Goal: Participate in discussion: Engage in conversation with other users on a specific topic

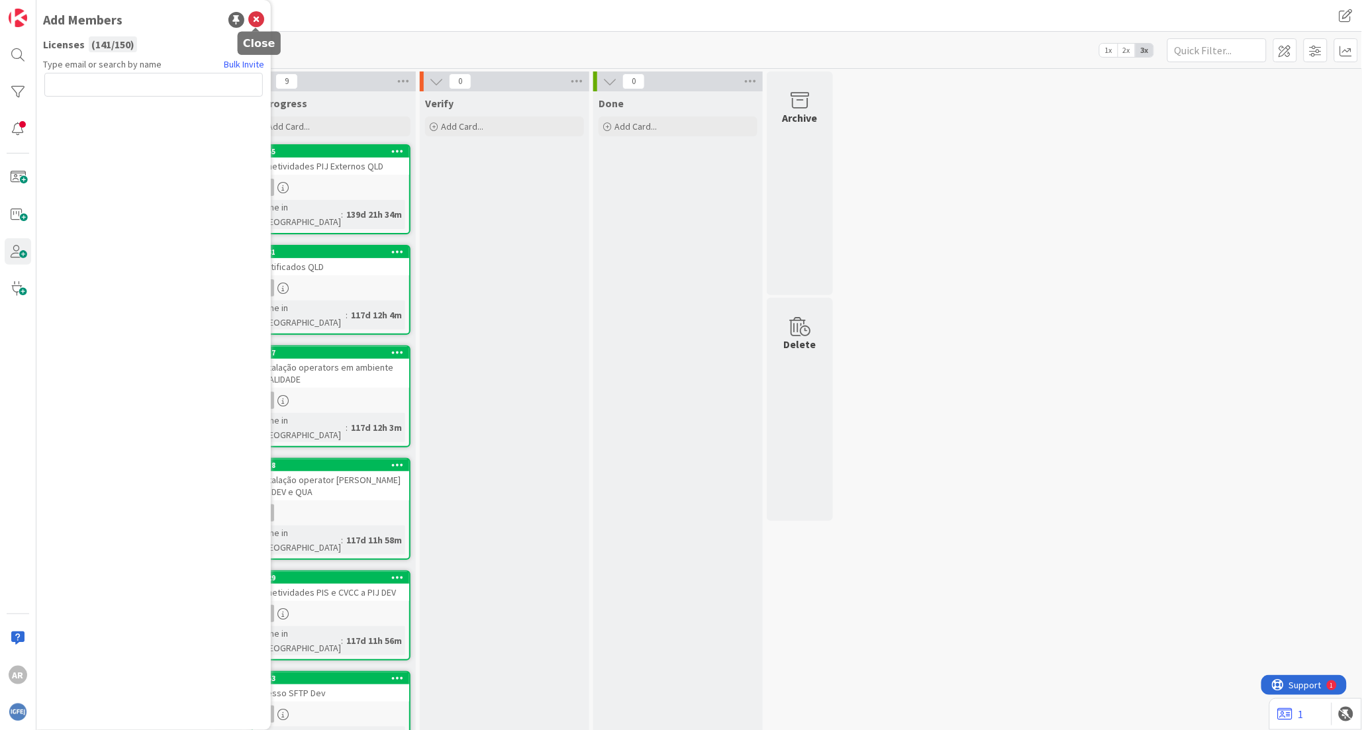
click at [256, 20] on icon at bounding box center [256, 20] width 16 height 16
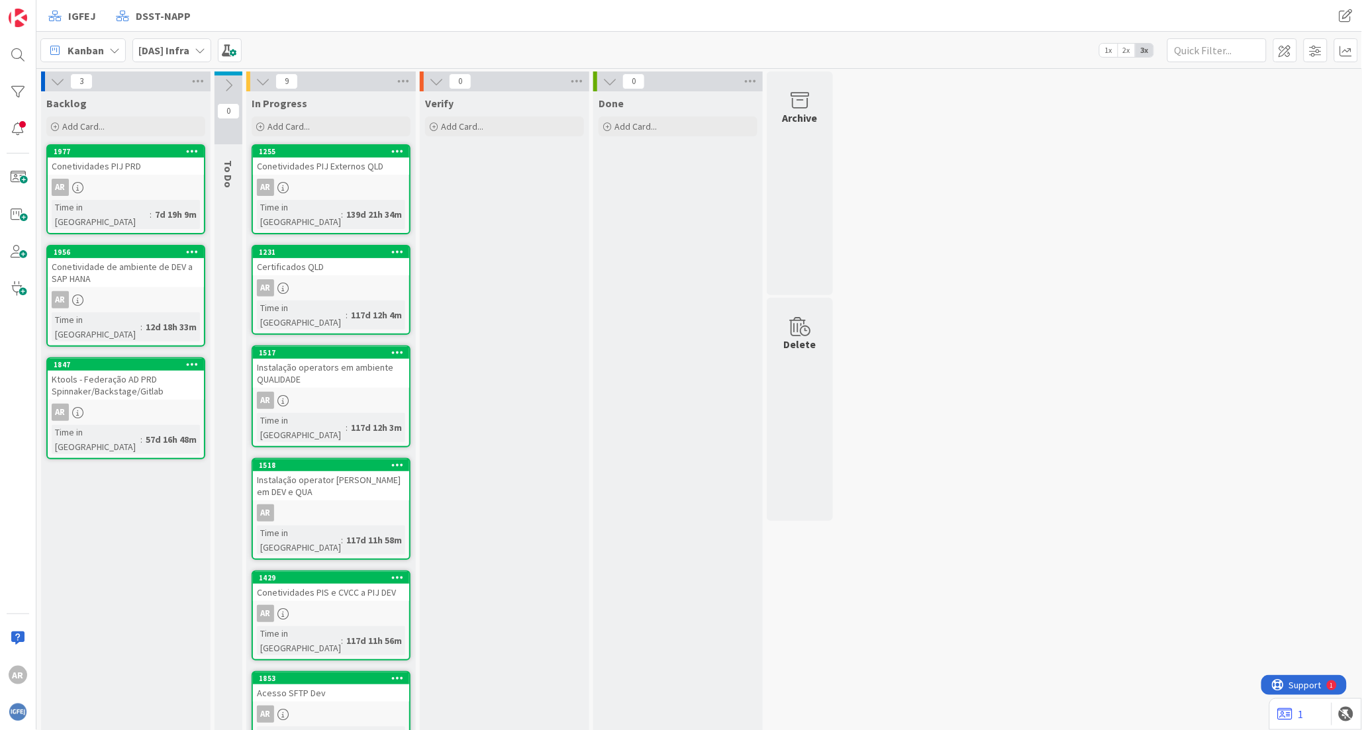
click at [342, 162] on div "Conetividades PIJ Externos QLD" at bounding box center [331, 166] width 156 height 17
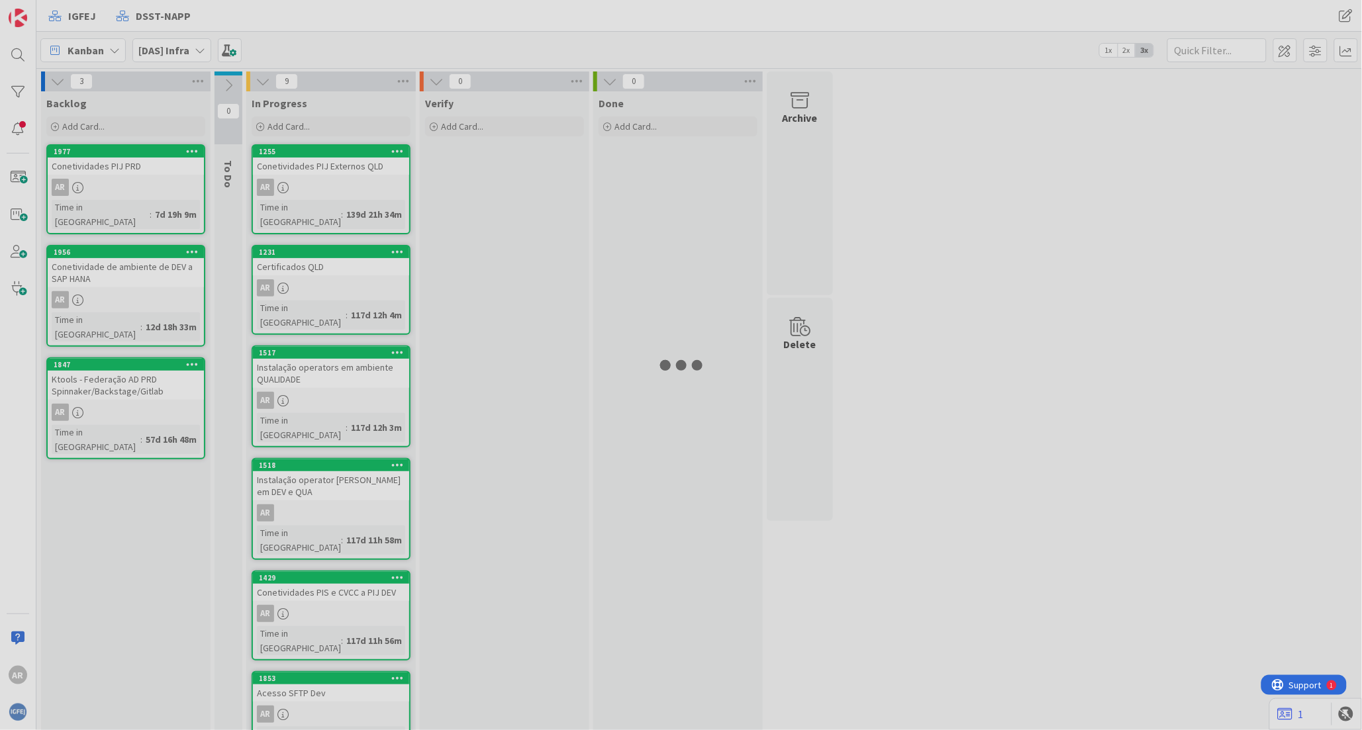
click at [342, 162] on div at bounding box center [681, 365] width 1362 height 730
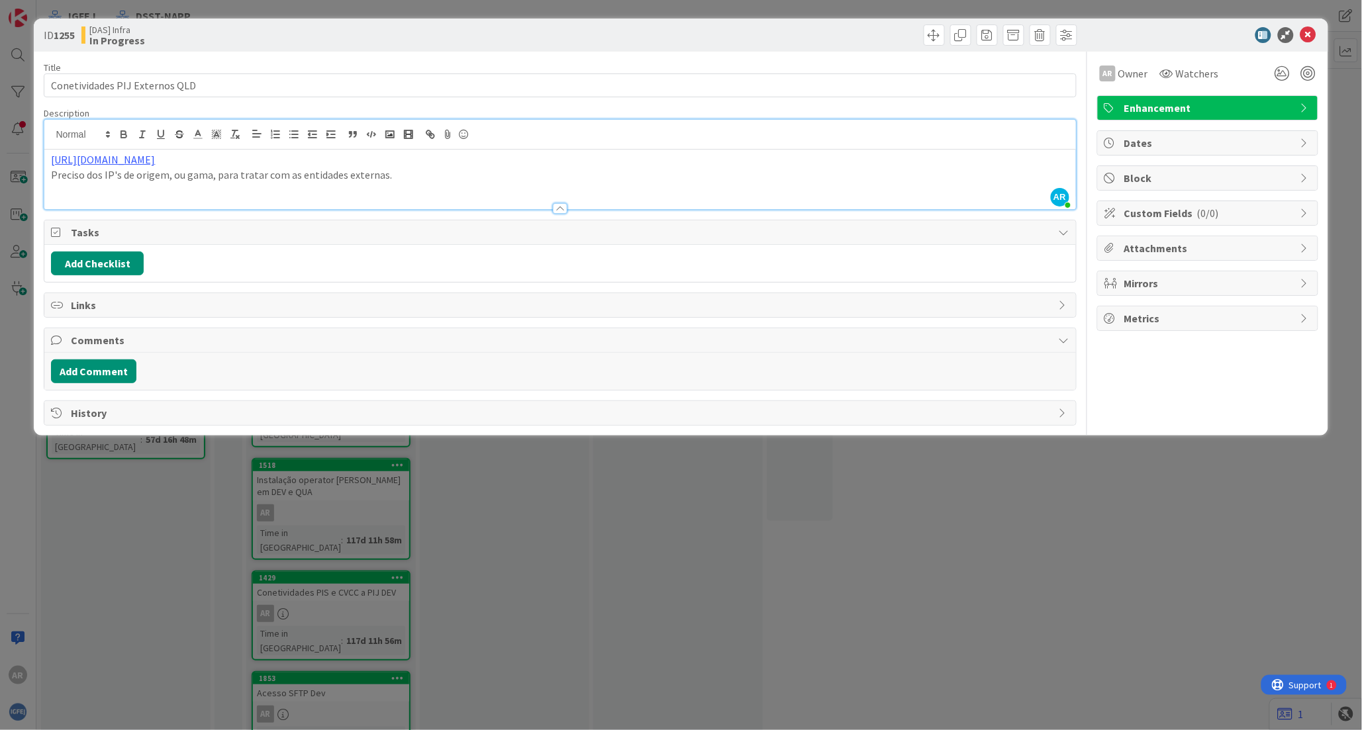
drag, startPoint x: 223, startPoint y: 134, endPoint x: 17, endPoint y: 150, distance: 205.9
click at [17, 150] on div "ID 1255 [DAS] Infra In Progress Title 30 / 128 Conetividades PIJ Externos QLD D…" at bounding box center [681, 365] width 1362 height 730
copy link "[URL][DOMAIN_NAME]"
click at [828, 34] on icon at bounding box center [1309, 35] width 16 height 16
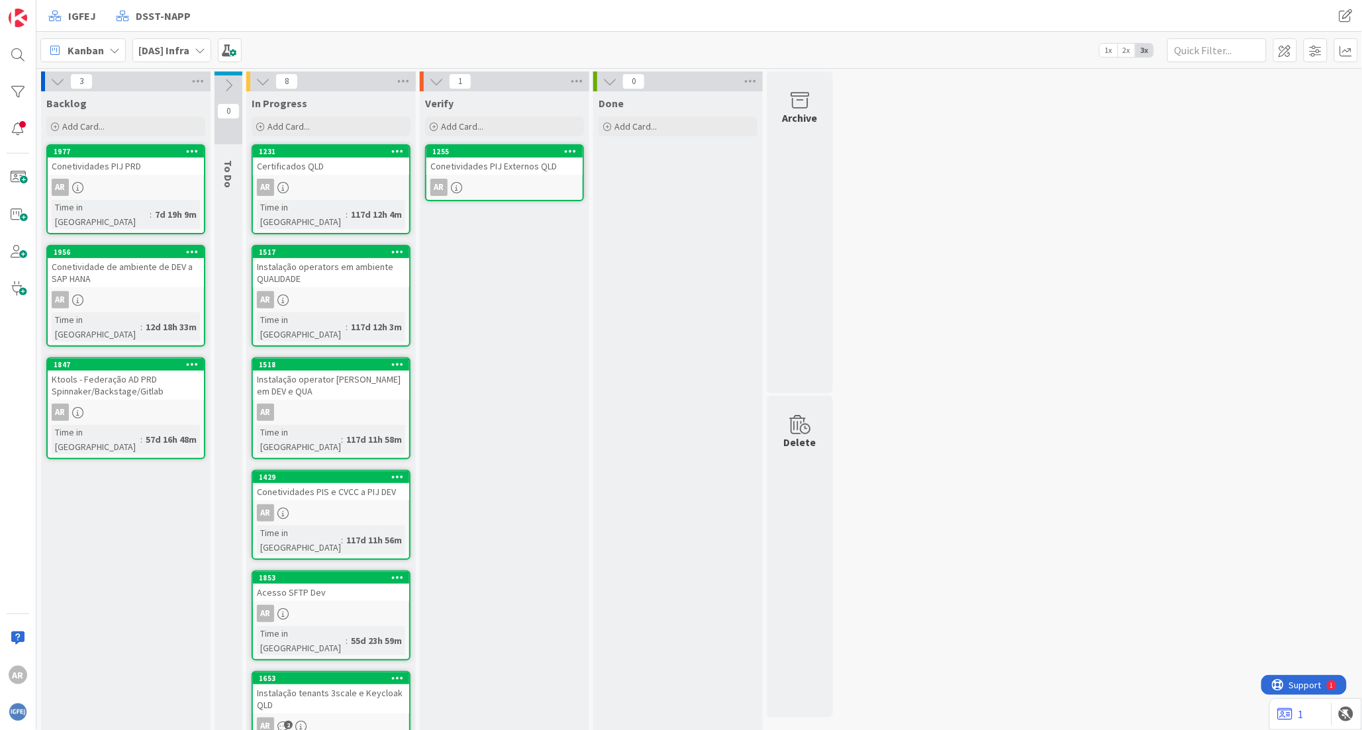
click at [511, 164] on div "Conetividades PIJ Externos QLD" at bounding box center [504, 166] width 156 height 17
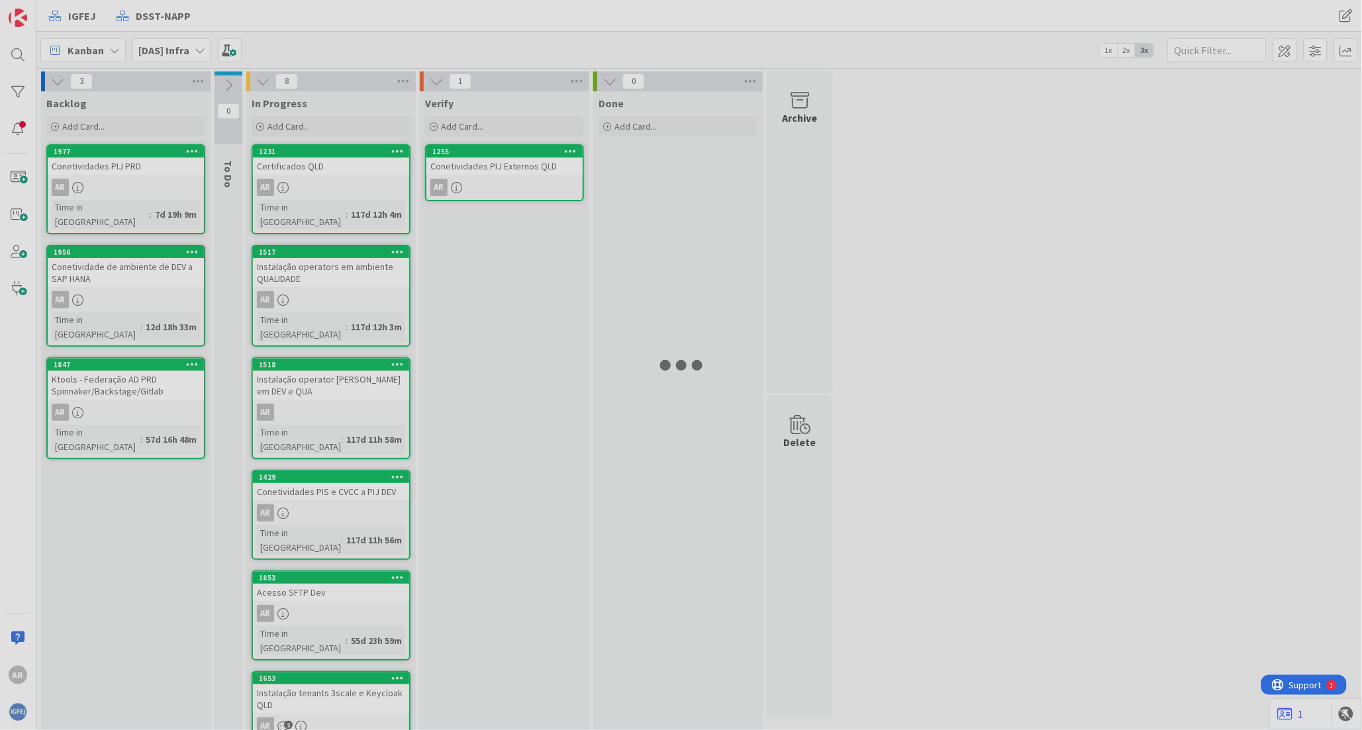
click at [511, 164] on div at bounding box center [681, 365] width 1362 height 730
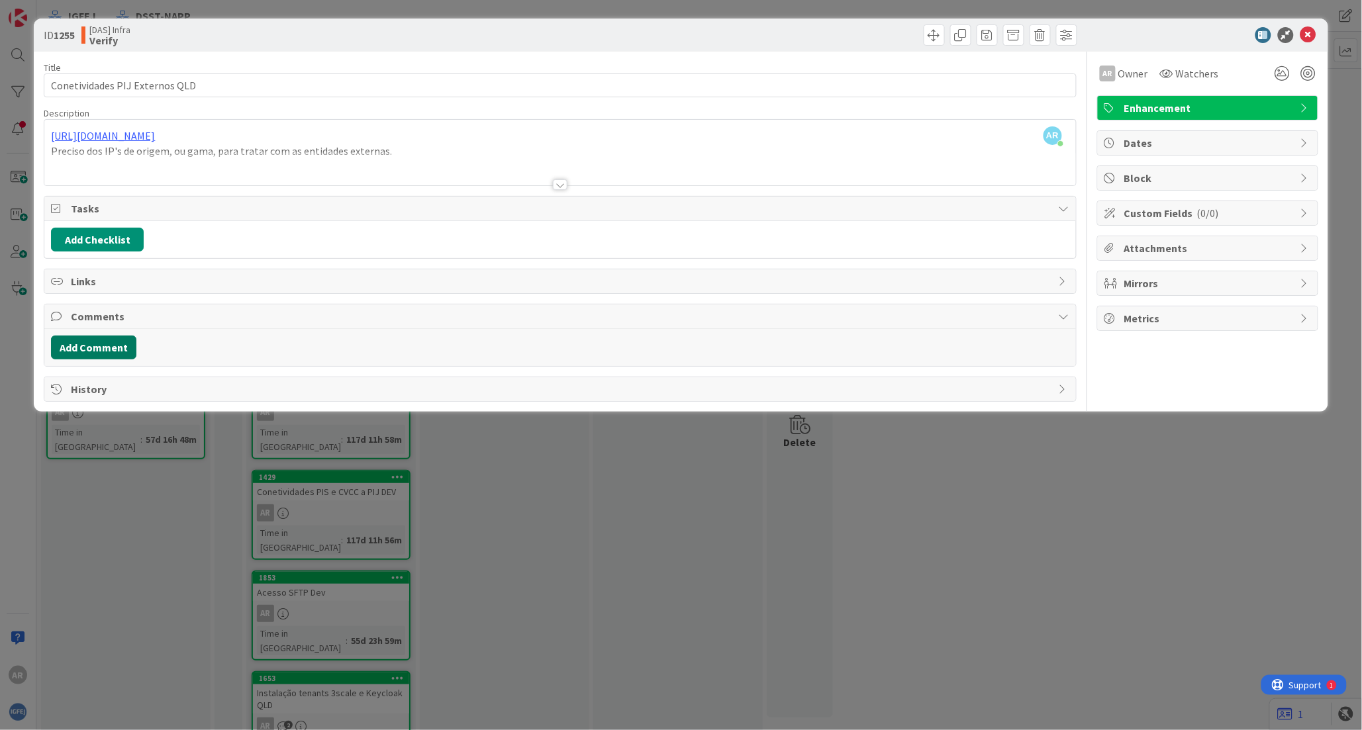
click at [111, 352] on button "Add Comment" at bounding box center [93, 348] width 85 height 24
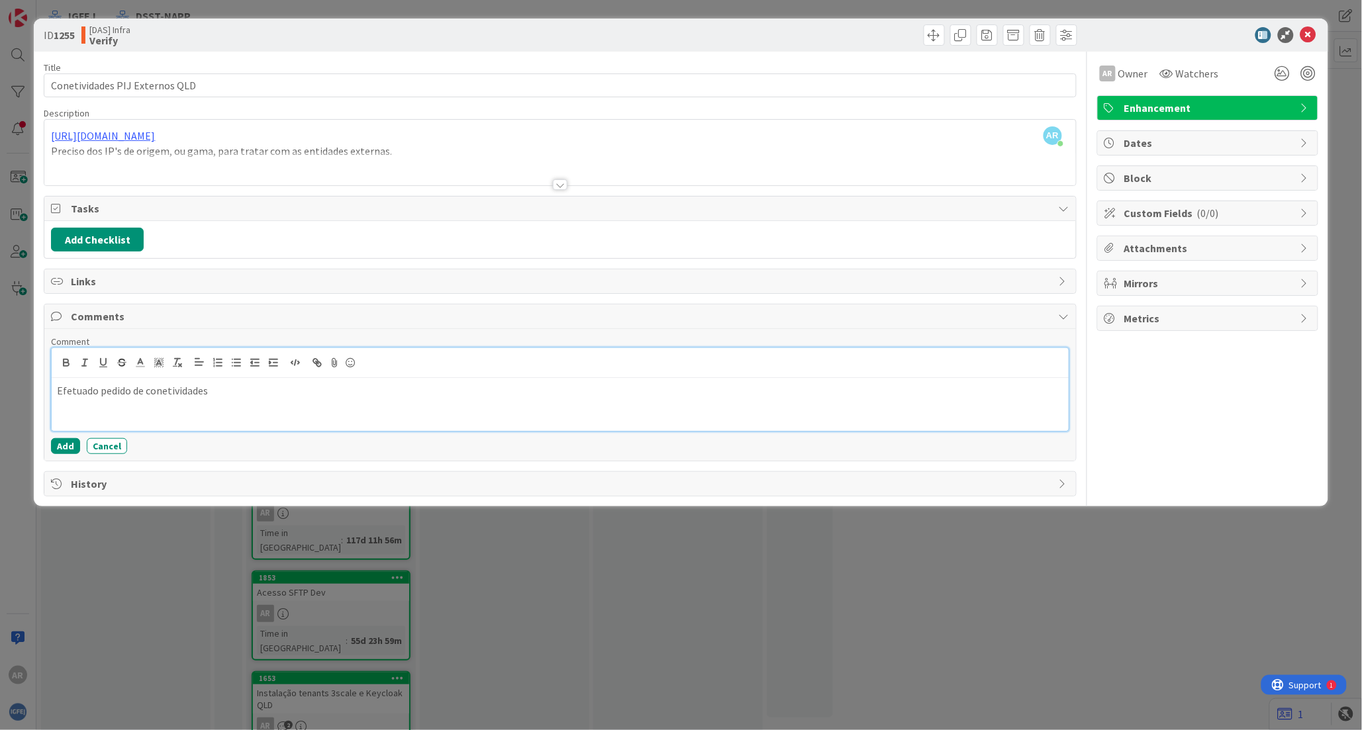
click at [228, 394] on p "Efetuado pedido de conetividades" at bounding box center [560, 390] width 1006 height 15
click at [201, 405] on p "Estamos a validar uma à uma à pedida que as configurações são implementadas nas…" at bounding box center [560, 406] width 1006 height 15
click at [161, 404] on p "Estamos a validar uma à uma à medida que as configurações são implementadas nas…" at bounding box center [560, 406] width 1006 height 15
click at [485, 406] on p "Estamos a validar uma a uma à medida que as configurações são implementadas nas…" at bounding box center [560, 406] width 1006 height 15
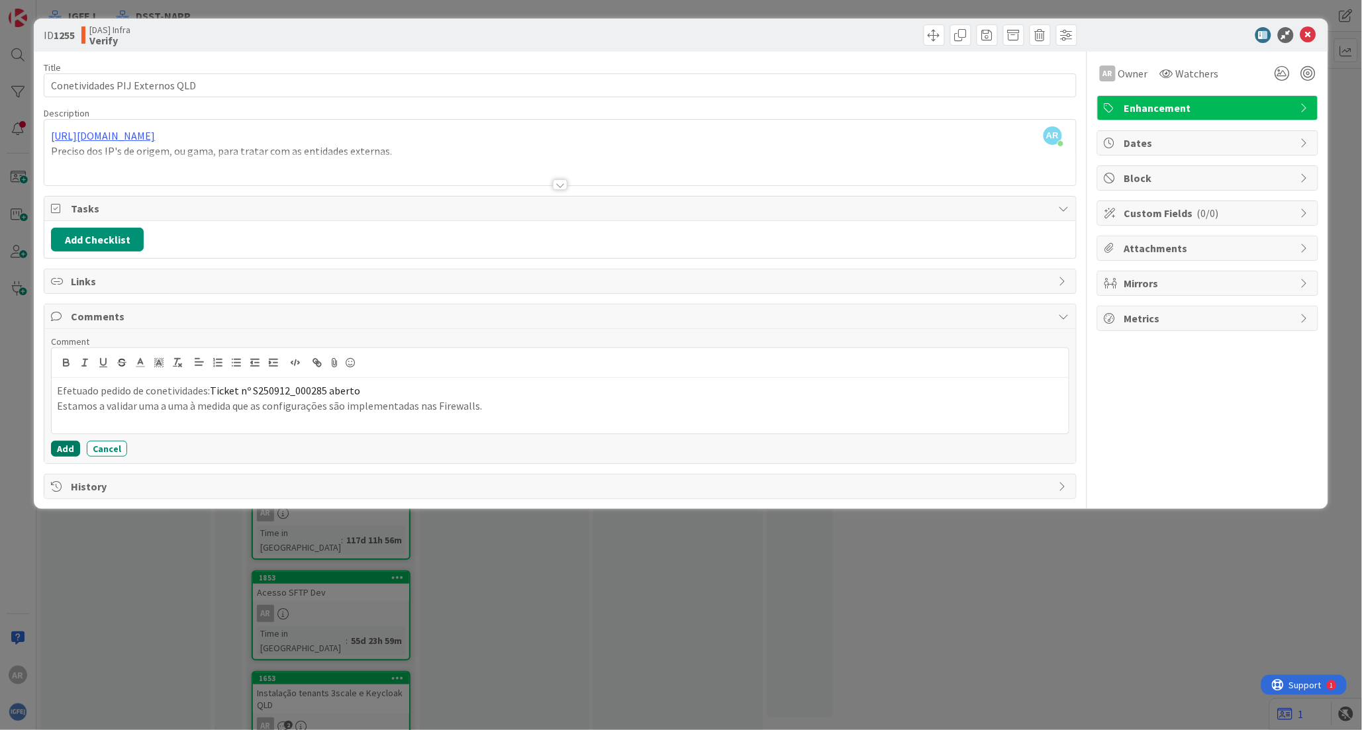
click at [67, 453] on button "Add" at bounding box center [65, 449] width 29 height 16
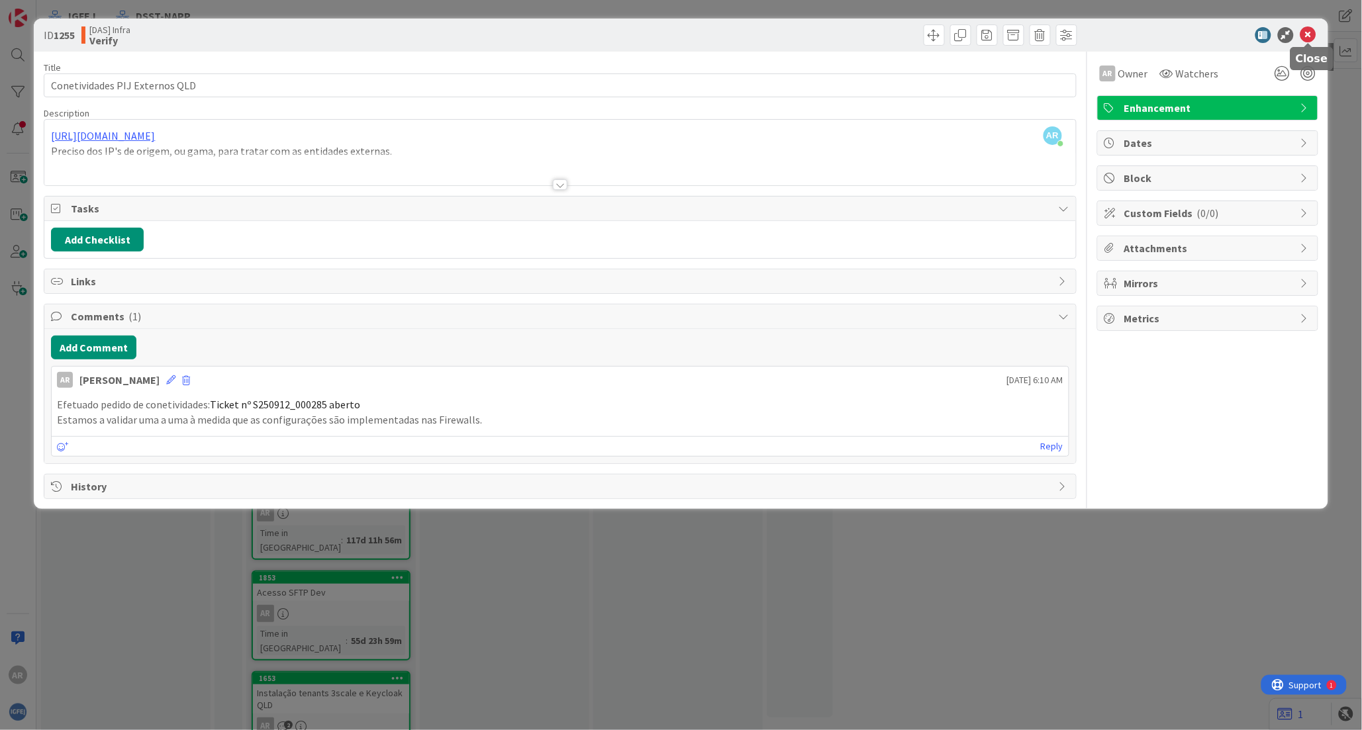
click at [828, 32] on icon at bounding box center [1309, 35] width 16 height 16
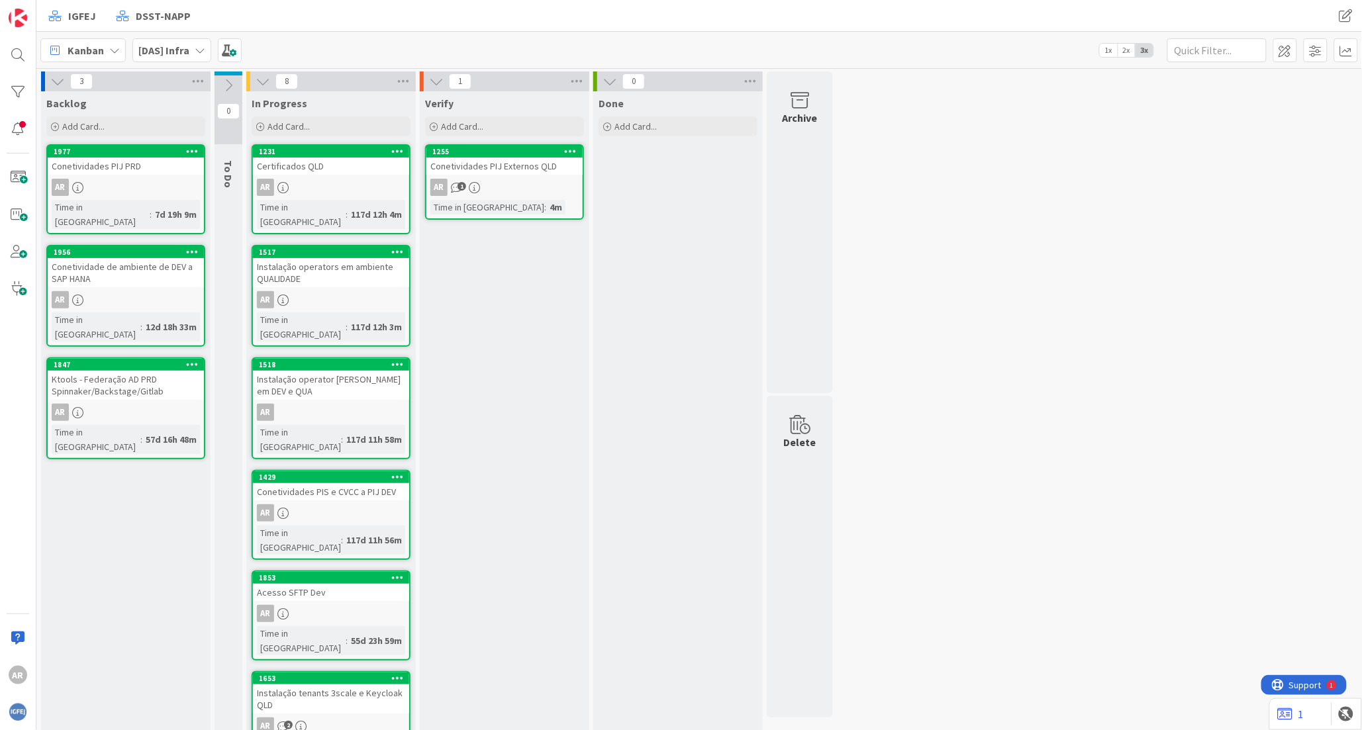
click at [334, 169] on div "Certificados QLD" at bounding box center [331, 166] width 156 height 17
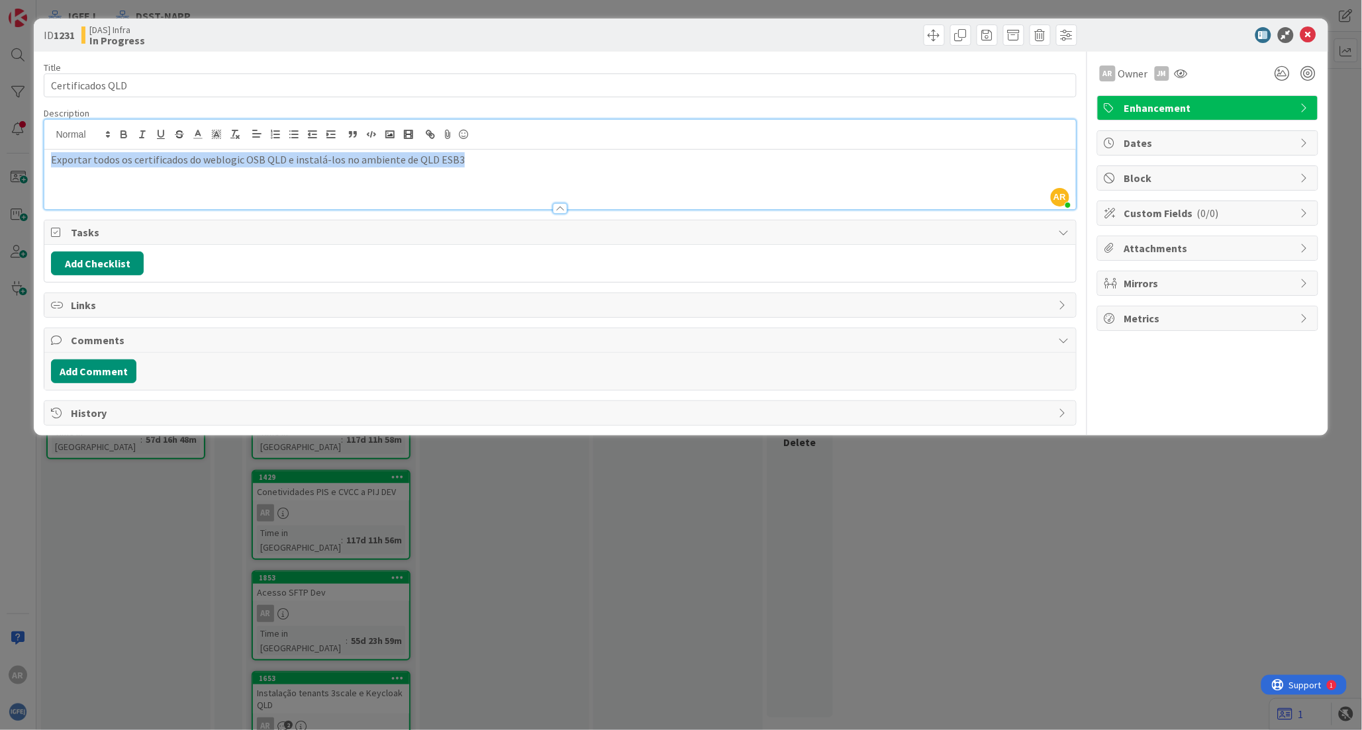
drag, startPoint x: 467, startPoint y: 136, endPoint x: 50, endPoint y: 168, distance: 418.4
click at [50, 168] on div "Exportar todos os certificados do weblogic OSB QLD e instalá-los no ambiente de…" at bounding box center [559, 180] width 1031 height 60
copy p "Exportar todos os certificados do weblogic OSB QLD e instalá-los no ambiente de…"
click at [326, 223] on div "Tasks" at bounding box center [559, 233] width 1031 height 25
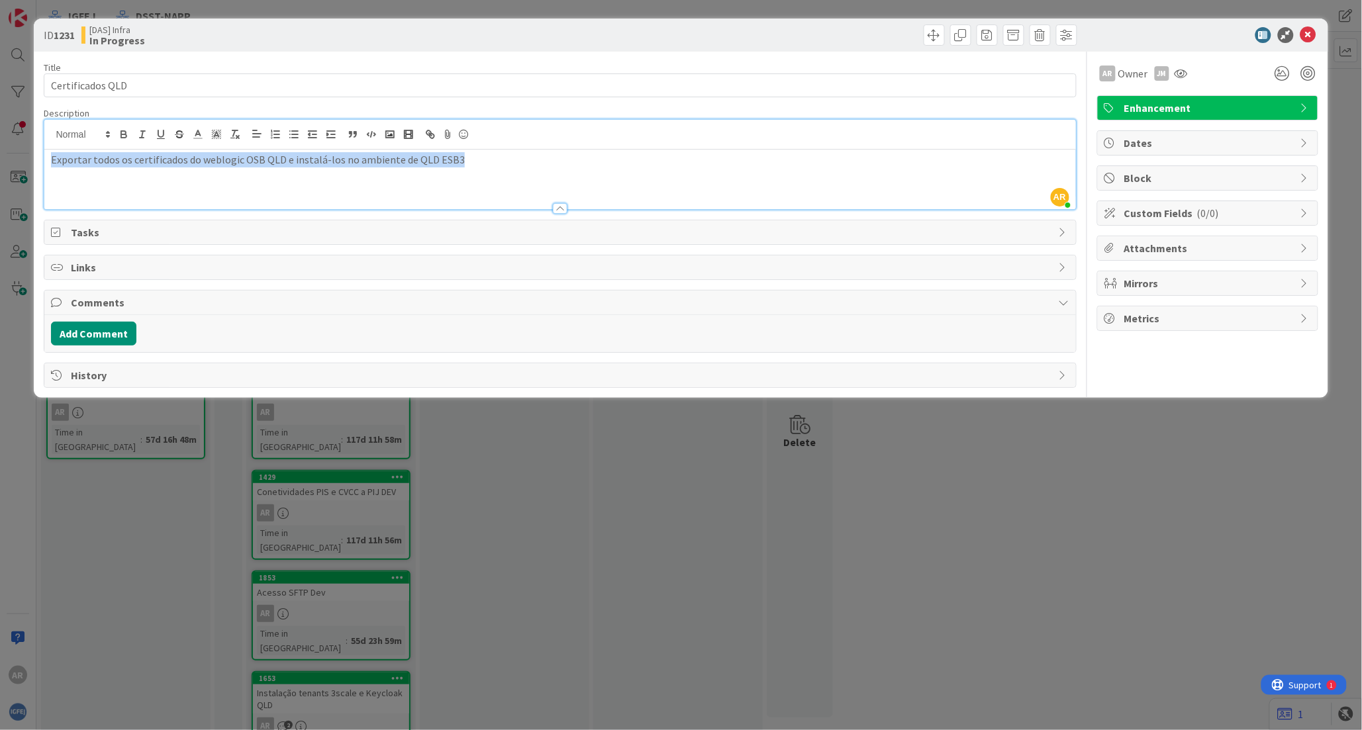
click at [326, 223] on div "Tasks" at bounding box center [559, 233] width 1031 height 24
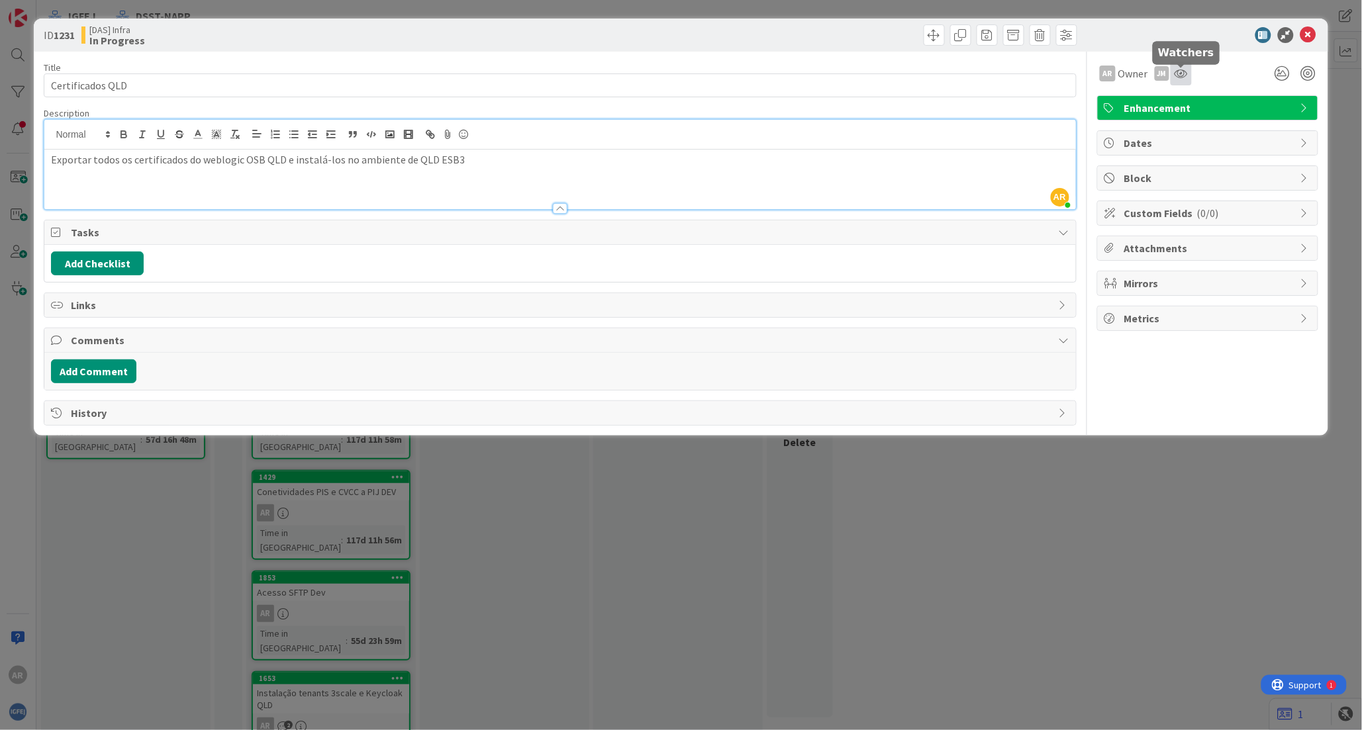
click at [828, 74] on icon at bounding box center [1181, 73] width 13 height 11
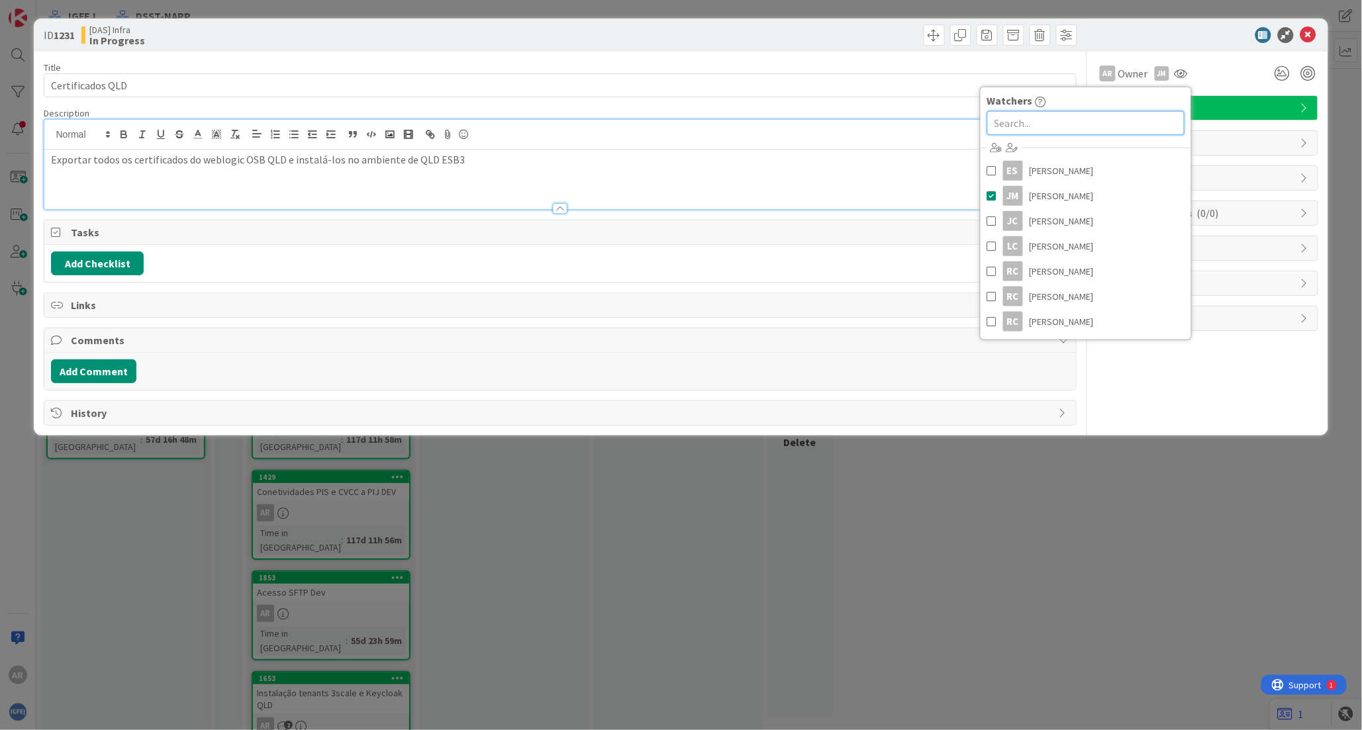
click at [828, 117] on input "text" at bounding box center [1085, 123] width 197 height 24
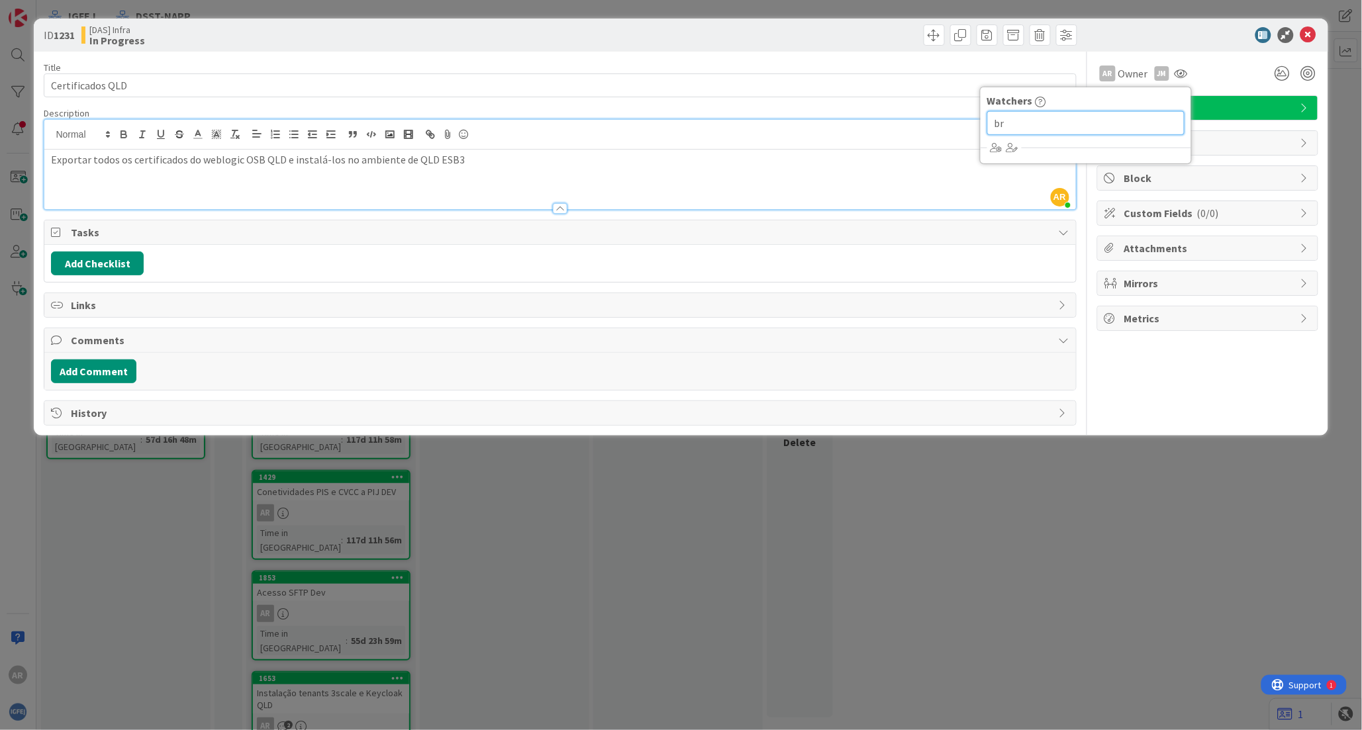
type input "b"
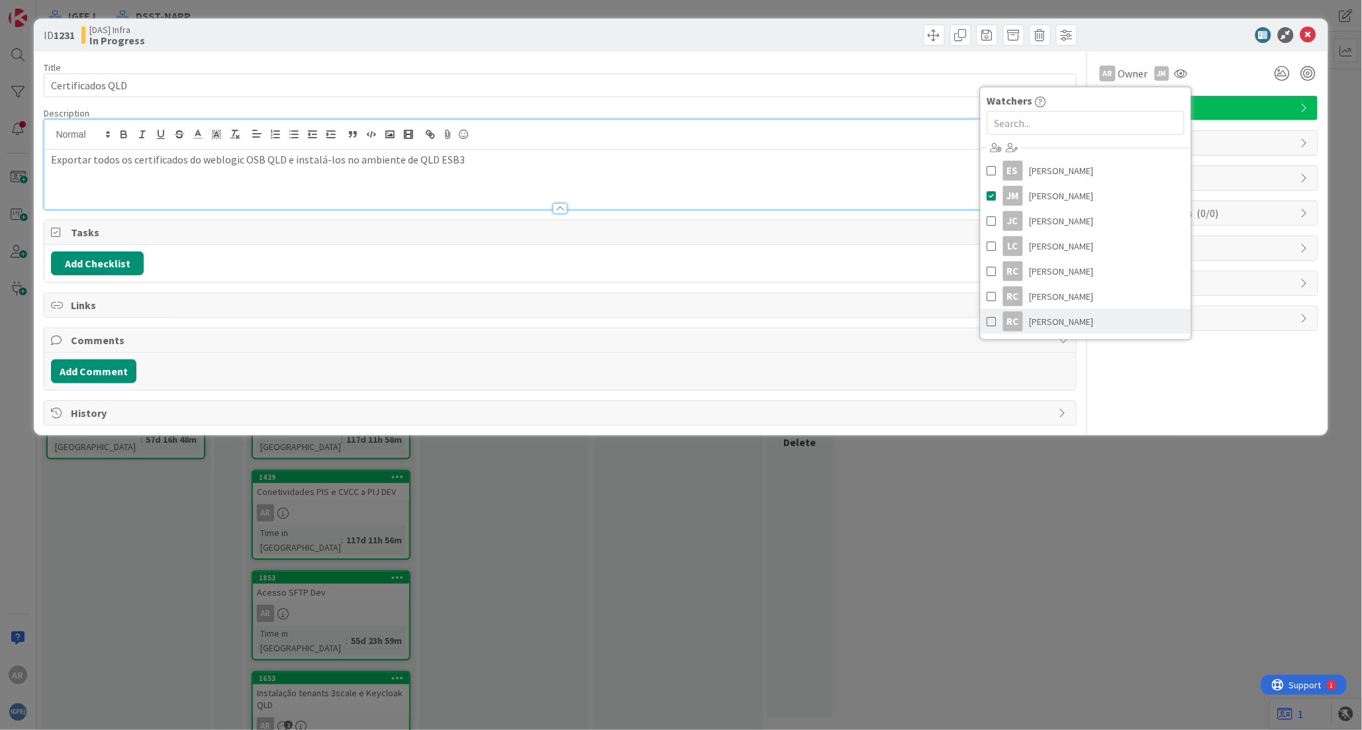
click at [828, 323] on span at bounding box center [991, 322] width 9 height 20
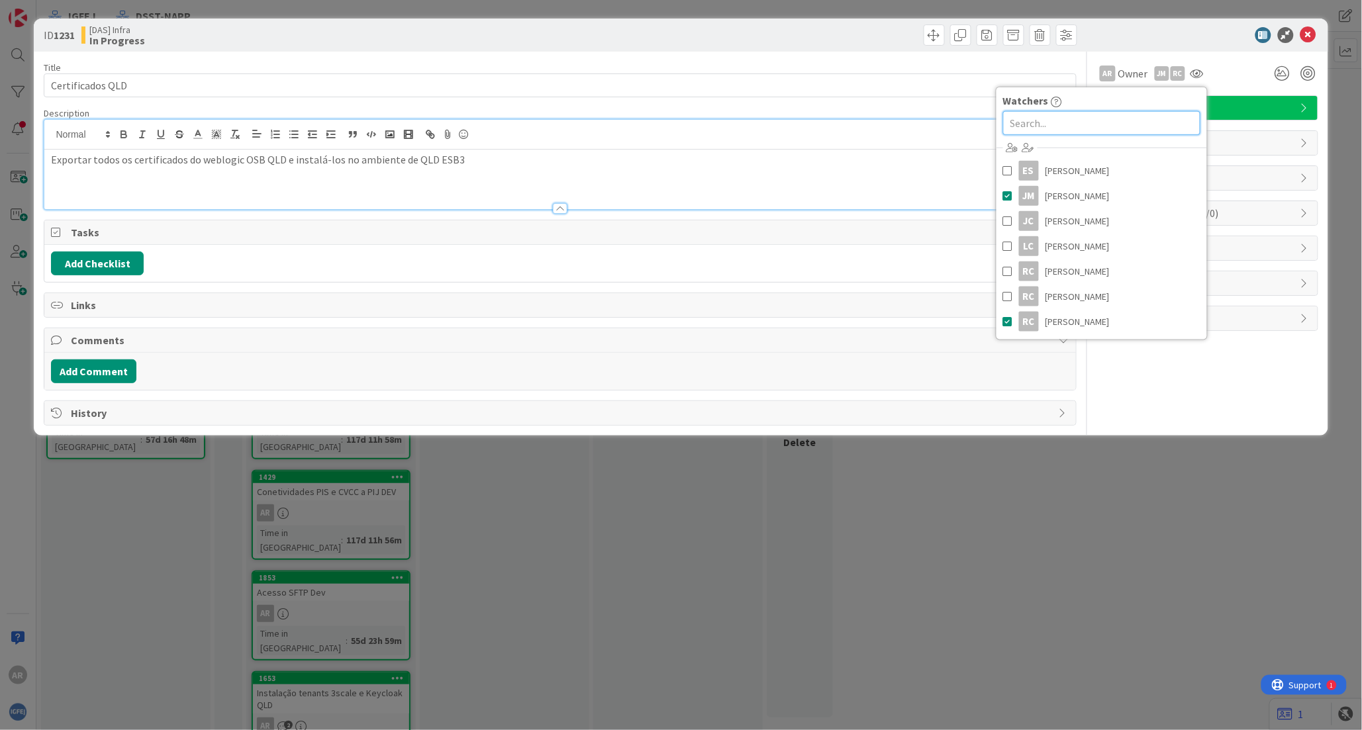
click at [828, 123] on input "text" at bounding box center [1101, 123] width 197 height 24
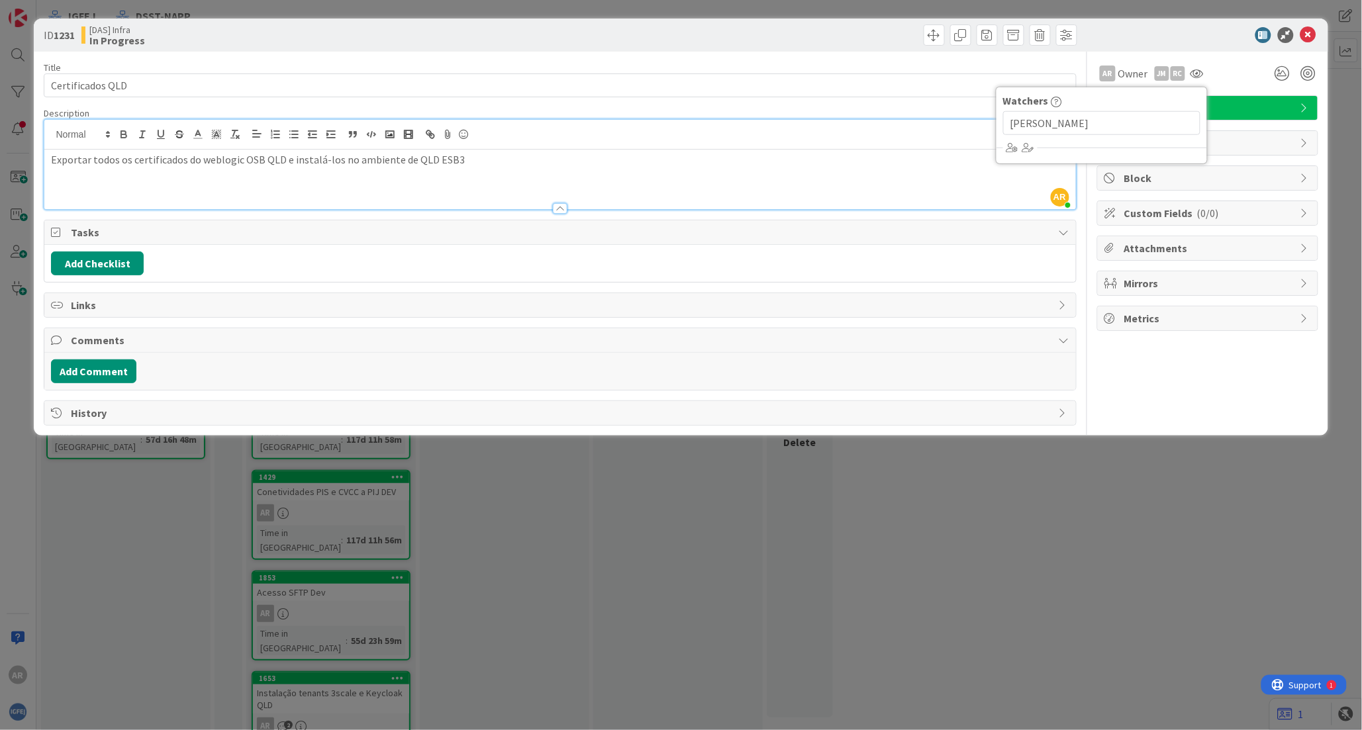
click at [828, 102] on icon "button" at bounding box center [1057, 101] width 11 height 11
click at [828, 72] on icon at bounding box center [1197, 73] width 13 height 11
drag, startPoint x: 1096, startPoint y: 122, endPoint x: 944, endPoint y: 120, distance: 151.7
click at [828, 120] on div "Title 16 / 128 Certificados QLD Description AR [PERSON_NAME] joined 5 m ago Exp…" at bounding box center [681, 239] width 1274 height 374
paste input "[PERSON_NAME][EMAIL_ADDRESS][DOMAIN_NAME]"
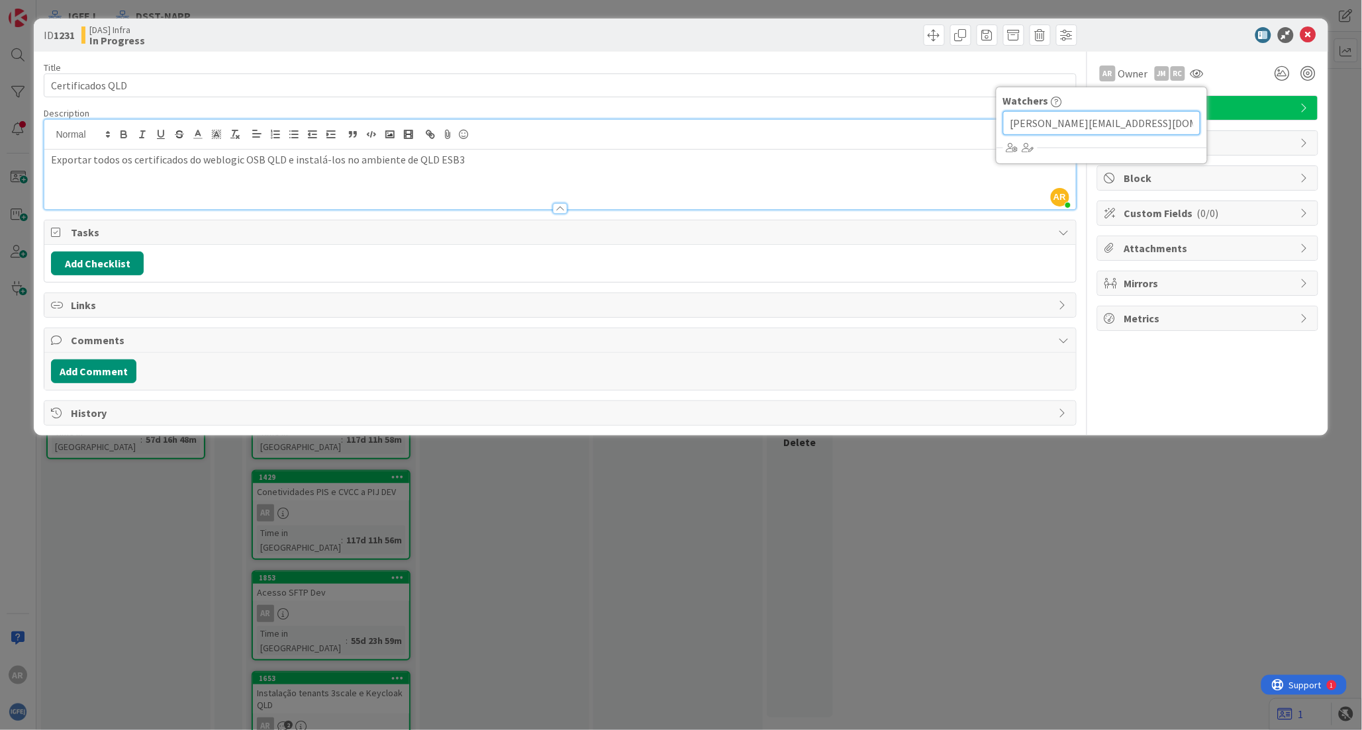
click at [828, 122] on input "[PERSON_NAME][EMAIL_ADDRESS][DOMAIN_NAME]" at bounding box center [1101, 123] width 197 height 24
drag, startPoint x: 1077, startPoint y: 123, endPoint x: 1172, endPoint y: 123, distance: 94.7
click at [828, 123] on input "[PERSON_NAME][EMAIL_ADDRESS][DOMAIN_NAME]" at bounding box center [1101, 123] width 197 height 24
type input "[PERSON_NAME].mf.silva"
click at [828, 515] on div "ID 1231 [DAS] Infra In Progress Title 16 / 128 Certificados QLD Description AR …" at bounding box center [681, 365] width 1362 height 730
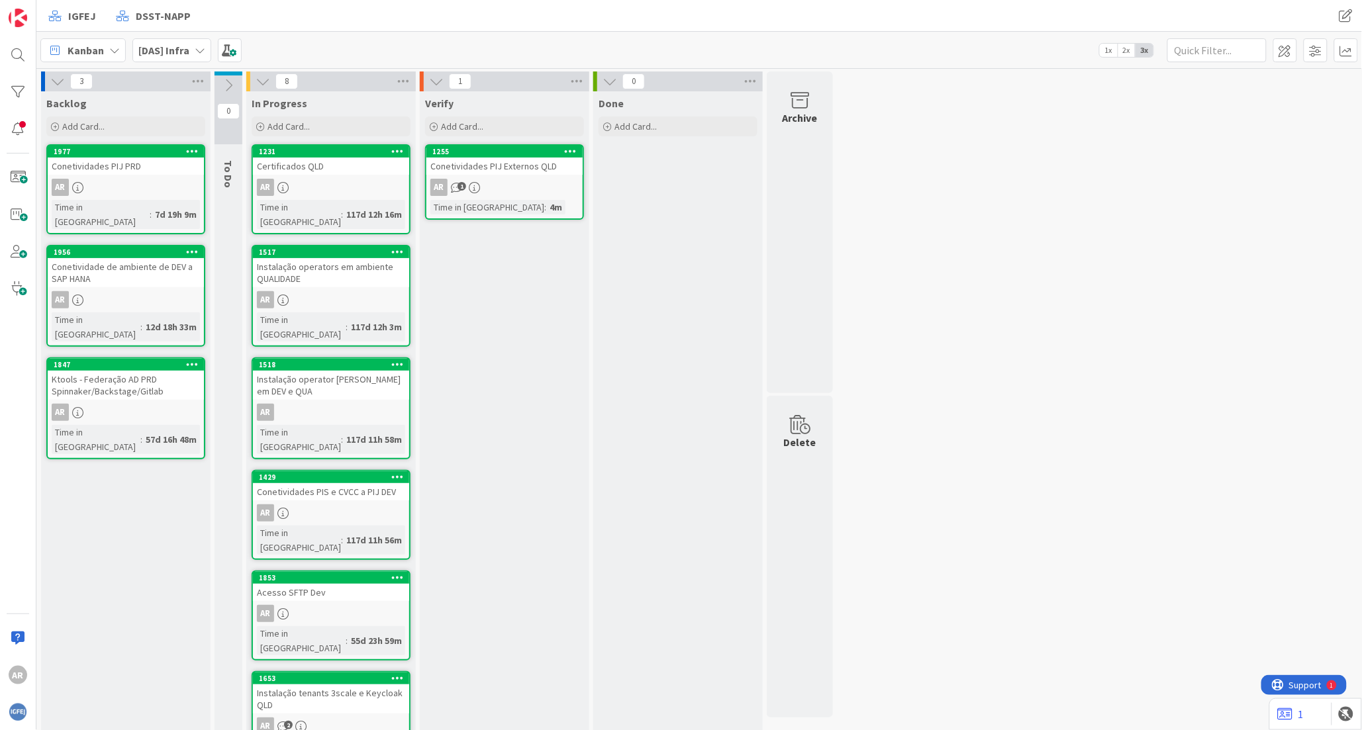
click at [341, 160] on div "Certificados QLD" at bounding box center [331, 166] width 156 height 17
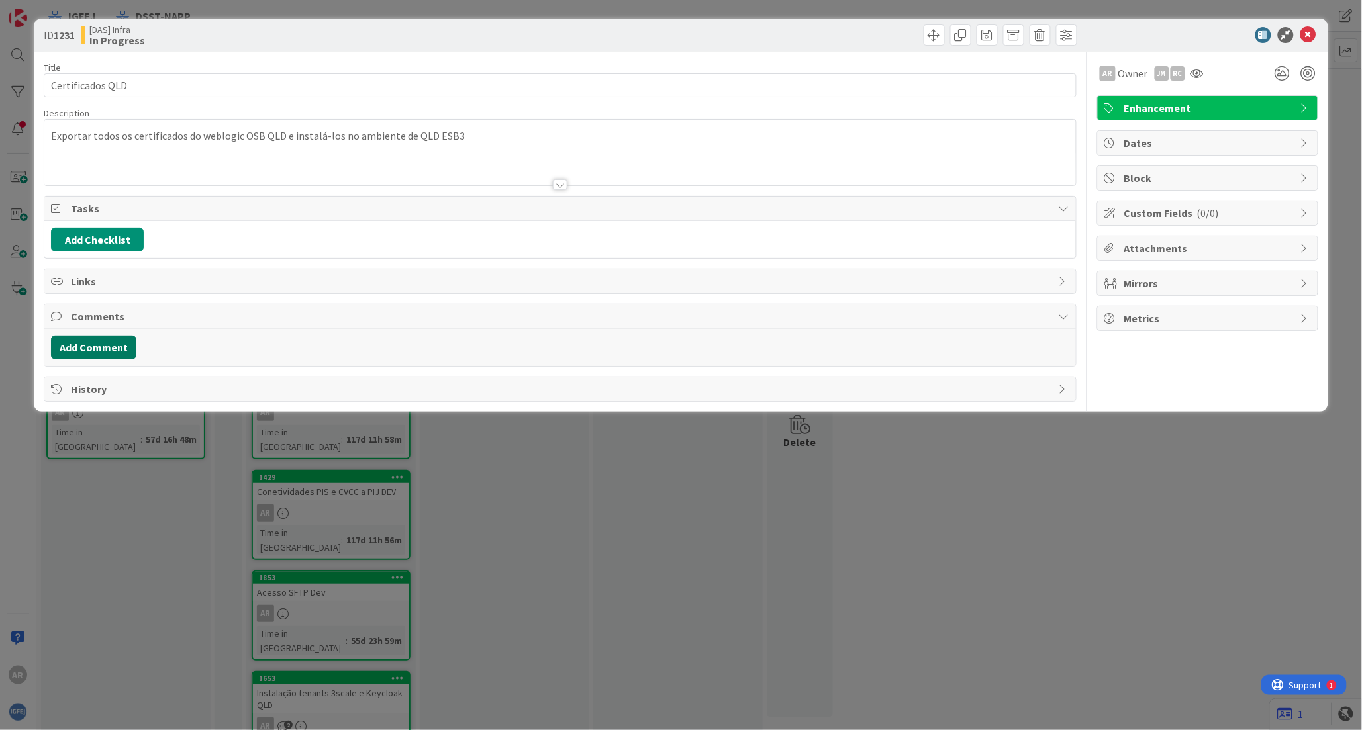
click at [101, 347] on button "Add Comment" at bounding box center [93, 348] width 85 height 24
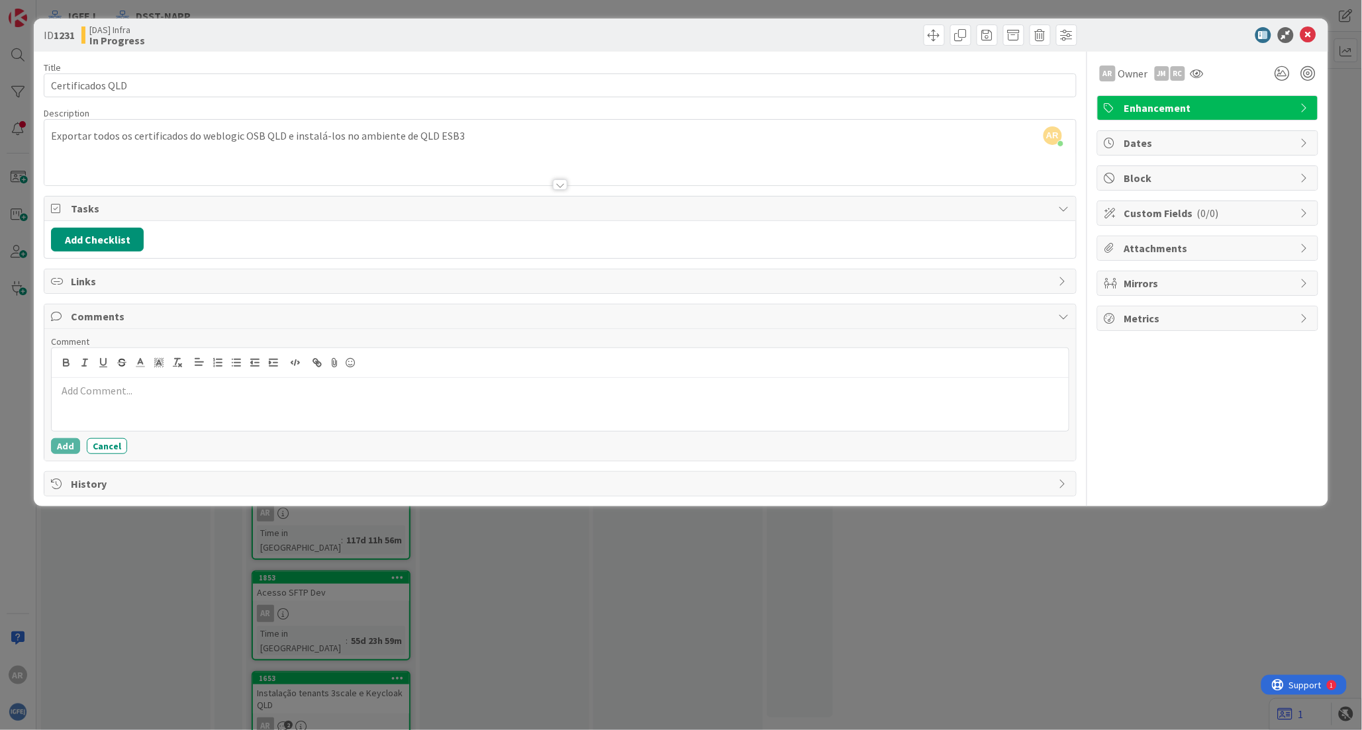
click at [105, 402] on div at bounding box center [560, 404] width 1017 height 53
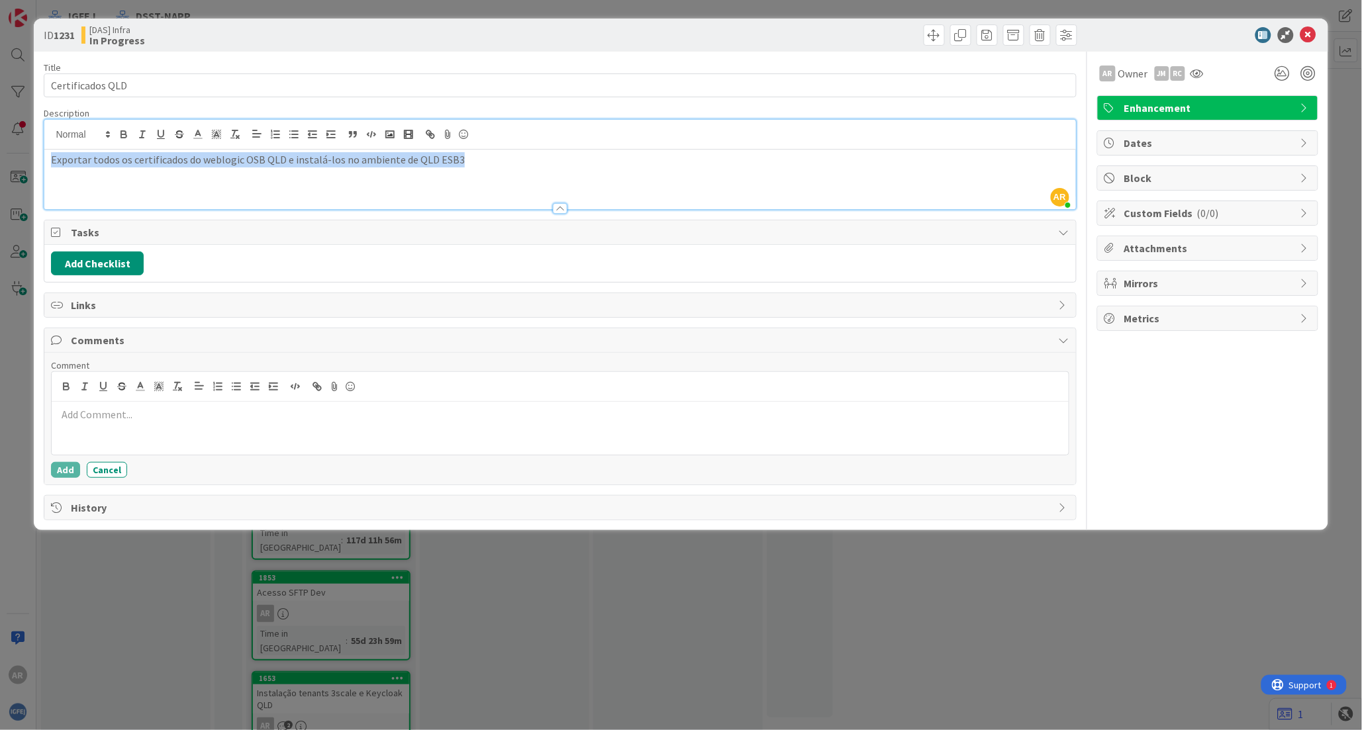
drag, startPoint x: 468, startPoint y: 136, endPoint x: 50, endPoint y: 161, distance: 417.9
click at [51, 161] on p "Exportar todos os certificados do weblogic OSB QLD e instalá-los no ambiente de…" at bounding box center [560, 159] width 1018 height 15
copy p "Exportar todos os certificados do weblogic OSB QLD e instalá-los no ambiente de…"
click at [624, 532] on div "ID 1231 [DAS] Infra In Progress Title 16 / 128 Certificados QLD Description AR …" at bounding box center [681, 365] width 1362 height 730
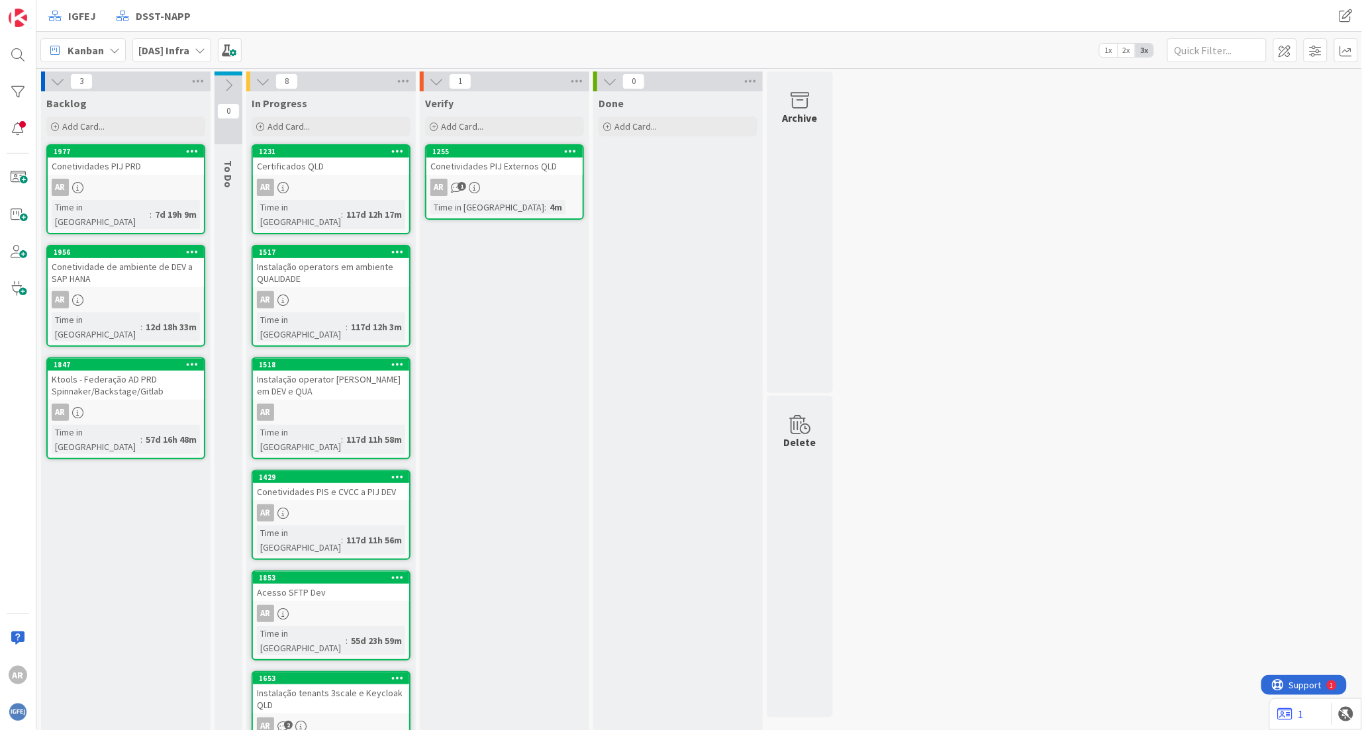
click at [347, 268] on div "Instalação operators em ambiente QUALIDADE" at bounding box center [331, 272] width 156 height 29
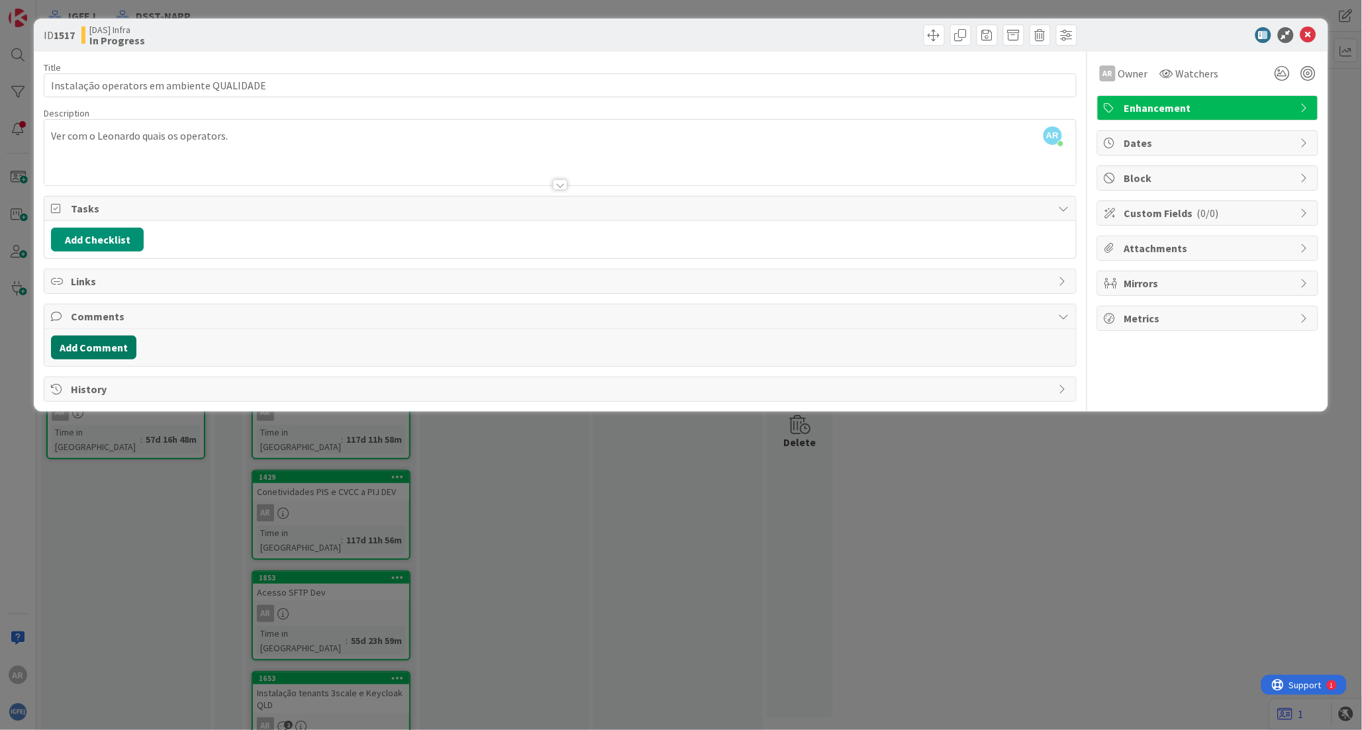
click at [89, 344] on button "Add Comment" at bounding box center [93, 348] width 85 height 24
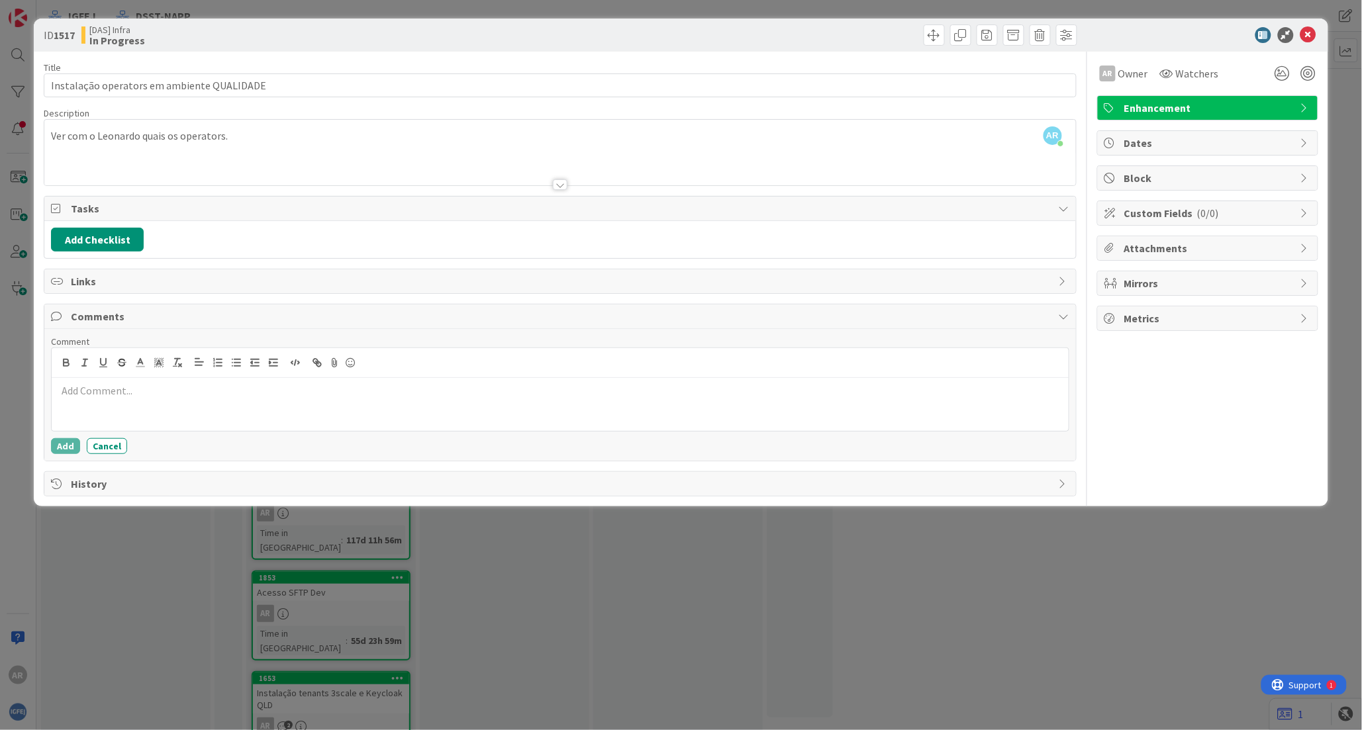
click at [89, 395] on p at bounding box center [560, 390] width 1006 height 15
click at [828, 37] on icon at bounding box center [1309, 35] width 16 height 16
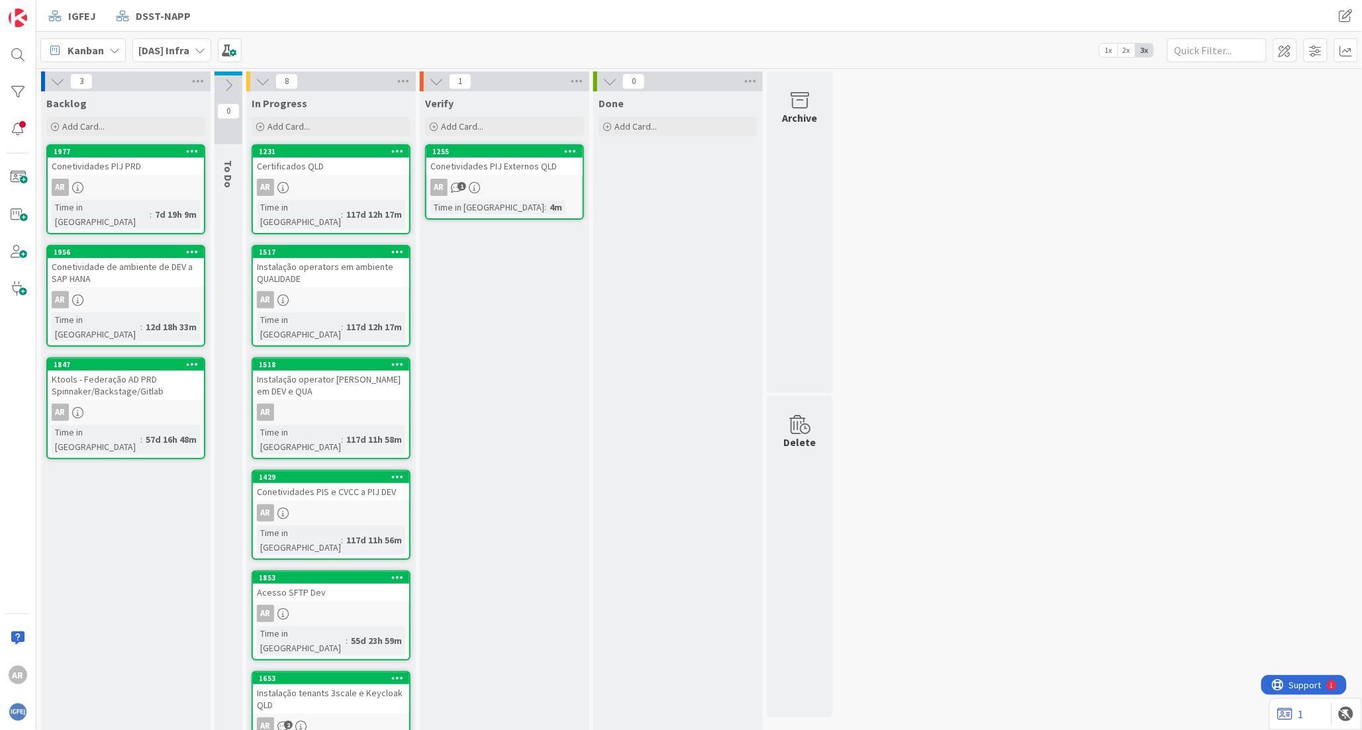
click at [327, 164] on div "Certificados QLD" at bounding box center [331, 166] width 156 height 17
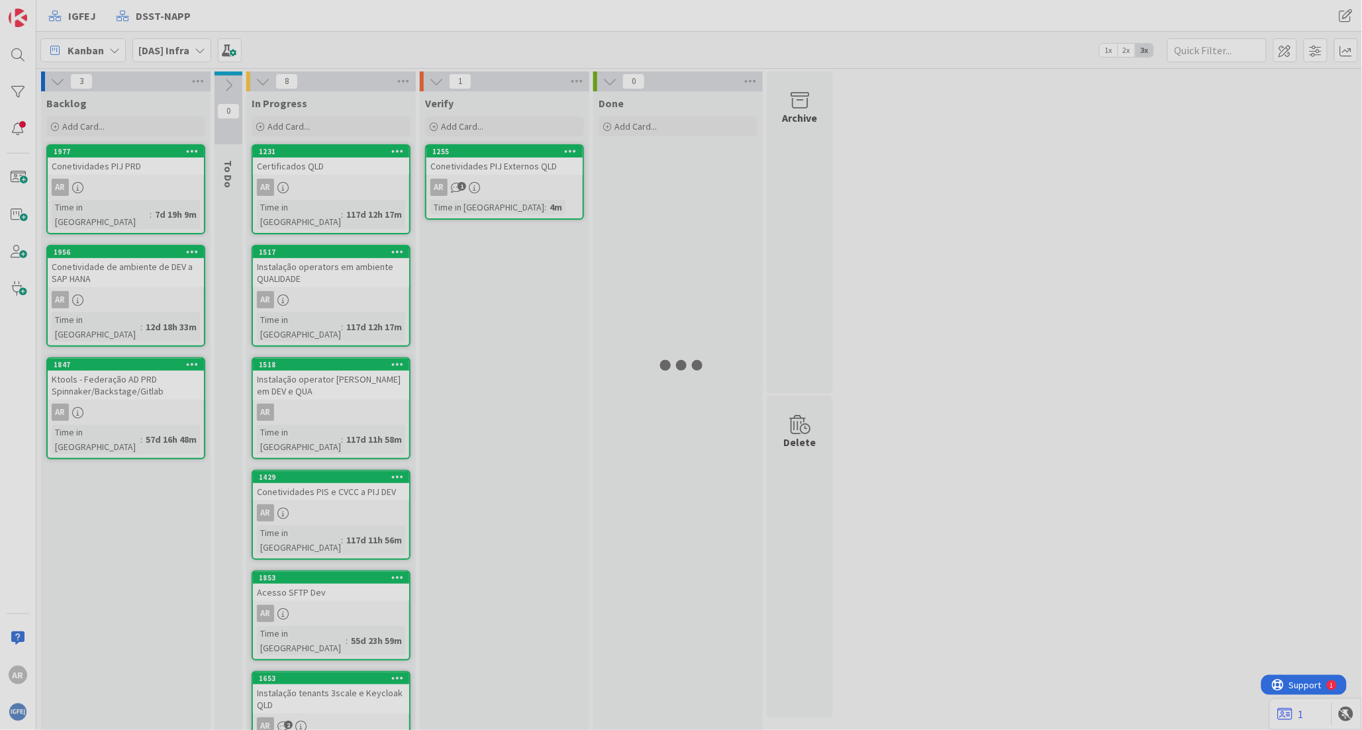
click at [327, 164] on div at bounding box center [681, 365] width 1362 height 730
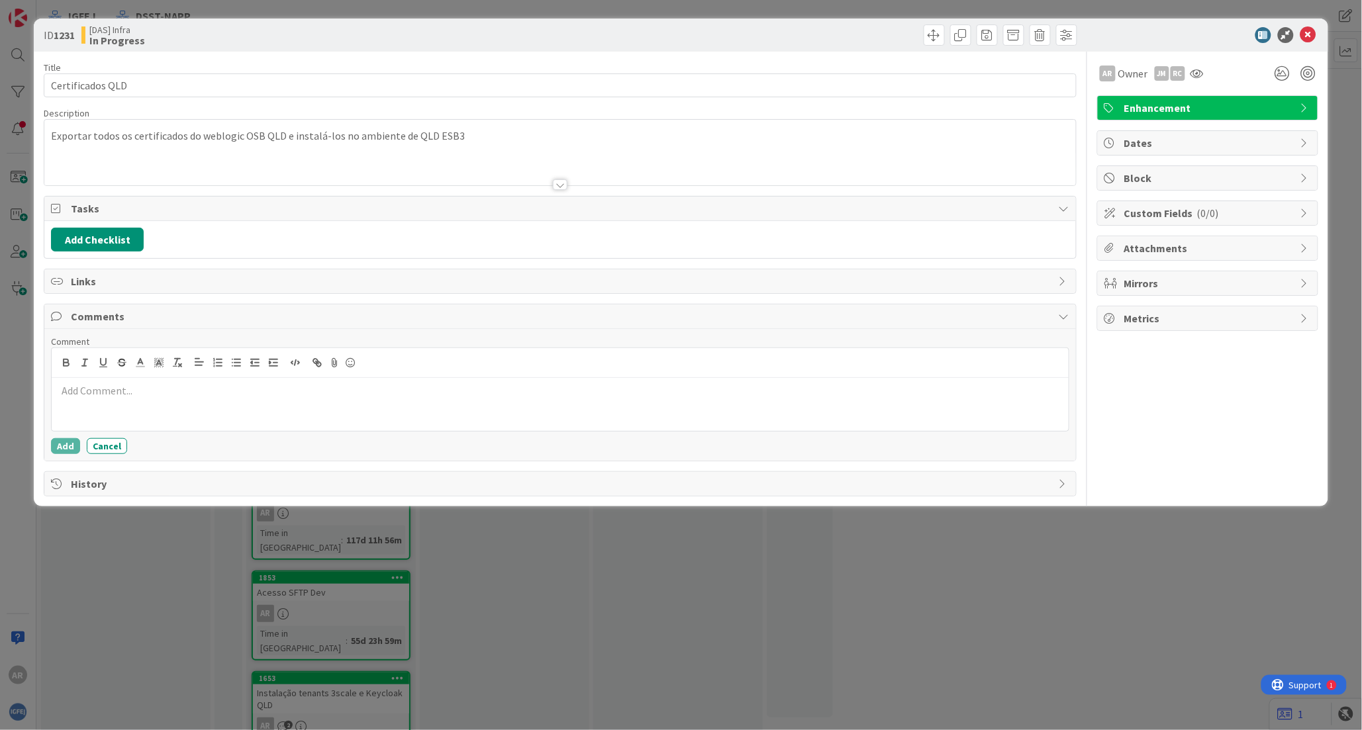
click at [97, 394] on p at bounding box center [560, 390] width 1006 height 15
click at [64, 448] on button "Add" at bounding box center [65, 446] width 29 height 16
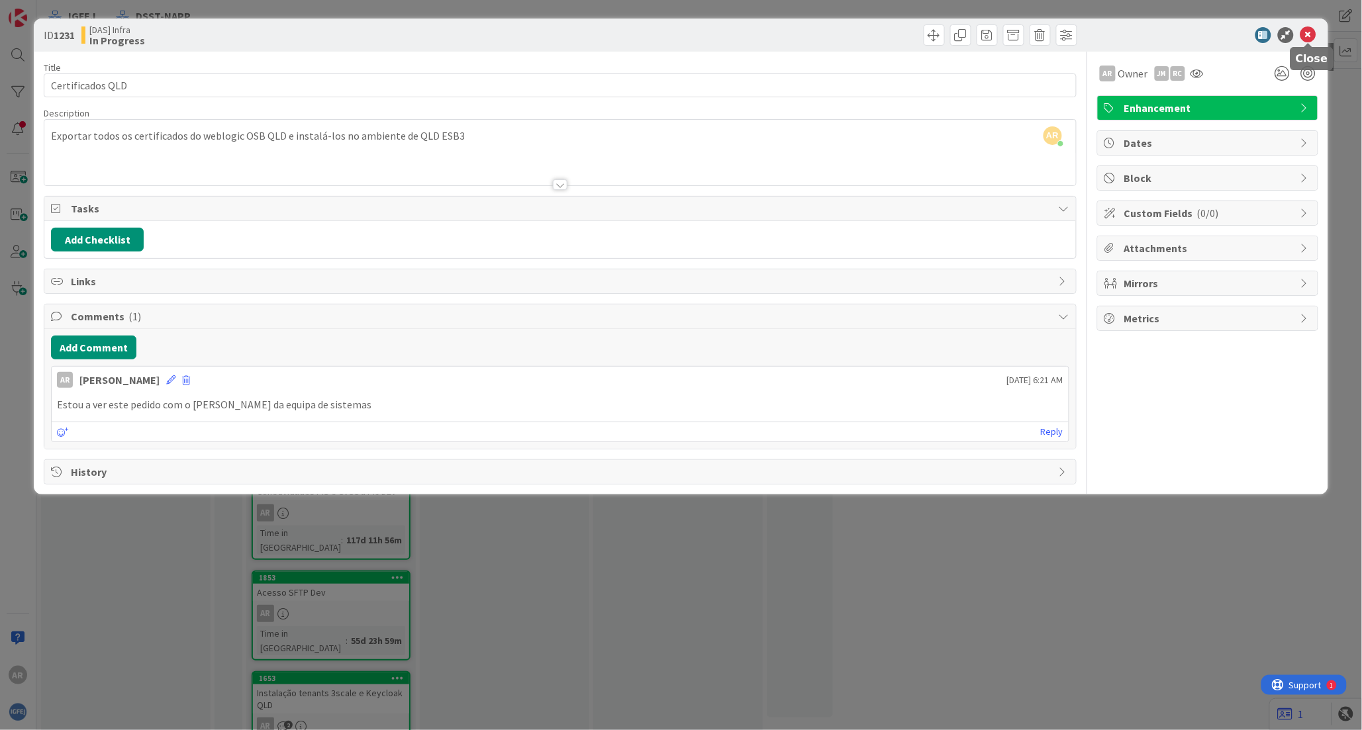
click at [828, 40] on icon at bounding box center [1309, 35] width 16 height 16
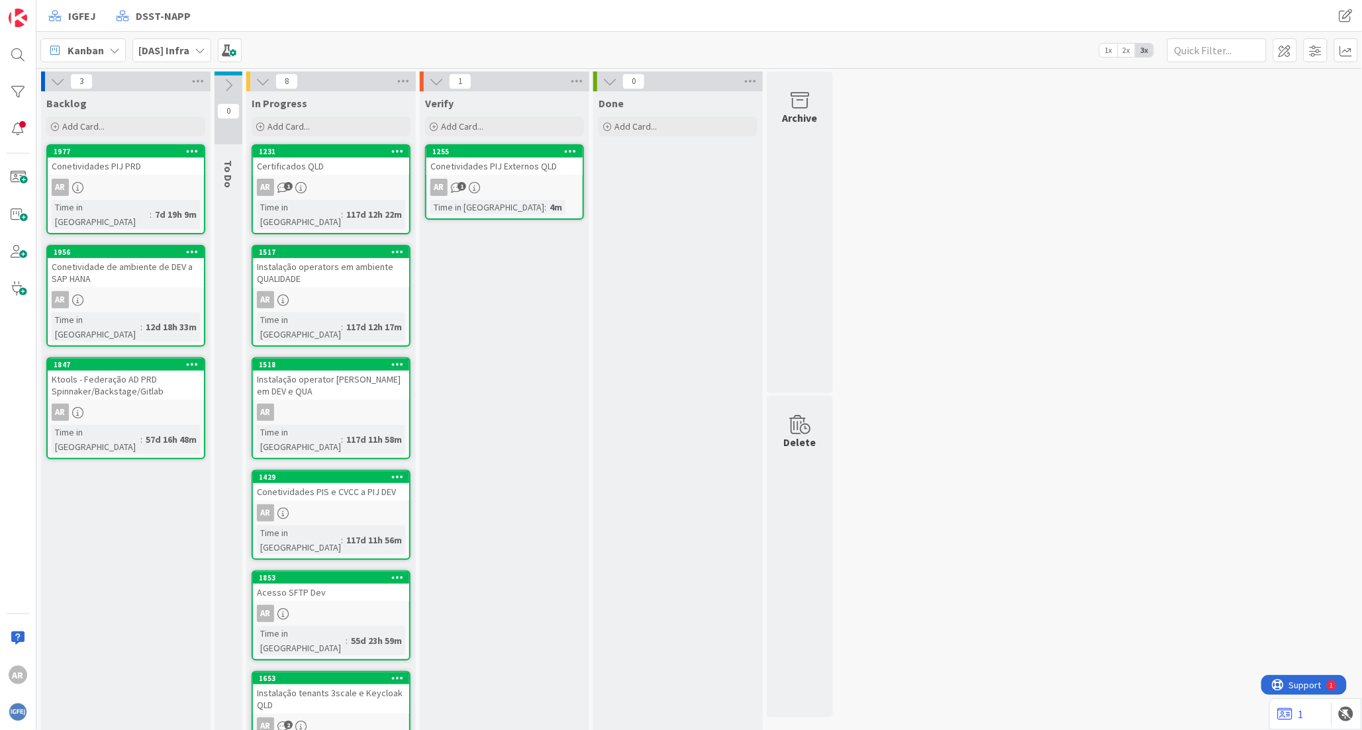
click at [338, 371] on div "Instalação operator [PERSON_NAME] em DEV e QUA" at bounding box center [331, 385] width 156 height 29
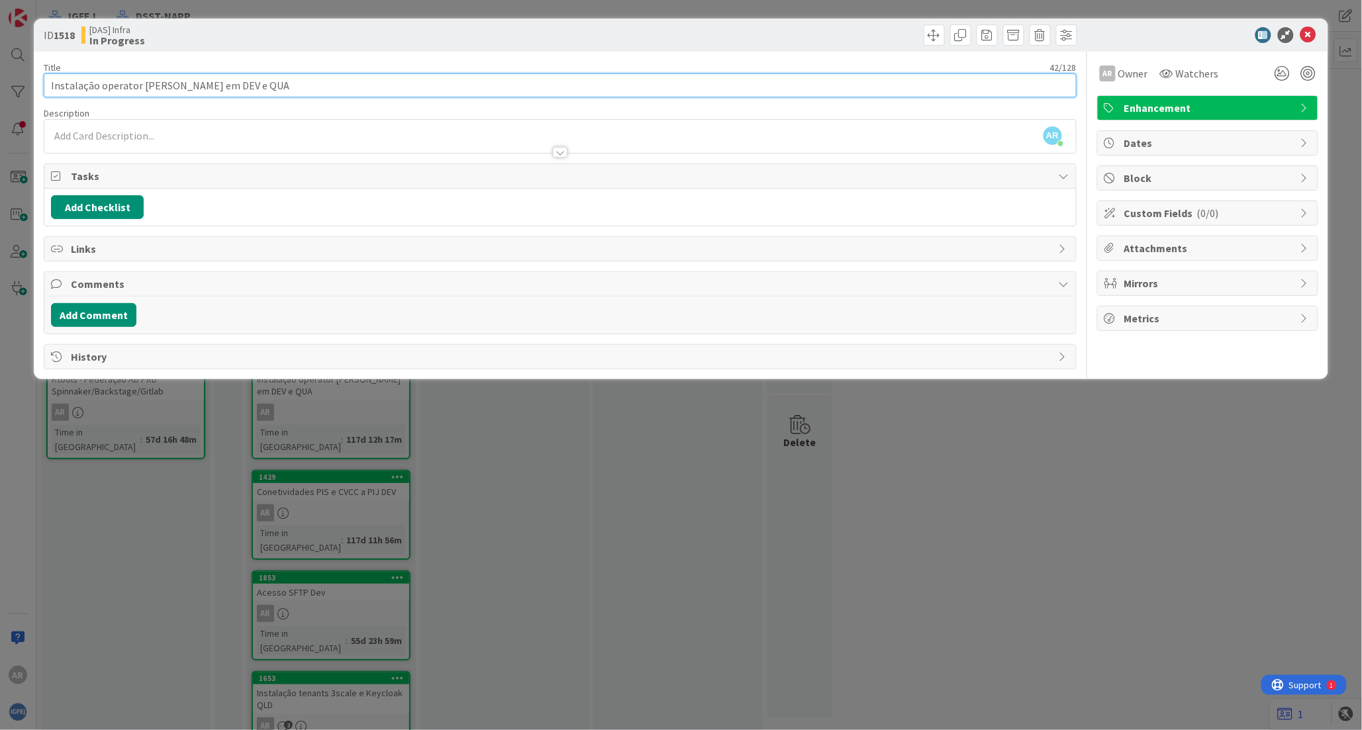
drag, startPoint x: 264, startPoint y: 84, endPoint x: 4, endPoint y: 89, distance: 259.6
click at [4, 89] on div "ID 1518 [DAS] Infra In Progress Title 42 / 128 Instalação operator [PERSON_NAME…" at bounding box center [681, 365] width 1362 height 730
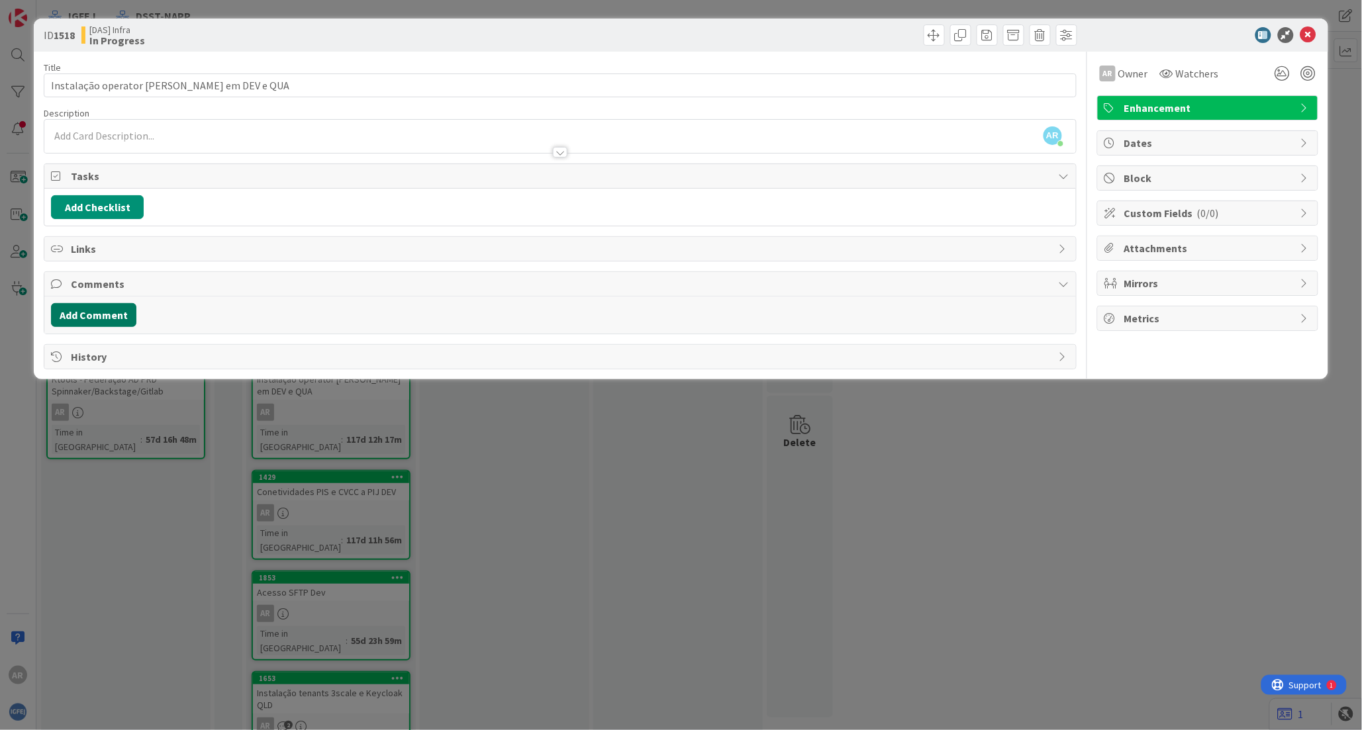
click at [87, 311] on button "Add Comment" at bounding box center [93, 315] width 85 height 24
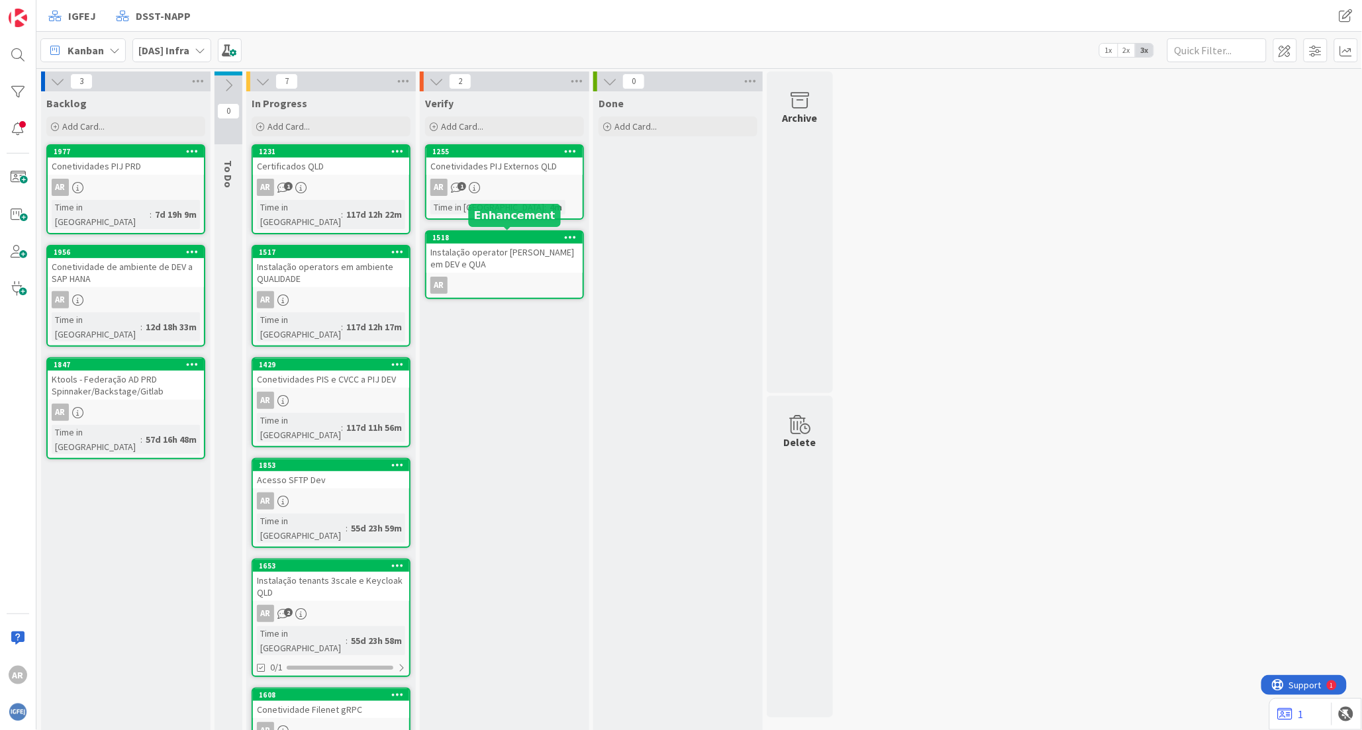
click at [491, 236] on div "1518" at bounding box center [507, 237] width 150 height 9
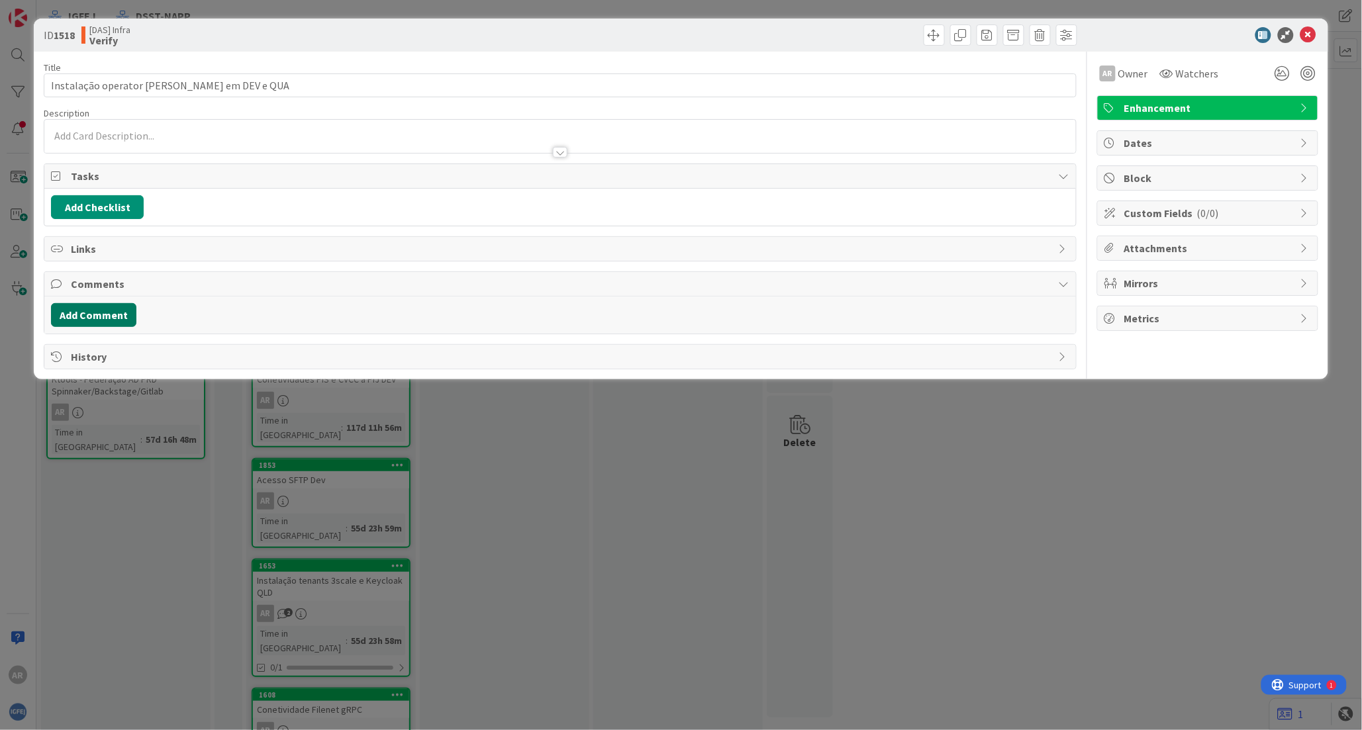
click at [107, 313] on button "Add Comment" at bounding box center [93, 315] width 85 height 24
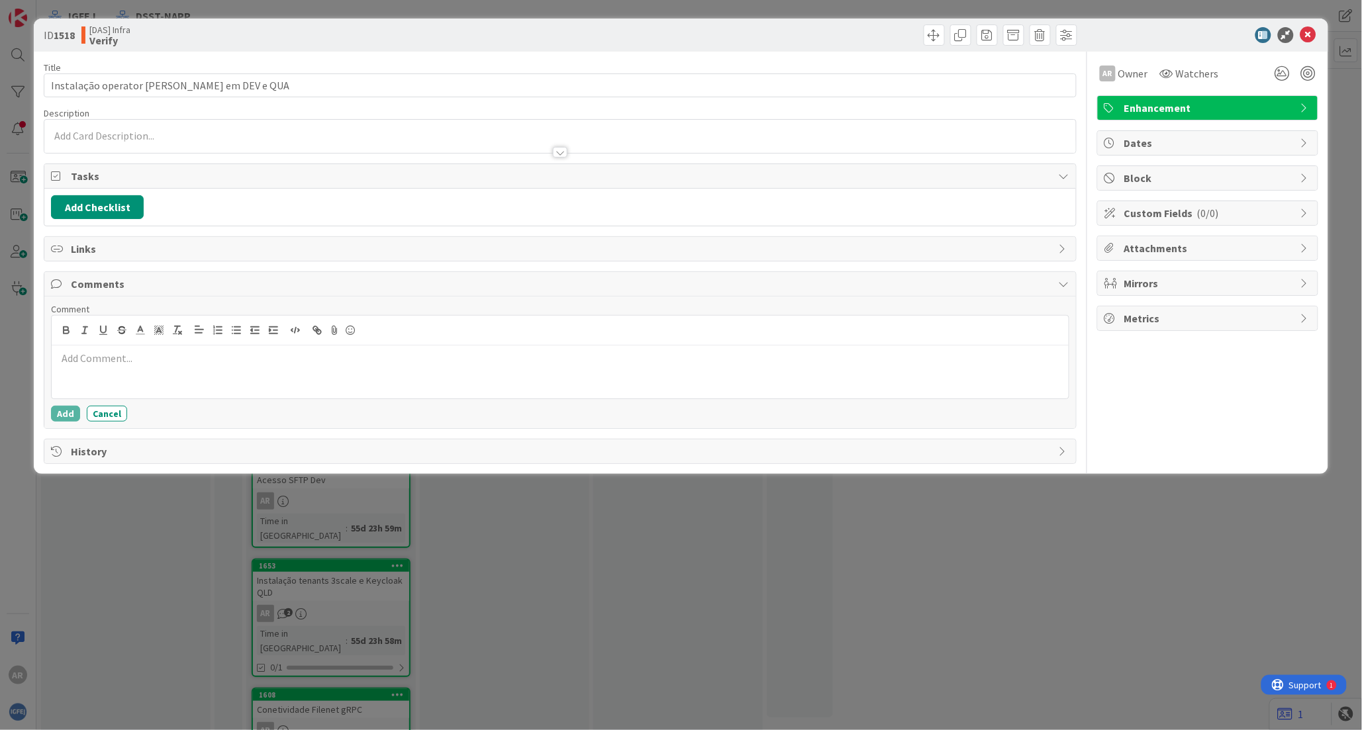
click at [97, 360] on p at bounding box center [560, 358] width 1006 height 15
click at [260, 362] on p "Validar com [PERSON_NAME], [PERSON_NAME] e" at bounding box center [560, 358] width 1006 height 15
click at [64, 415] on button "Add" at bounding box center [65, 414] width 29 height 16
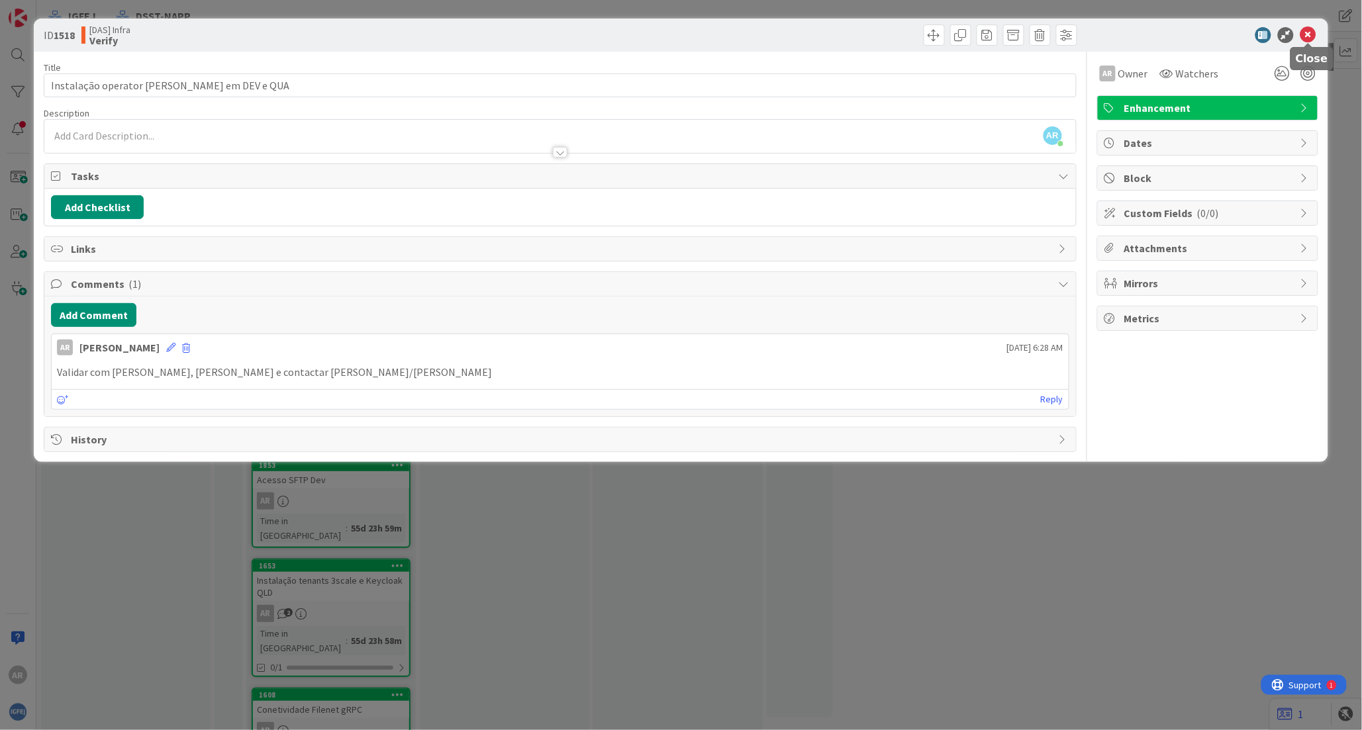
click at [828, 34] on icon at bounding box center [1309, 35] width 16 height 16
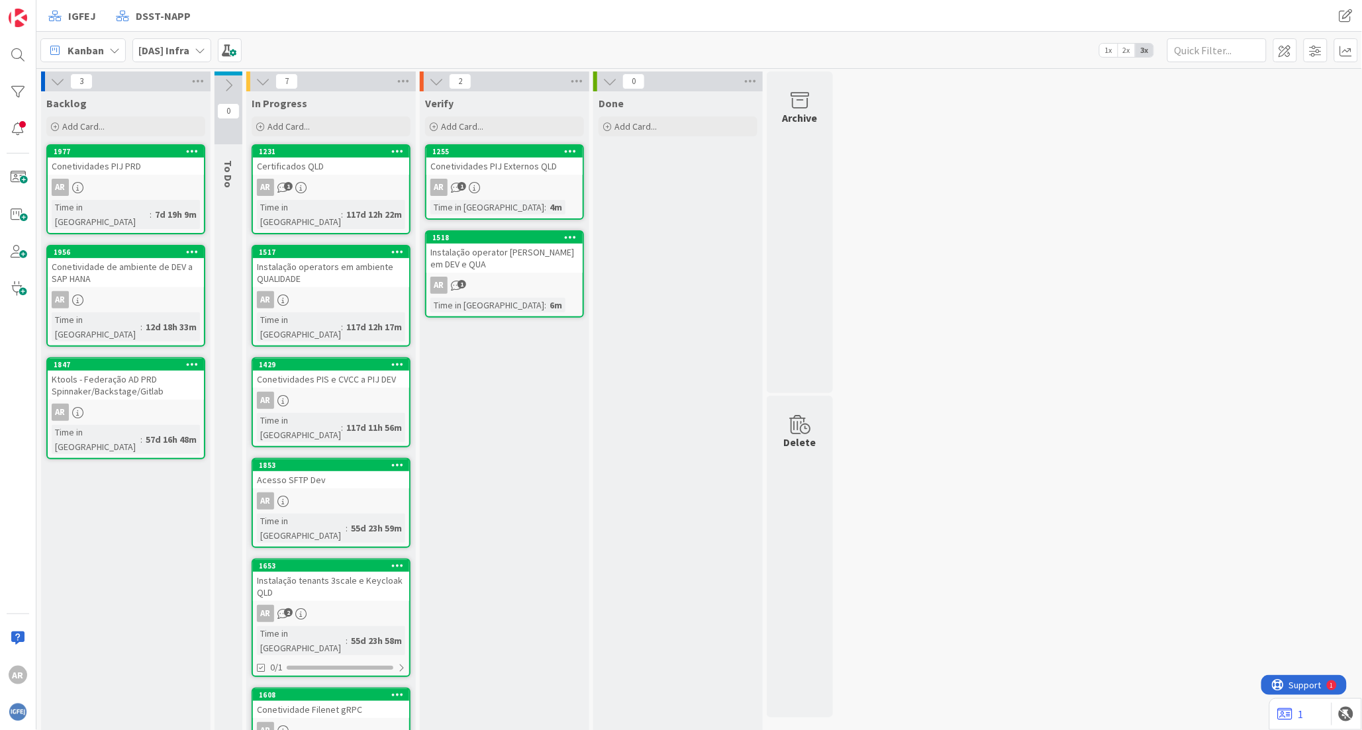
click at [334, 262] on div "Instalação operators em ambiente QUALIDADE" at bounding box center [331, 272] width 156 height 29
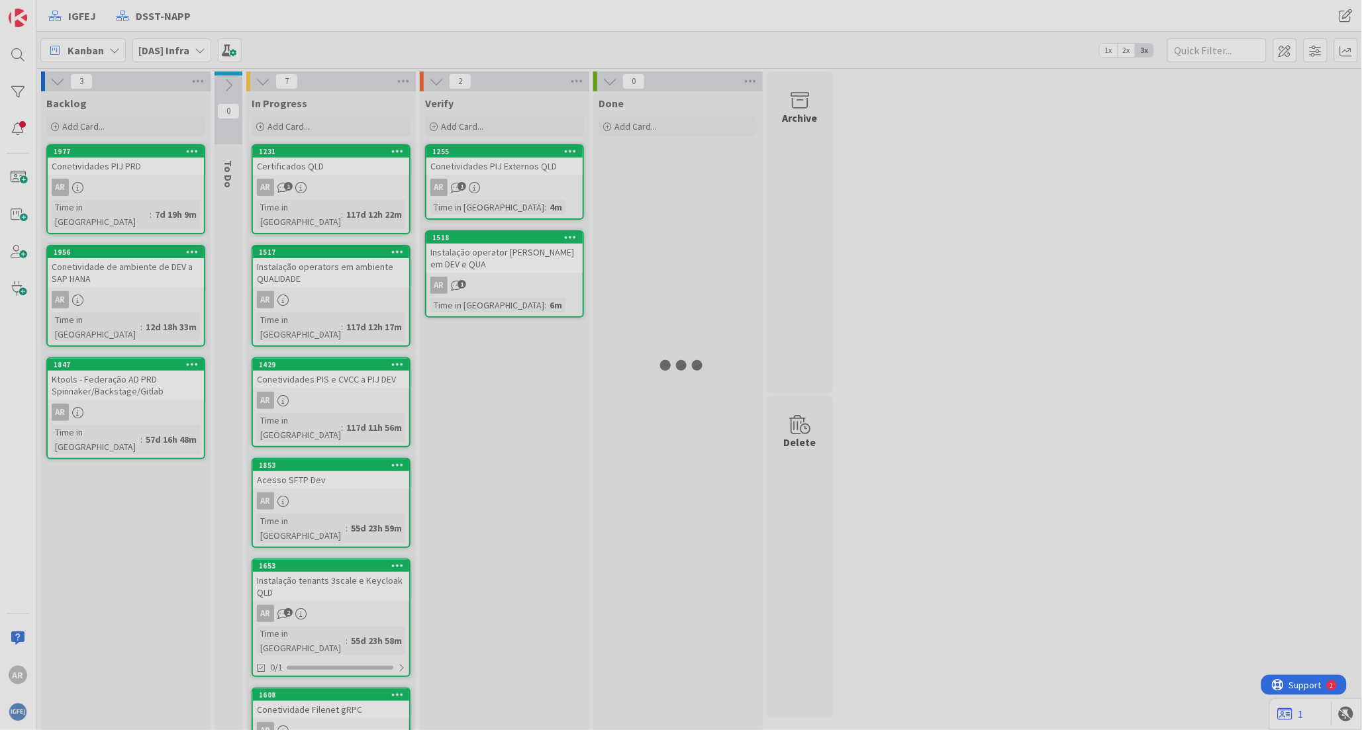
click at [334, 262] on div at bounding box center [681, 365] width 1362 height 730
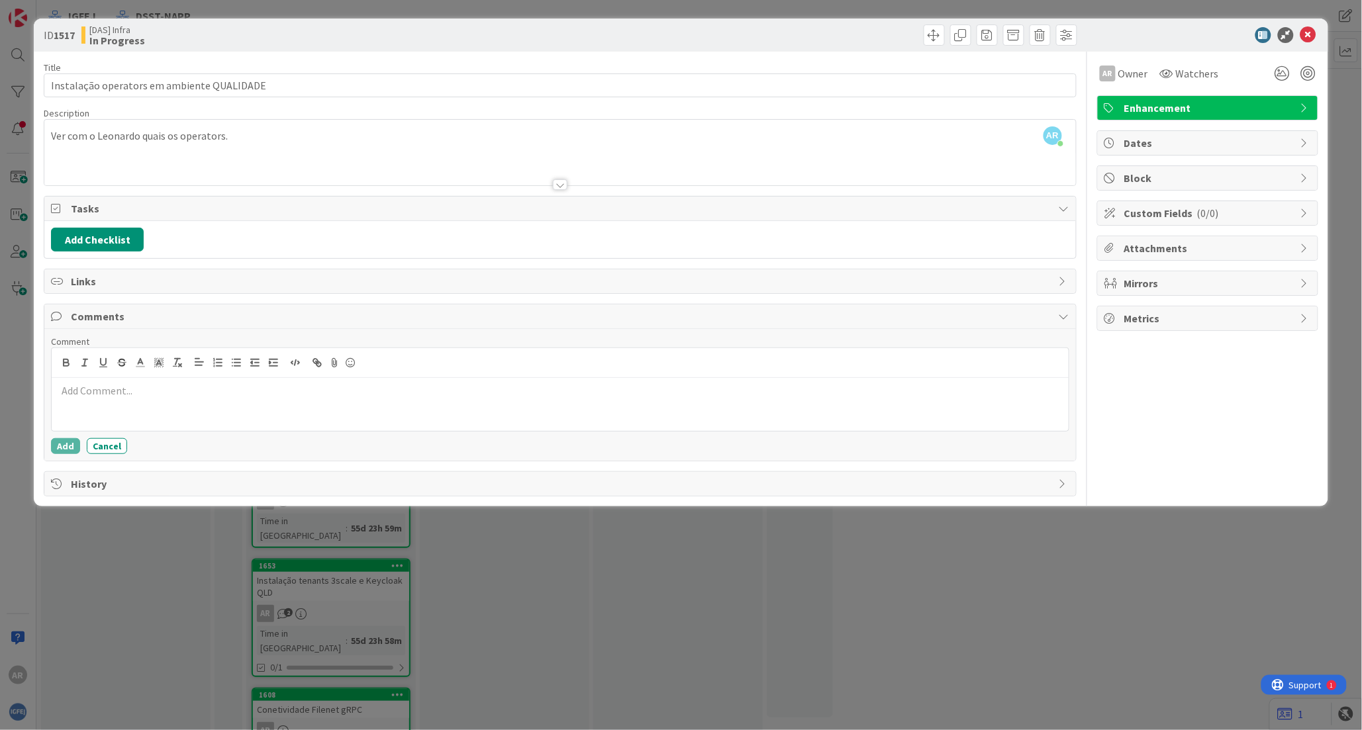
click at [163, 398] on p at bounding box center [560, 390] width 1006 height 15
click at [828, 34] on icon at bounding box center [1309, 35] width 16 height 16
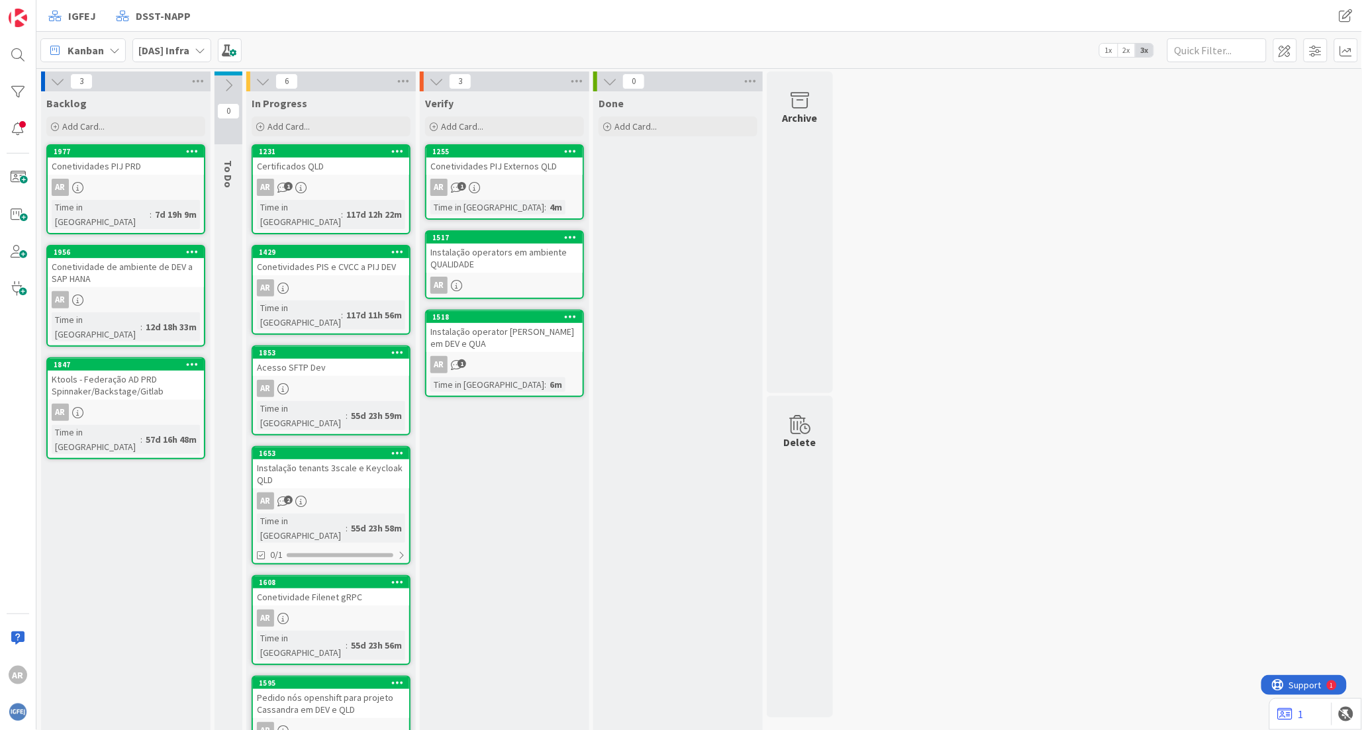
click at [329, 258] on div "Conetividades PIS e CVCC a PIJ DEV" at bounding box center [331, 266] width 156 height 17
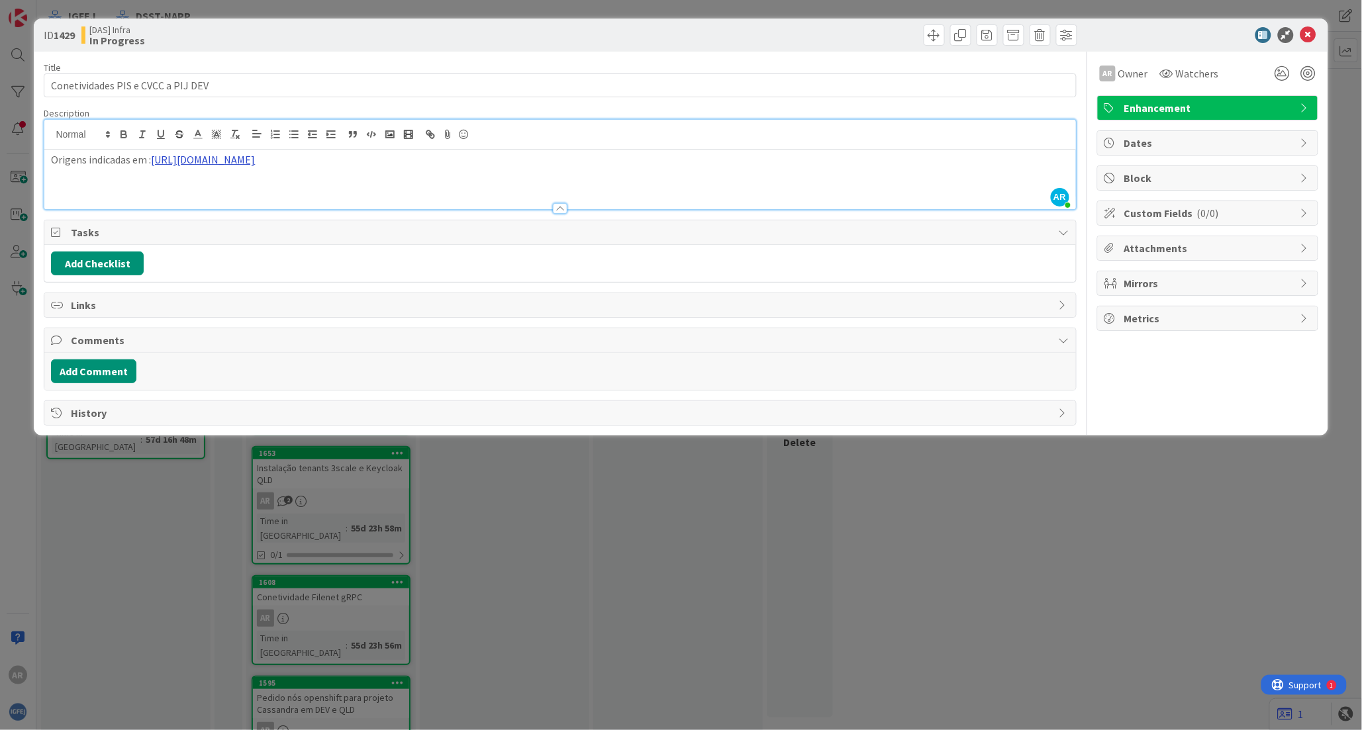
drag, startPoint x: 315, startPoint y: 136, endPoint x: 154, endPoint y: 164, distance: 164.0
click at [154, 164] on p "Origens indicadas em : [URL][DOMAIN_NAME]" at bounding box center [560, 159] width 1018 height 15
click at [454, 188] on div "Origens indicadas em : [URL][DOMAIN_NAME]" at bounding box center [559, 180] width 1031 height 60
drag, startPoint x: 330, startPoint y: 163, endPoint x: 154, endPoint y: 162, distance: 176.2
click at [154, 162] on p "Origens indicadas em : [URL][DOMAIN_NAME]" at bounding box center [560, 159] width 1018 height 15
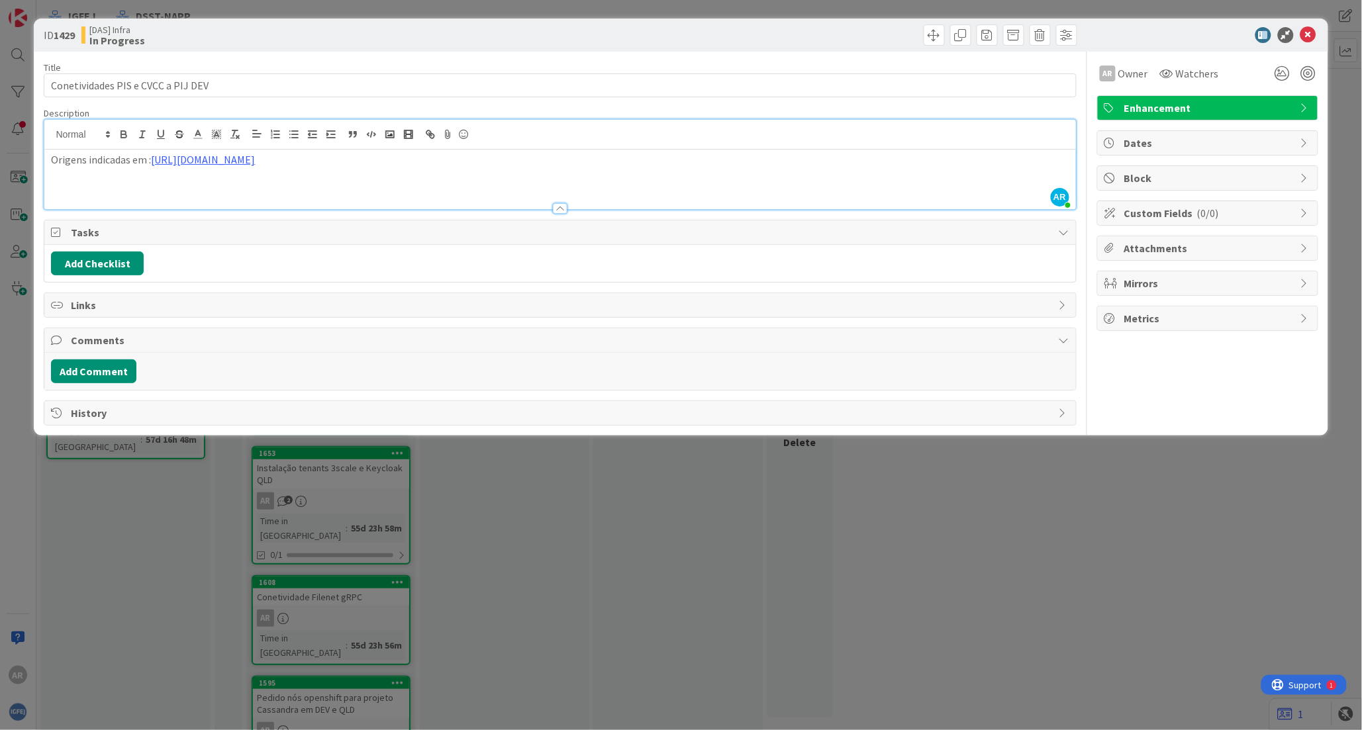
copy link "[URL][DOMAIN_NAME]"
click at [113, 368] on button "Add Comment" at bounding box center [93, 372] width 85 height 24
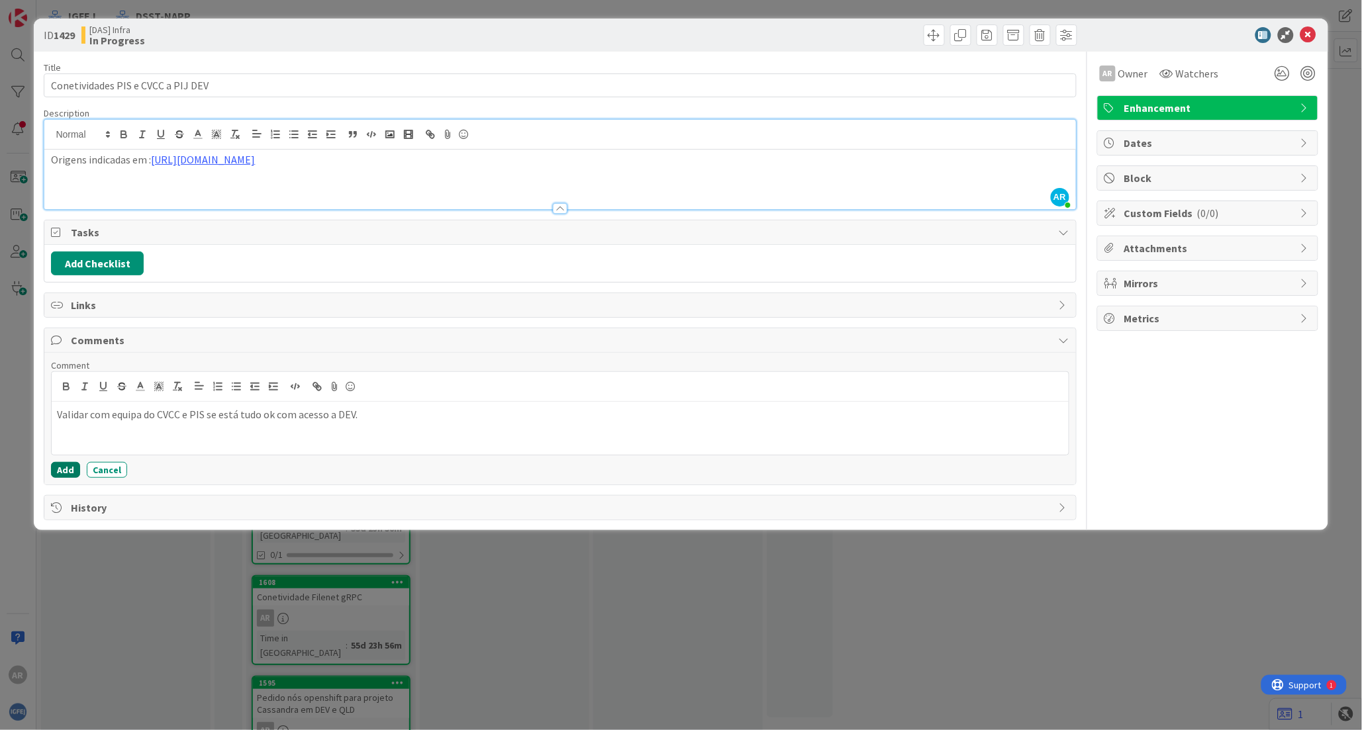
click at [69, 472] on button "Add" at bounding box center [65, 470] width 29 height 16
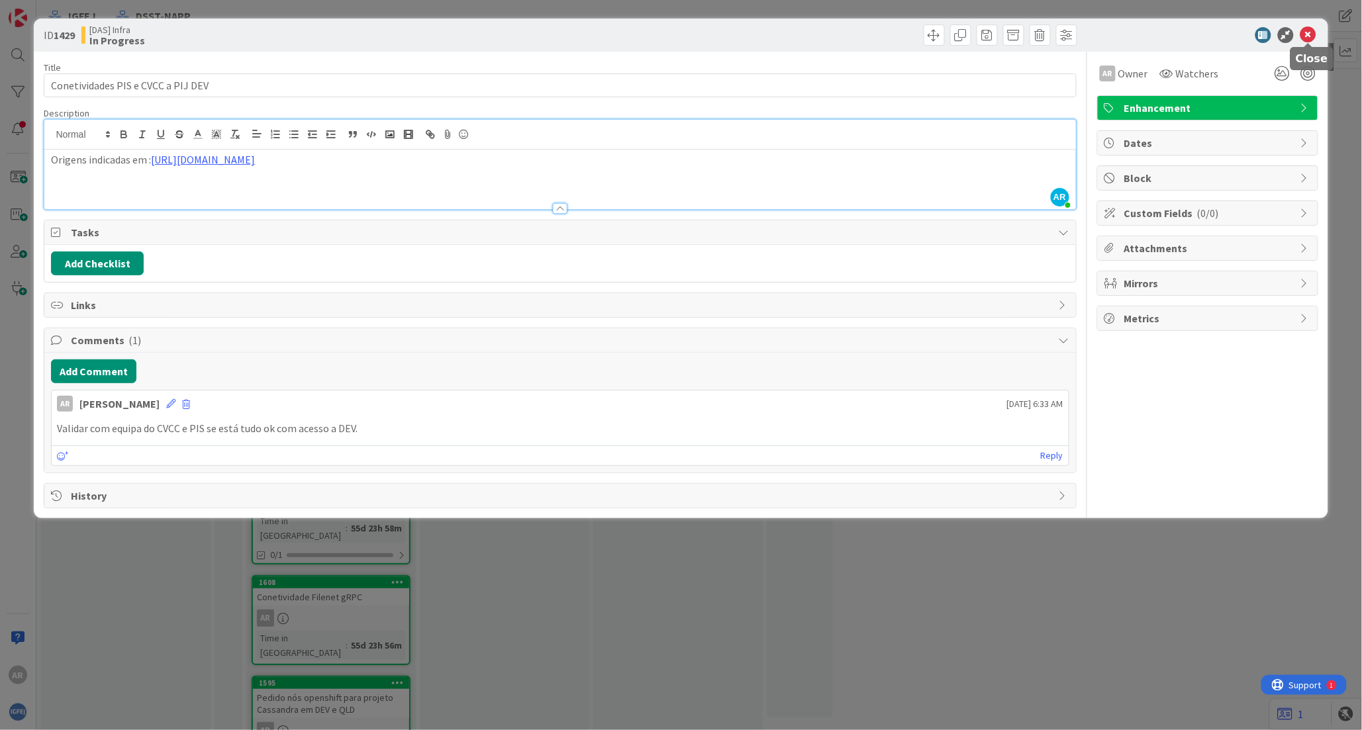
click at [828, 36] on icon at bounding box center [1309, 35] width 16 height 16
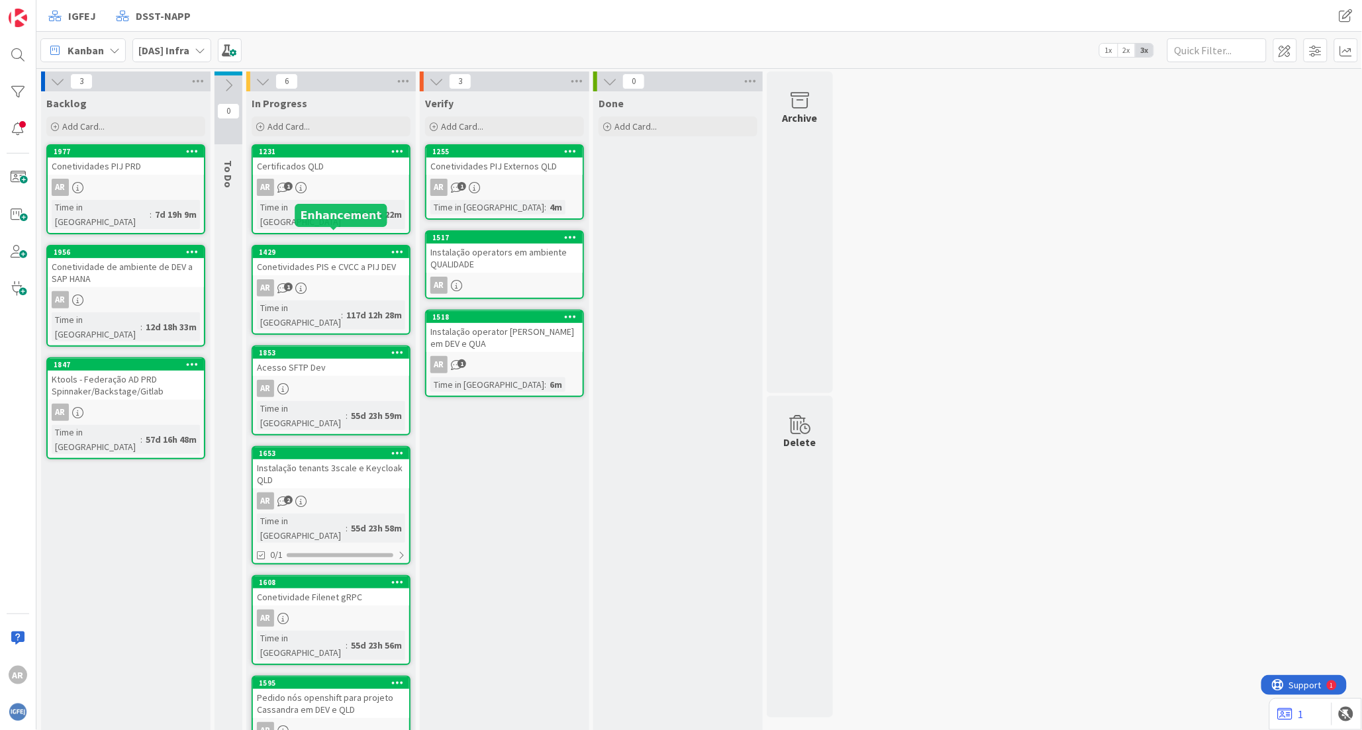
click at [294, 248] on div "1429" at bounding box center [334, 252] width 150 height 9
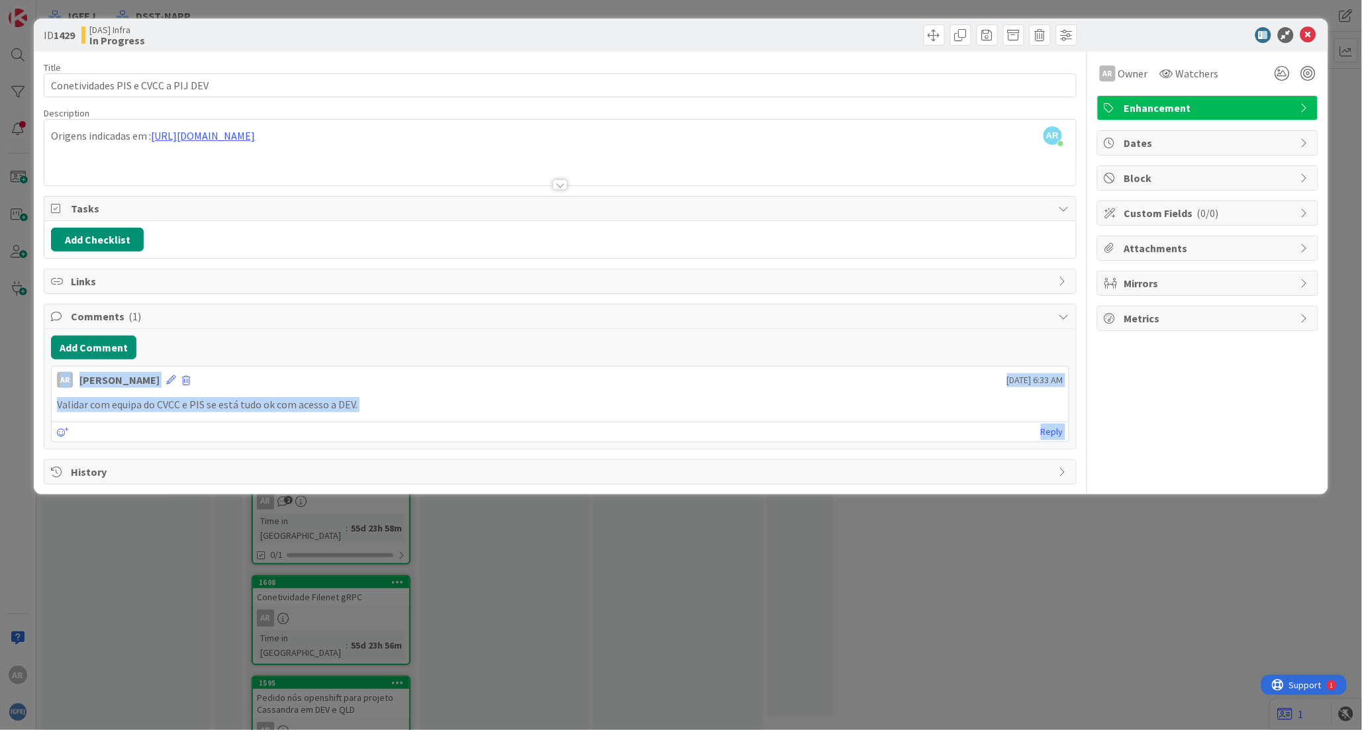
drag, startPoint x: 453, startPoint y: 243, endPoint x: 491, endPoint y: 534, distance: 293.2
click at [491, 532] on div "ID 1429 [DAS] Infra In Progress Title 34 / 128 Conetividades PIS e CVCC a PIJ D…" at bounding box center [681, 365] width 1362 height 730
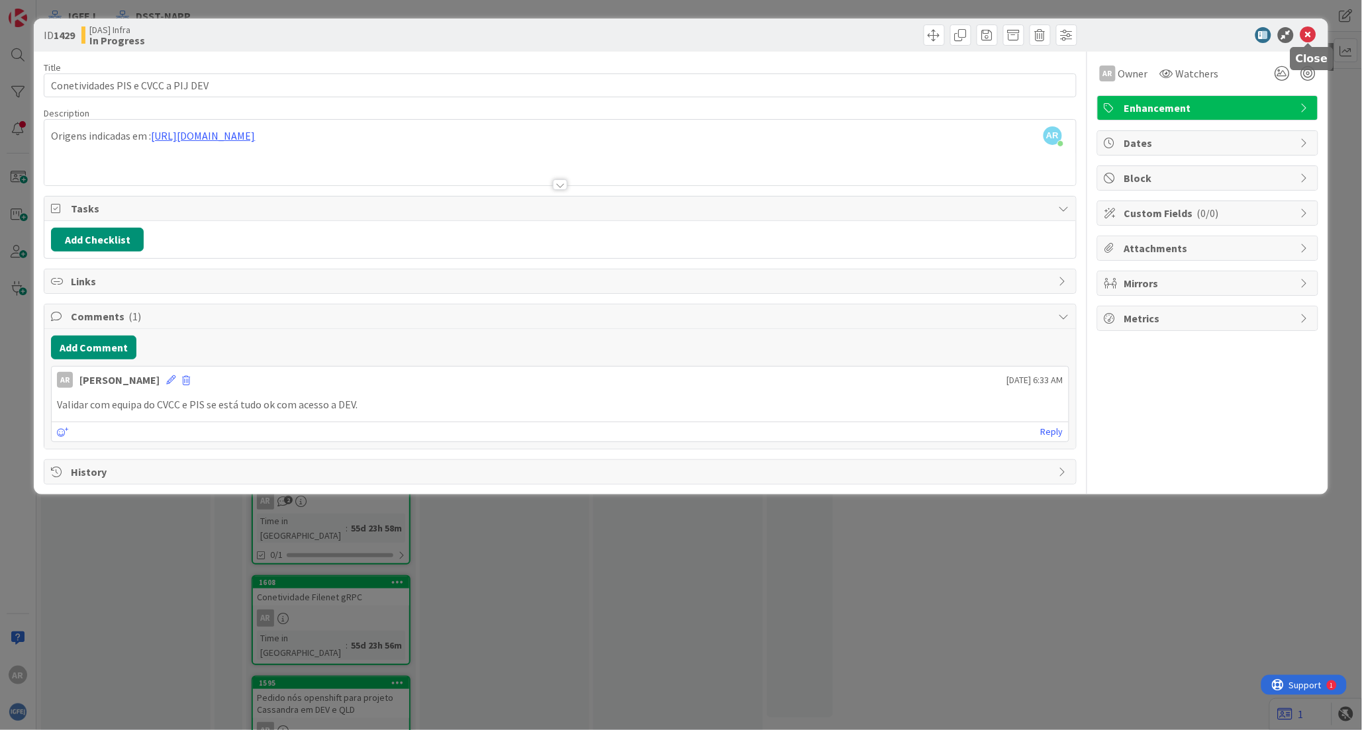
click at [828, 33] on icon at bounding box center [1309, 35] width 16 height 16
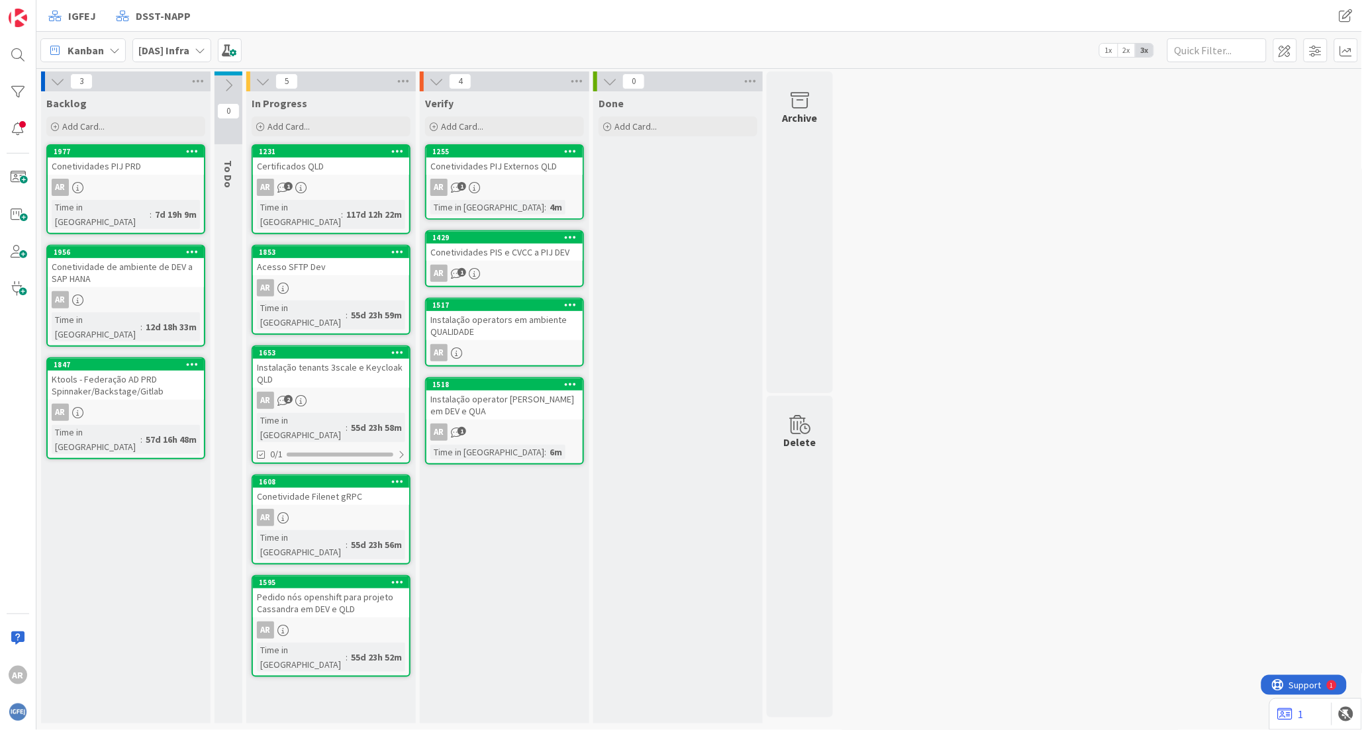
click at [328, 258] on div "Acesso SFTP Dev" at bounding box center [331, 266] width 156 height 17
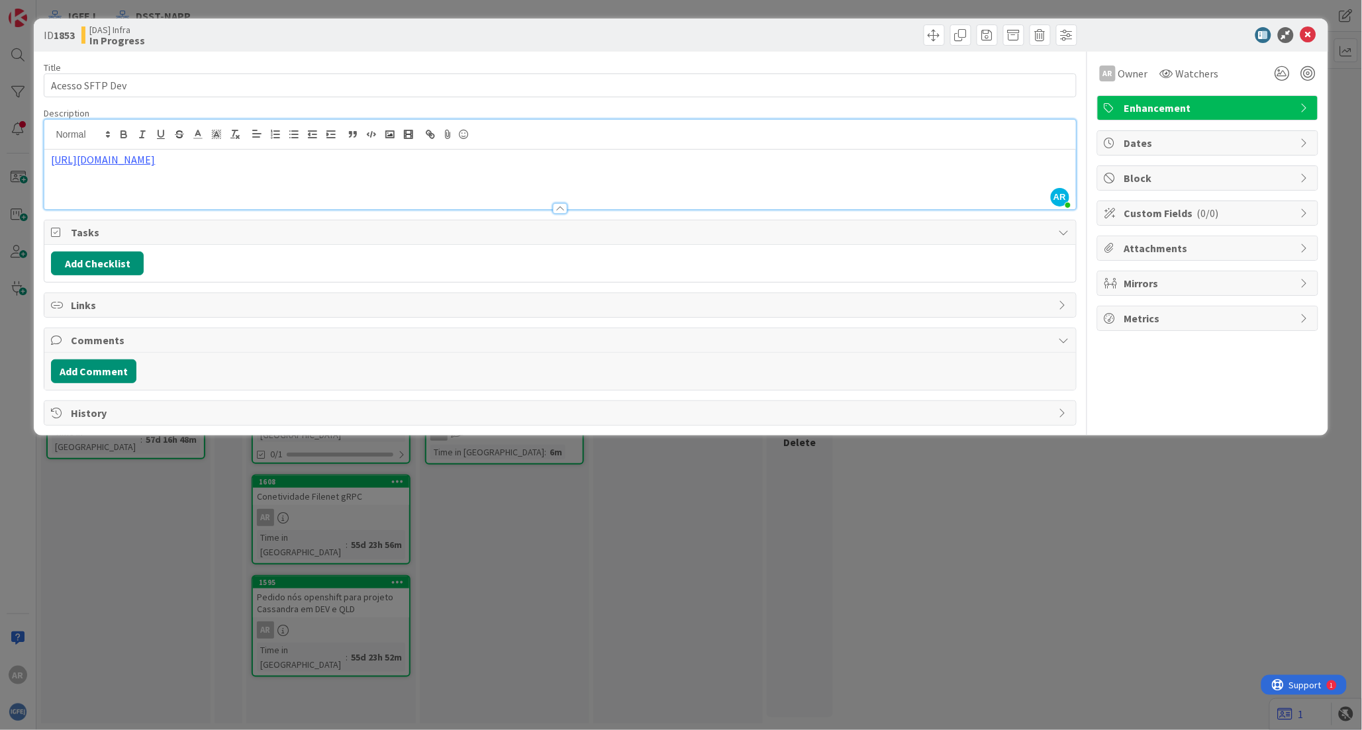
drag, startPoint x: 219, startPoint y: 140, endPoint x: 45, endPoint y: 162, distance: 175.5
click at [45, 162] on div "[URL][DOMAIN_NAME]" at bounding box center [559, 180] width 1031 height 60
copy link "[URL][DOMAIN_NAME]"
click at [100, 371] on button "Add Comment" at bounding box center [93, 372] width 85 height 24
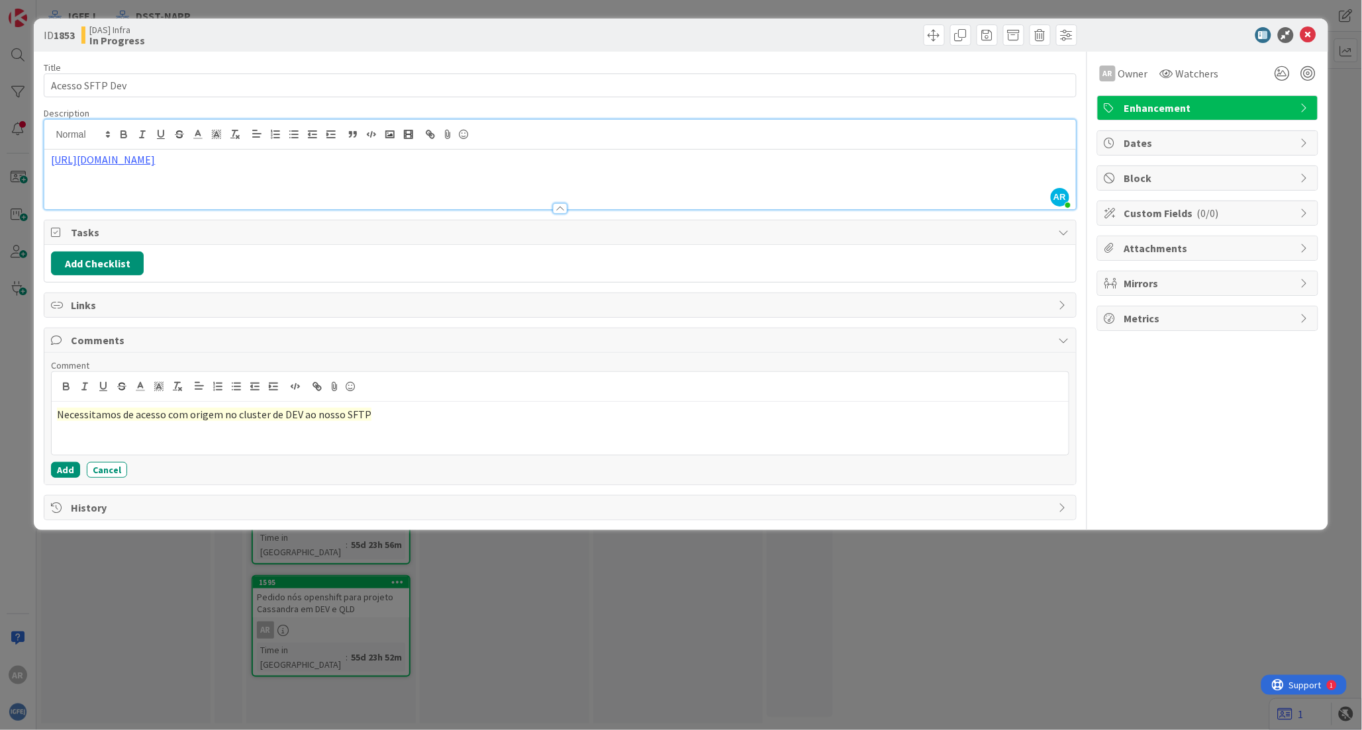
click at [58, 417] on span "Necessitamos de acesso com origem no cluster de DEV ao nosso SFTP" at bounding box center [214, 414] width 315 height 13
drag, startPoint x: 60, startPoint y: 412, endPoint x: 124, endPoint y: 415, distance: 65.0
click at [124, 415] on span "Necessitamos de acesso com origem no cluster de DEV ao nosso SFTP" at bounding box center [214, 414] width 315 height 13
click at [359, 414] on p "Verificar se acesso com origem no cluster de DEV ao nosso SFTP" at bounding box center [560, 414] width 1006 height 15
drag, startPoint x: 392, startPoint y: 416, endPoint x: 45, endPoint y: 412, distance: 347.0
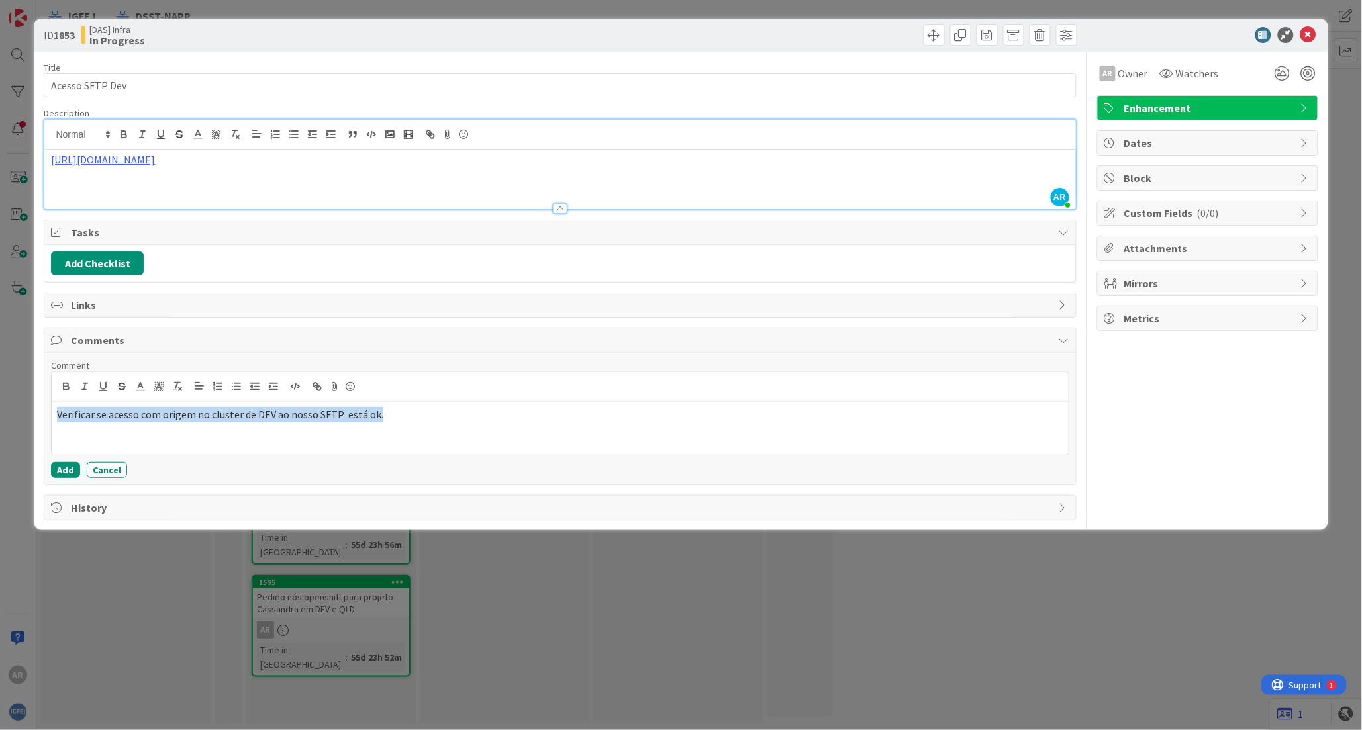
click at [44, 413] on div "Comment Verificar se acesso com origem no cluster de DEV ao nosso SFTP está ok.…" at bounding box center [559, 419] width 1031 height 132
click at [139, 387] on line at bounding box center [140, 387] width 3 height 0
click at [147, 413] on span at bounding box center [141, 417] width 11 height 11
click at [155, 430] on div "Verificar se acesso com origem no cluster de DEV ao nosso SFTP está ok." at bounding box center [560, 428] width 1017 height 53
drag, startPoint x: 384, startPoint y: 415, endPoint x: 4, endPoint y: 398, distance: 380.5
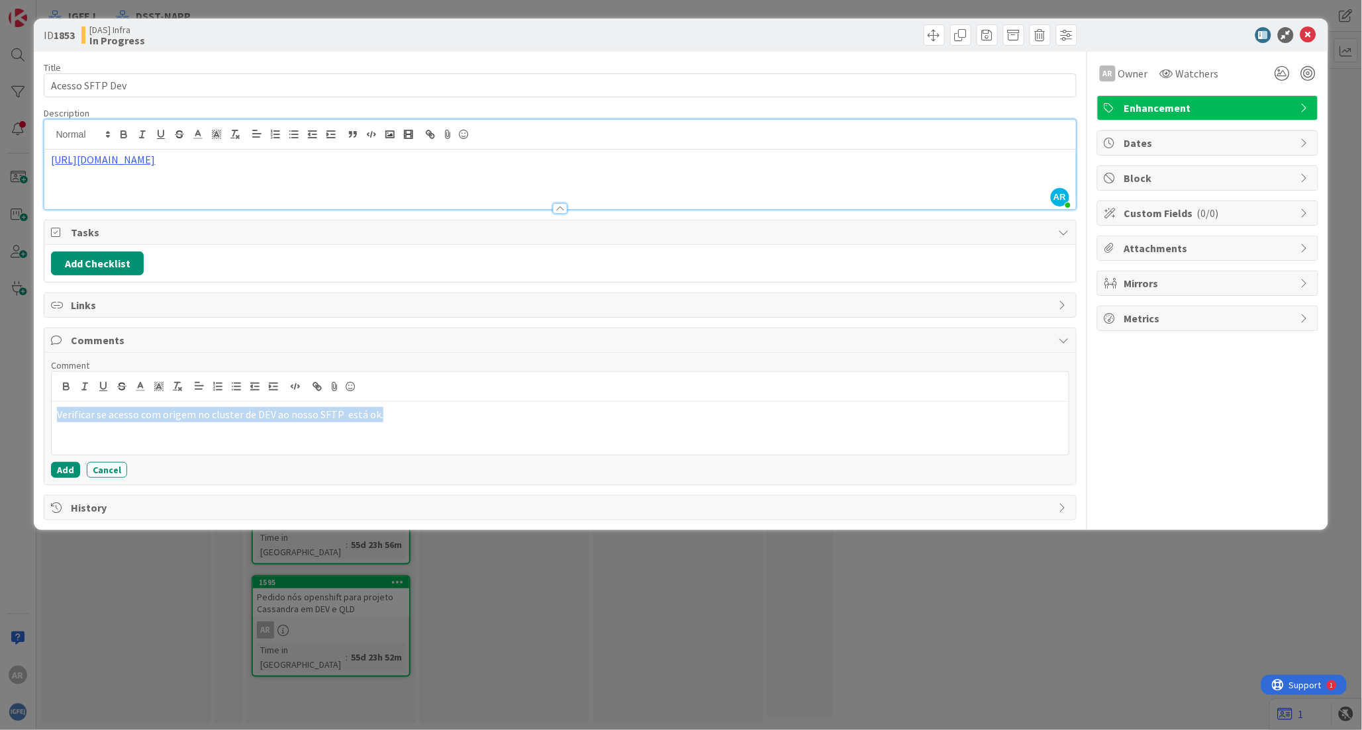
click at [4, 398] on div "ID 1853 [DAS] Infra In Progress Title 15 / 128 Acesso SFTP Dev Description AR […" at bounding box center [681, 365] width 1362 height 730
click at [140, 383] on polyline at bounding box center [140, 385] width 5 height 5
click at [144, 409] on span at bounding box center [141, 404] width 11 height 11
click at [140, 440] on div "Verificar se acesso com origem no cluster de DEV ao nosso SFTP está ok." at bounding box center [560, 428] width 1017 height 53
drag, startPoint x: 372, startPoint y: 417, endPoint x: 0, endPoint y: 407, distance: 371.7
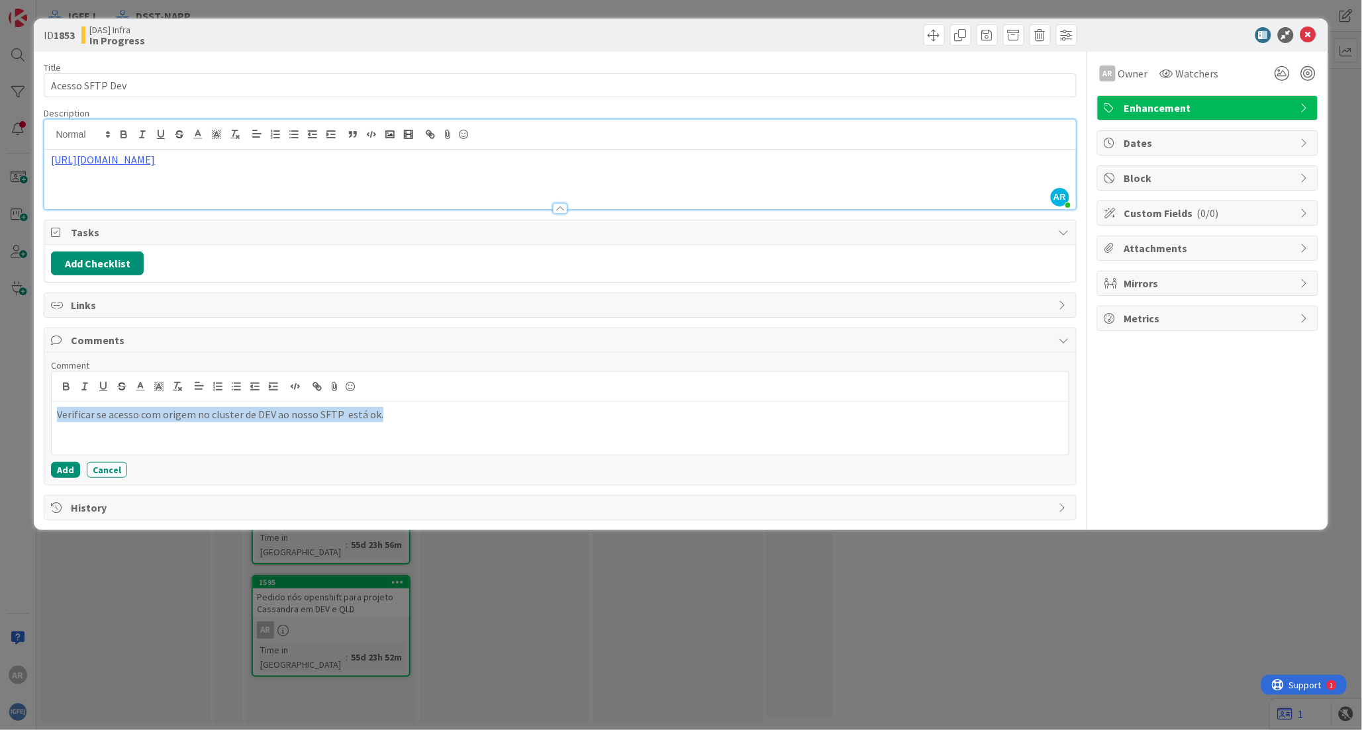
click at [0, 407] on div "ID 1853 [DAS] Infra In Progress Title 15 / 128 Acesso SFTP Dev Description AR […" at bounding box center [681, 365] width 1362 height 730
click at [181, 385] on icon "button" at bounding box center [178, 387] width 12 height 12
click at [183, 433] on div "Verificar se acesso com origem no cluster de DEV ao nosso SFTP está ok." at bounding box center [560, 428] width 1017 height 53
click at [828, 37] on icon at bounding box center [1309, 35] width 16 height 16
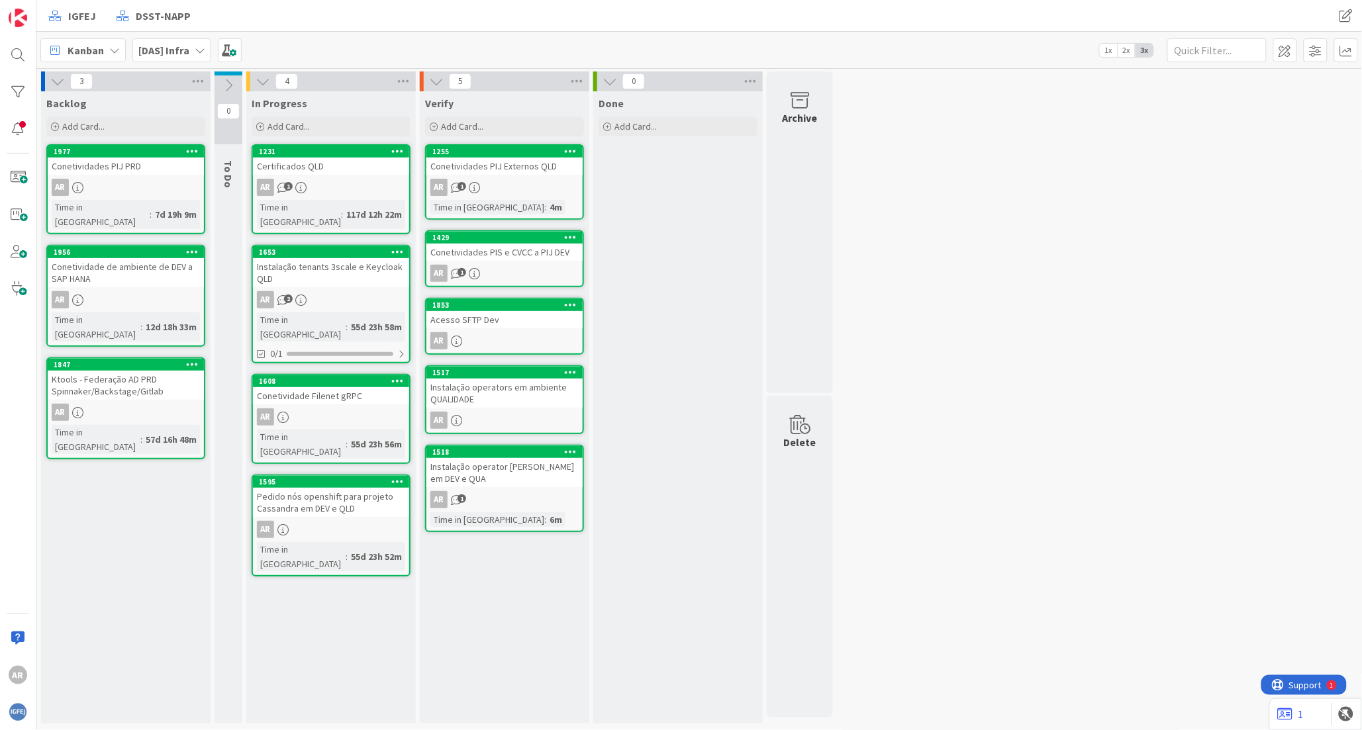
click at [501, 317] on div "Acesso SFTP Dev" at bounding box center [504, 319] width 156 height 17
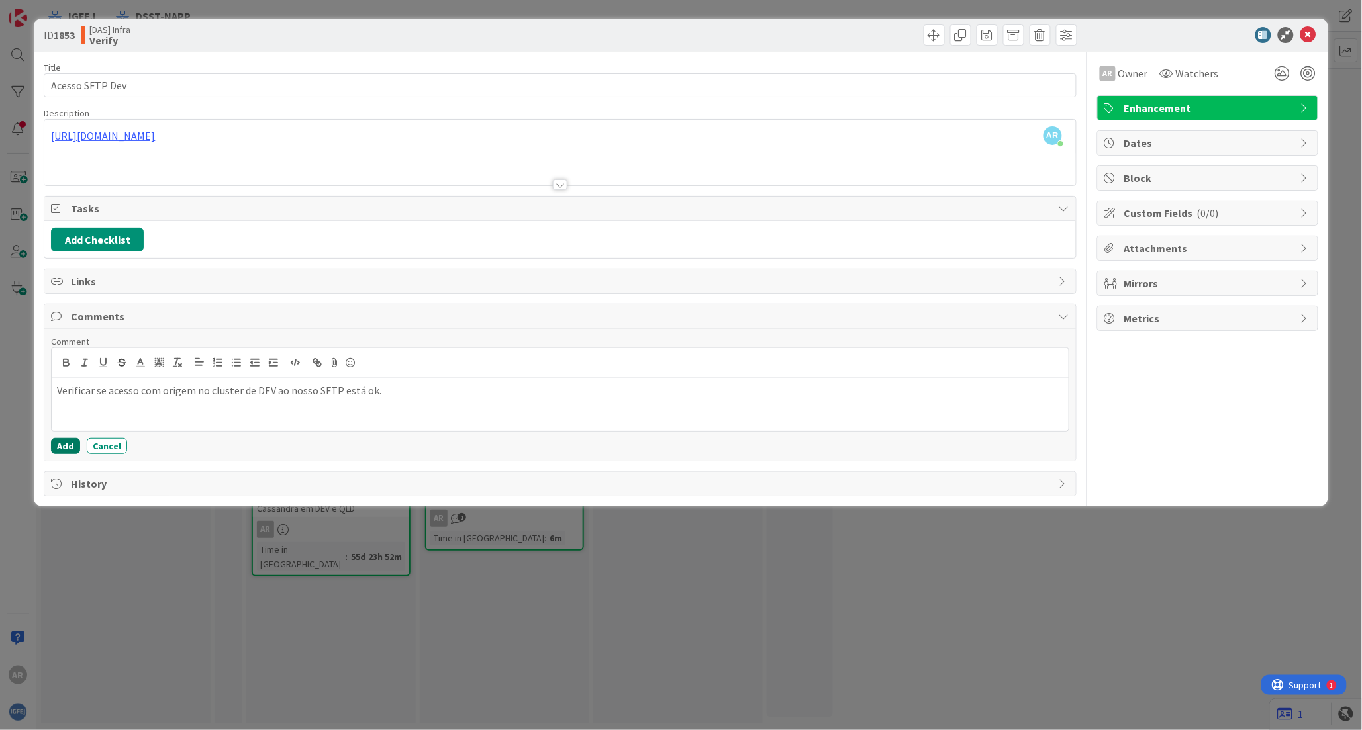
click at [64, 446] on button "Add" at bounding box center [65, 446] width 29 height 16
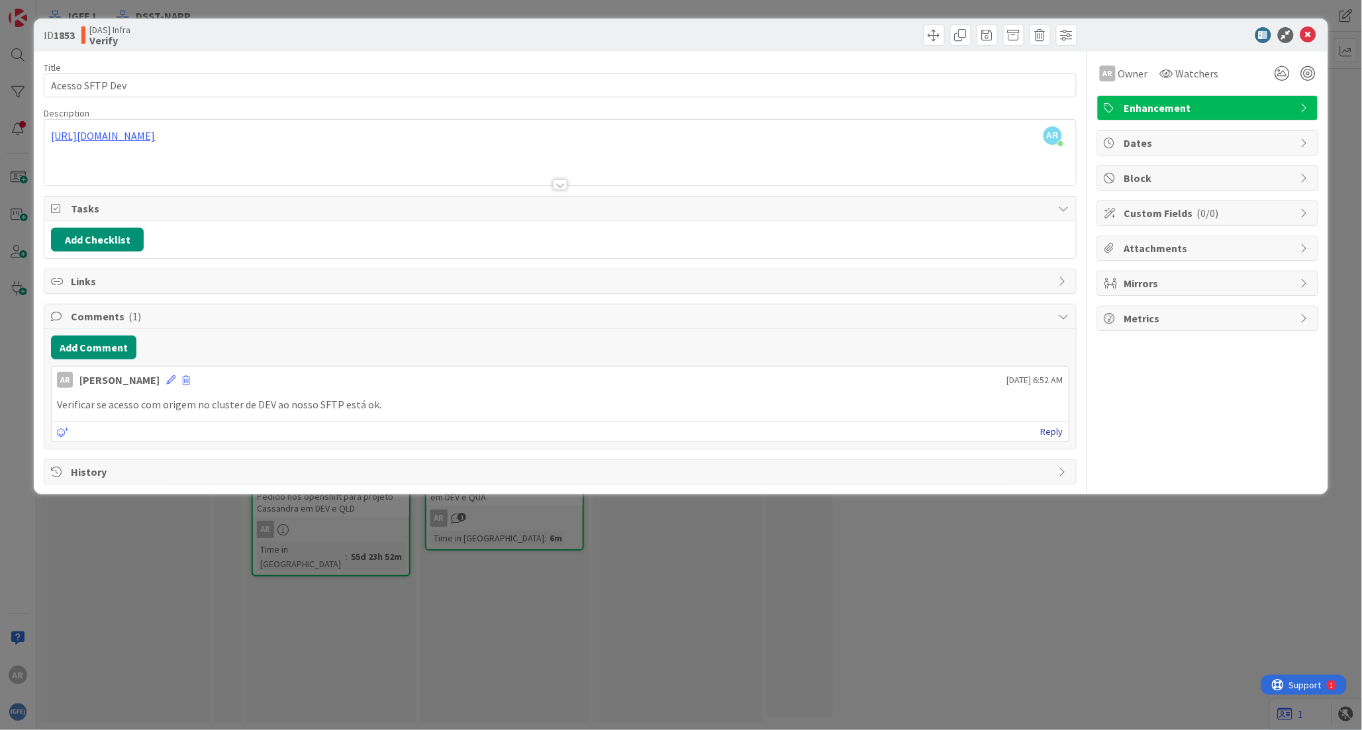
click at [828, 429] on link "Reply" at bounding box center [1052, 432] width 23 height 17
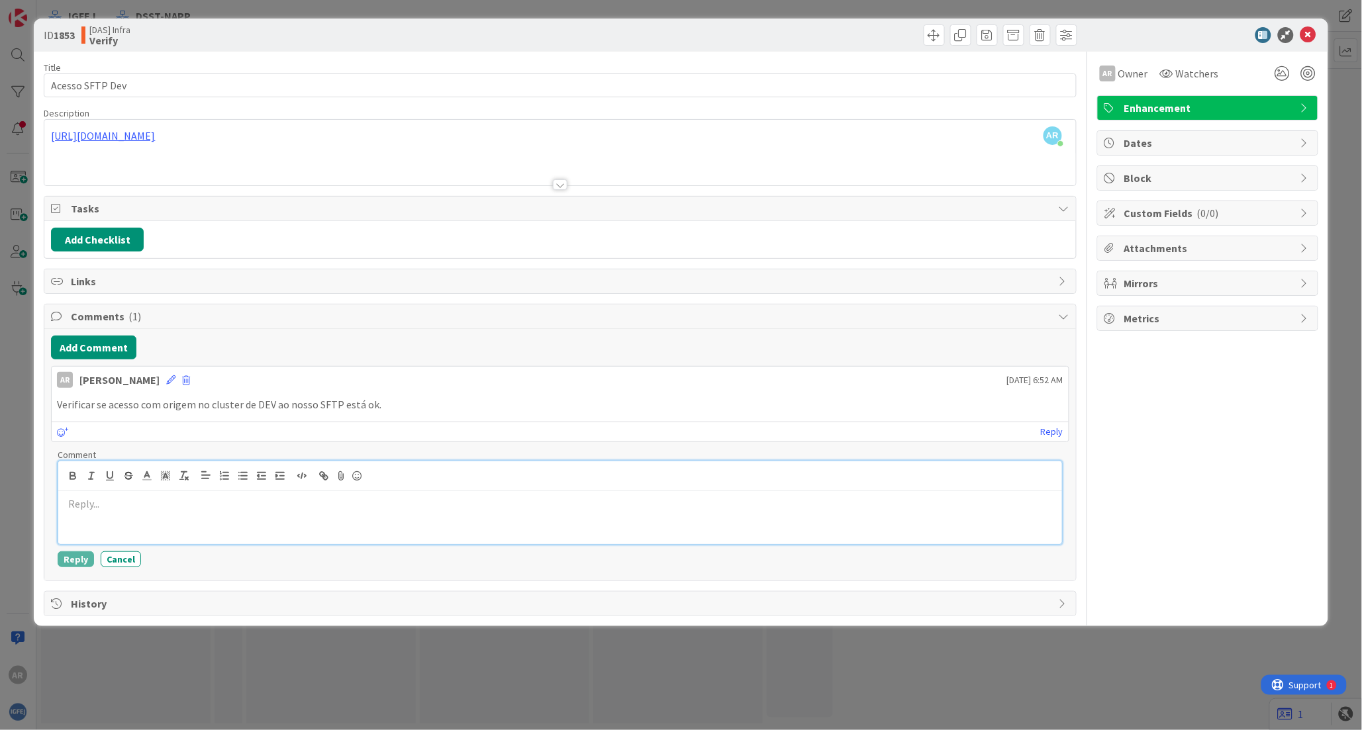
click at [103, 515] on div at bounding box center [559, 517] width 1003 height 53
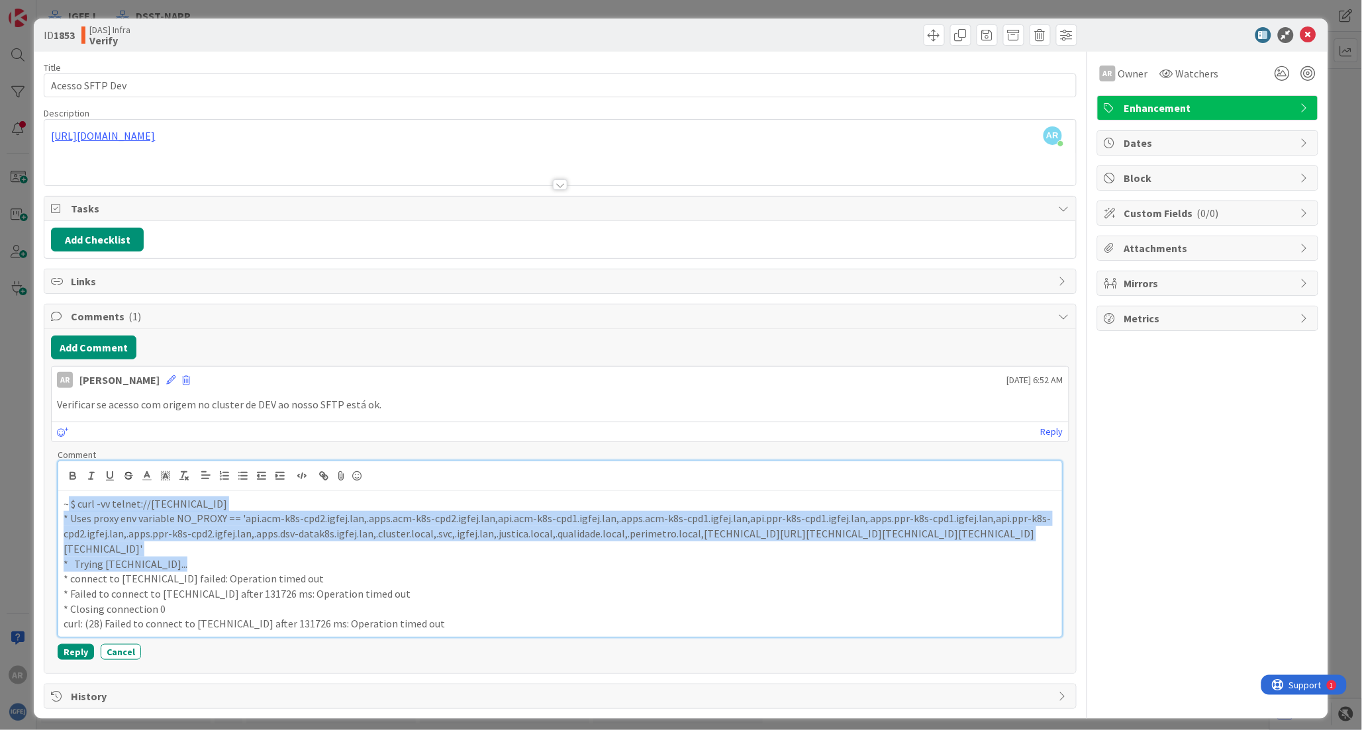
drag, startPoint x: 67, startPoint y: 505, endPoint x: 215, endPoint y: 552, distance: 154.8
click at [215, 532] on div "~ $ curl -vv telnet://[TECHNICAL_ID] * Uses proxy env variable NO_PROXY == 'api…" at bounding box center [559, 564] width 1003 height 146
click at [148, 521] on p "* Uses proxy env variable NO_PROXY == 'api.acm-k8s-cpd2.igfej.lan,.apps.acm-k8s…" at bounding box center [560, 533] width 993 height 45
click at [150, 505] on p "~ $ curl -vv telnet://[TECHNICAL_ID]" at bounding box center [560, 504] width 993 height 15
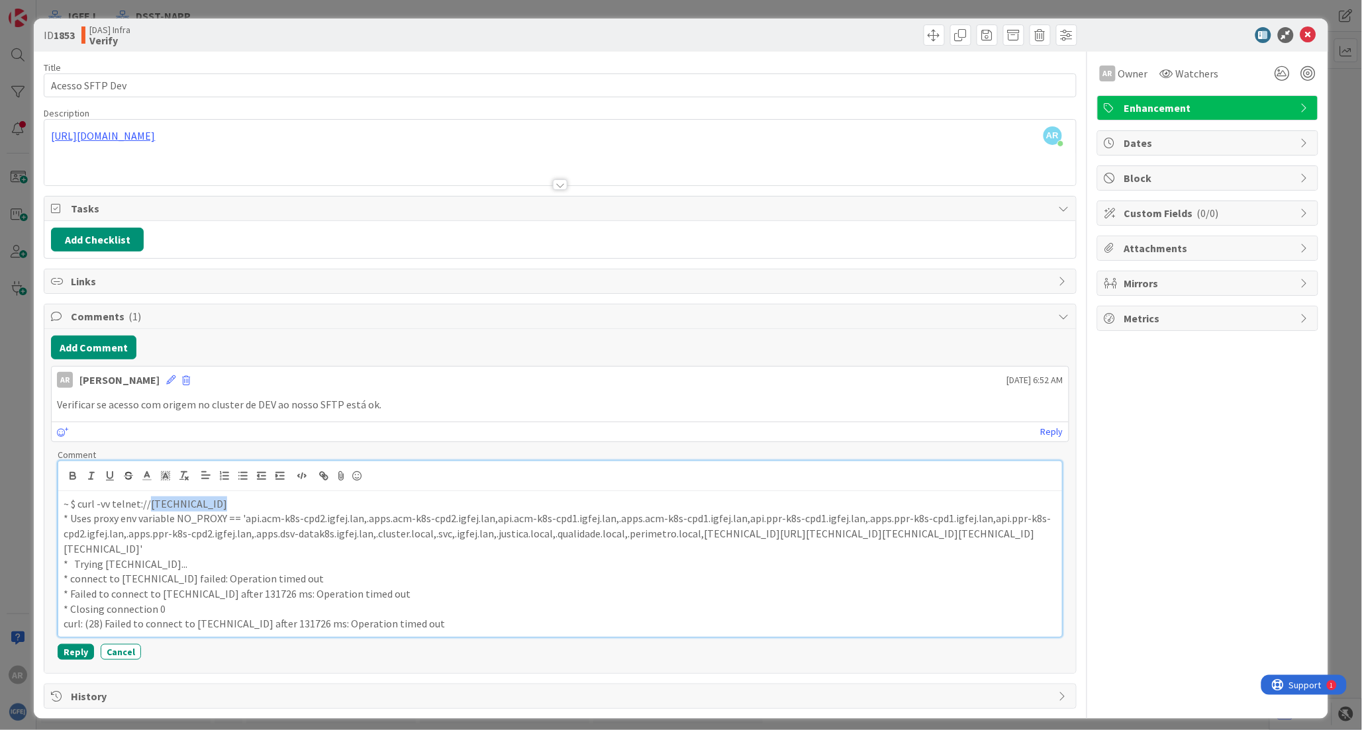
drag, startPoint x: 150, startPoint y: 505, endPoint x: 281, endPoint y: 505, distance: 130.5
click at [281, 505] on p "~ $ curl -vv telnet://[TECHNICAL_ID]" at bounding box center [560, 504] width 993 height 15
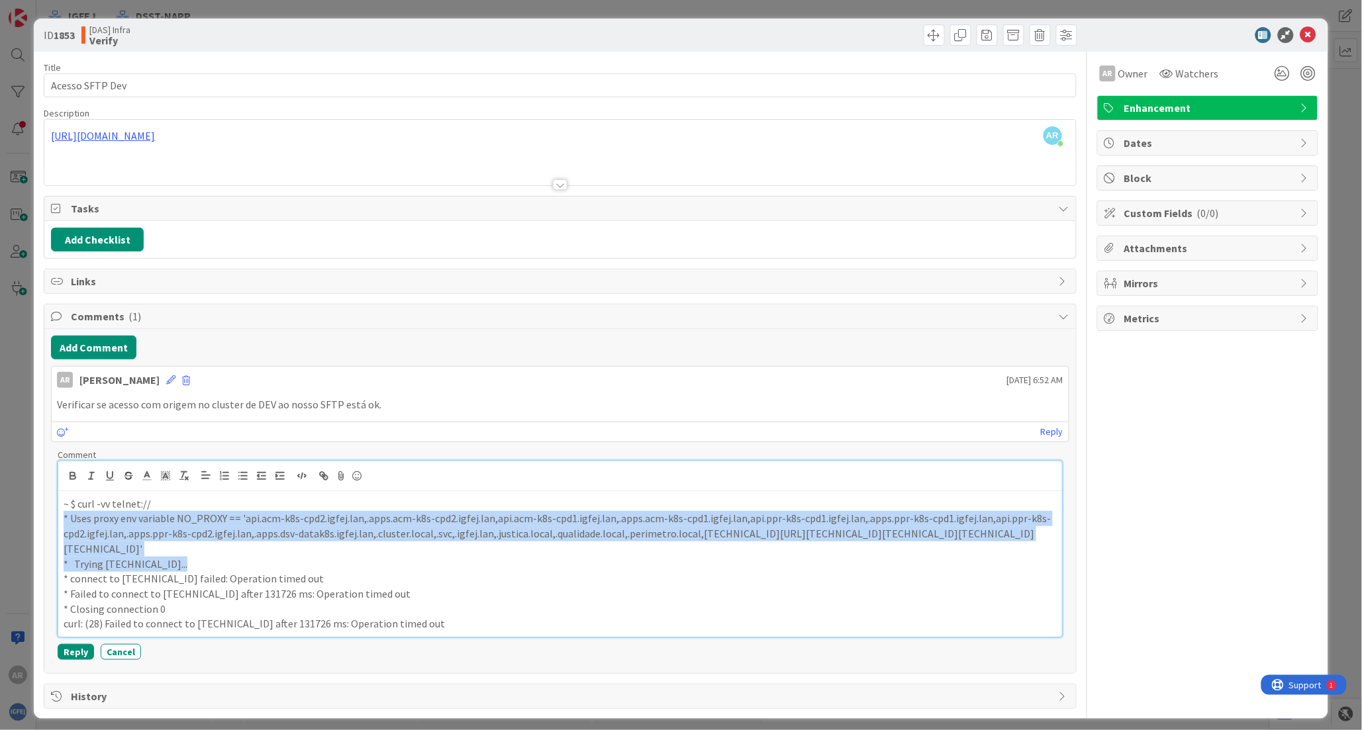
drag, startPoint x: 65, startPoint y: 521, endPoint x: 187, endPoint y: 554, distance: 126.3
click at [187, 532] on div "~ $ curl -vv telnet:// * Uses proxy env variable NO_PROXY == 'api.acm-k8s-cpd2.…" at bounding box center [559, 564] width 1003 height 146
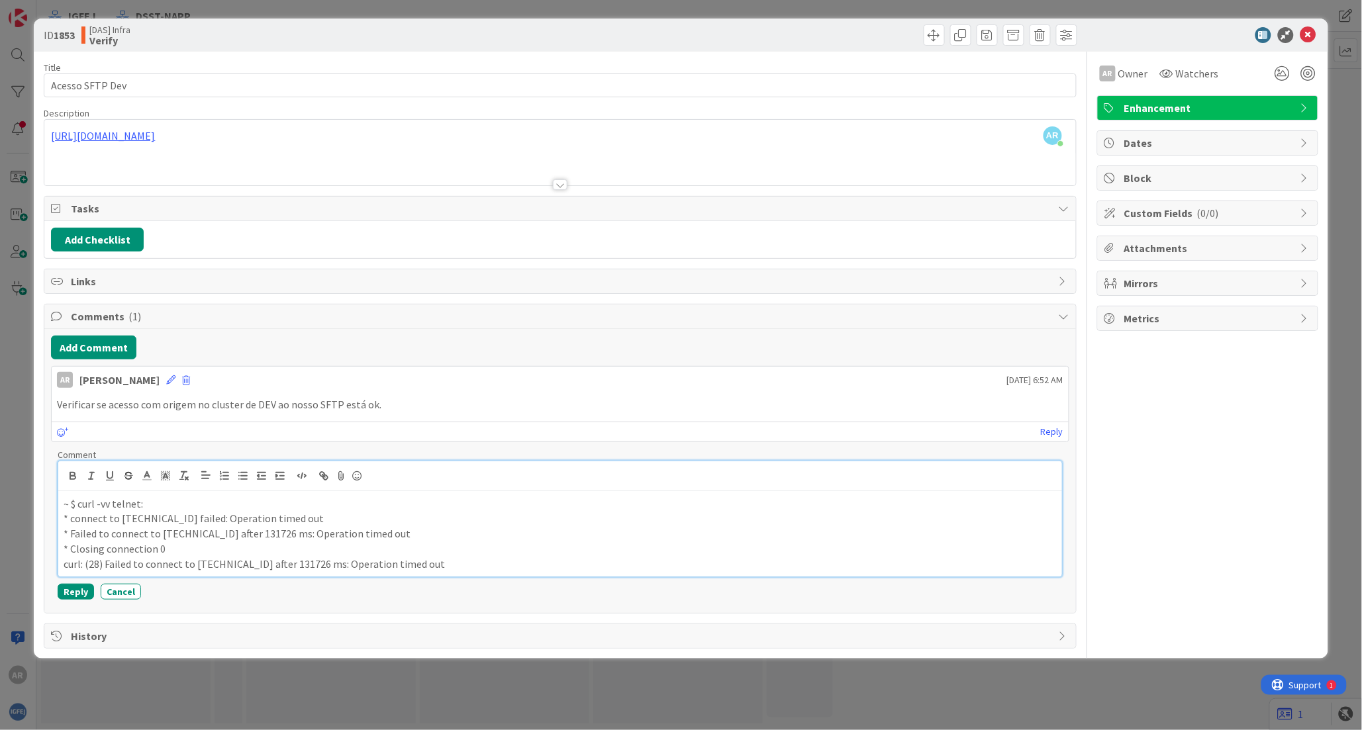
click at [124, 521] on p "* connect to [TECHNICAL_ID] failed: Operation timed out" at bounding box center [560, 518] width 993 height 15
drag, startPoint x: 117, startPoint y: 521, endPoint x: 168, endPoint y: 523, distance: 51.0
click at [168, 523] on p "* connect to [TECHNICAL_ID] failed: Operation timed out" at bounding box center [560, 518] width 993 height 15
drag, startPoint x: 140, startPoint y: 517, endPoint x: 151, endPoint y: 522, distance: 12.2
click at [151, 521] on p "* connect to port 22 failed: Operation timed out" at bounding box center [560, 518] width 993 height 15
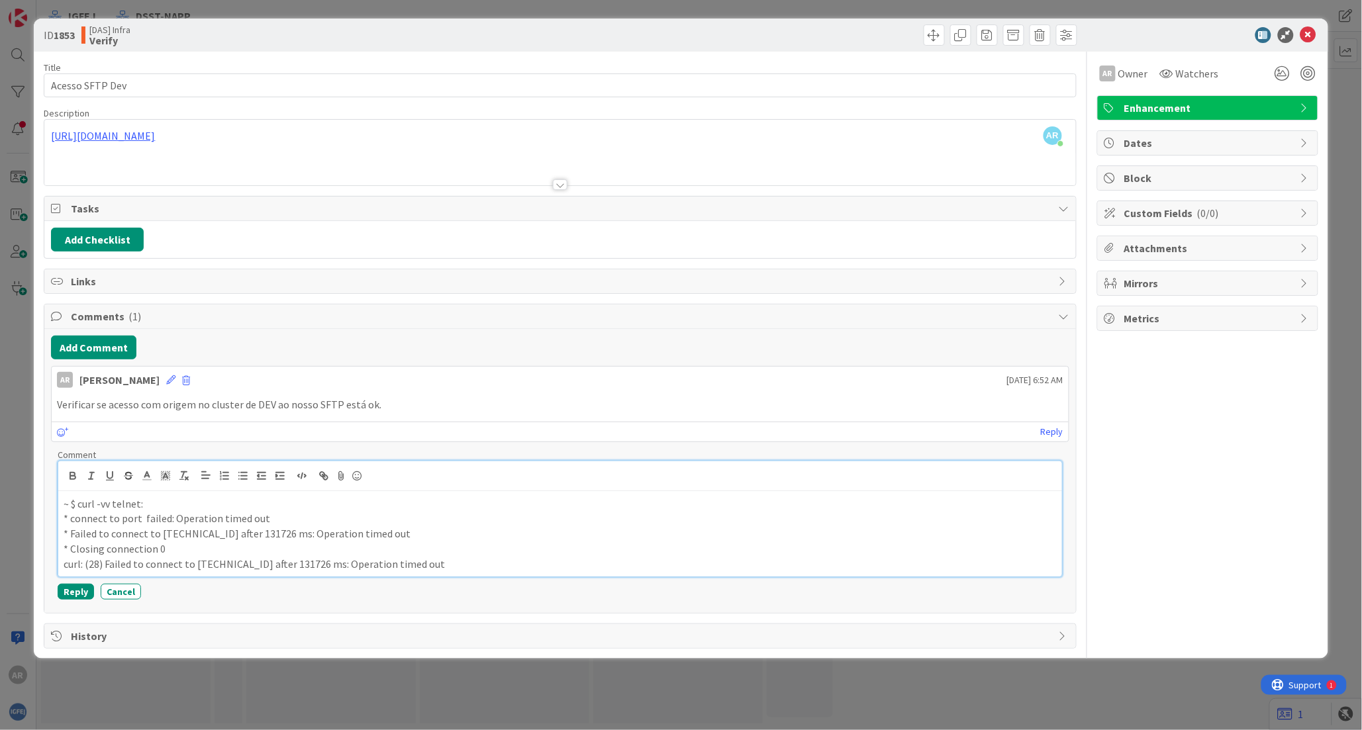
drag, startPoint x: 64, startPoint y: 533, endPoint x: 538, endPoint y: 568, distance: 474.7
click at [538, 532] on div "~ $ curl -vv telnet: * connect to port failed: Operation timed out * Failed to …" at bounding box center [559, 534] width 1003 height 86
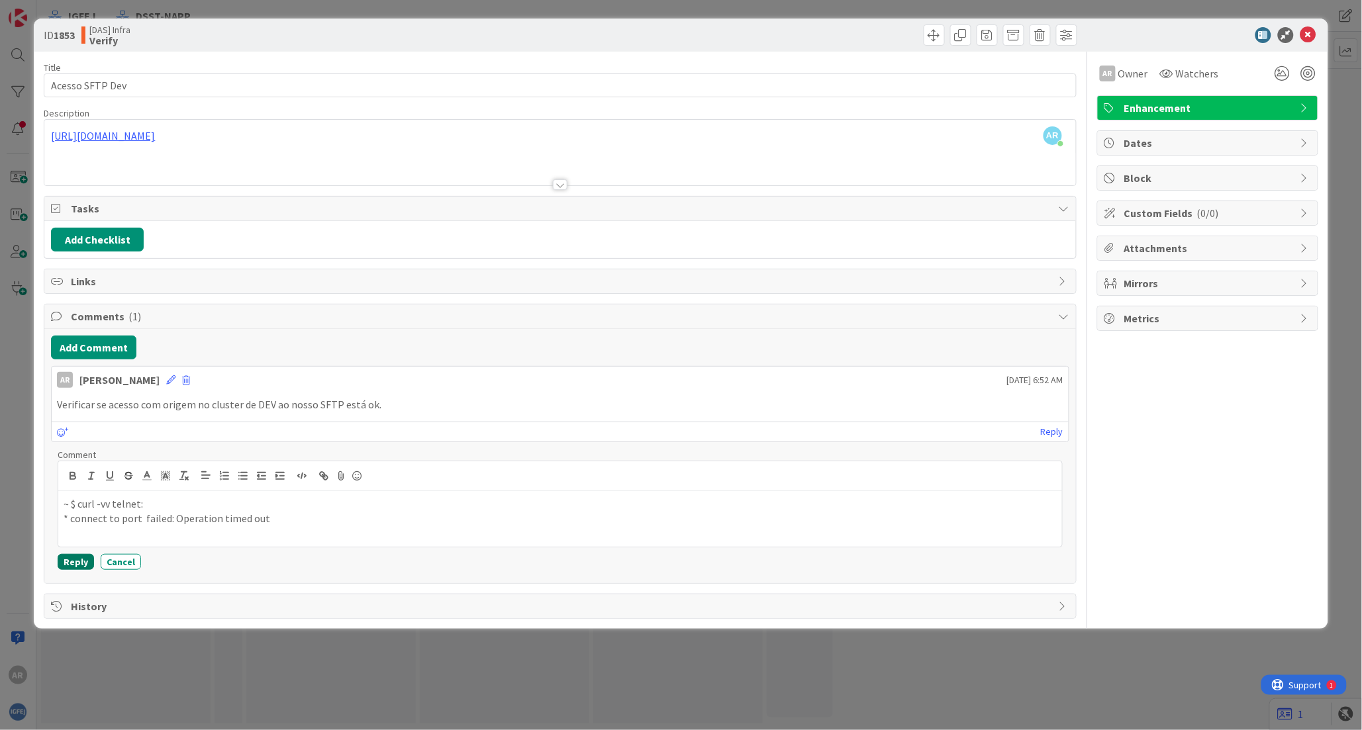
click at [87, 532] on button "Reply" at bounding box center [76, 562] width 36 height 16
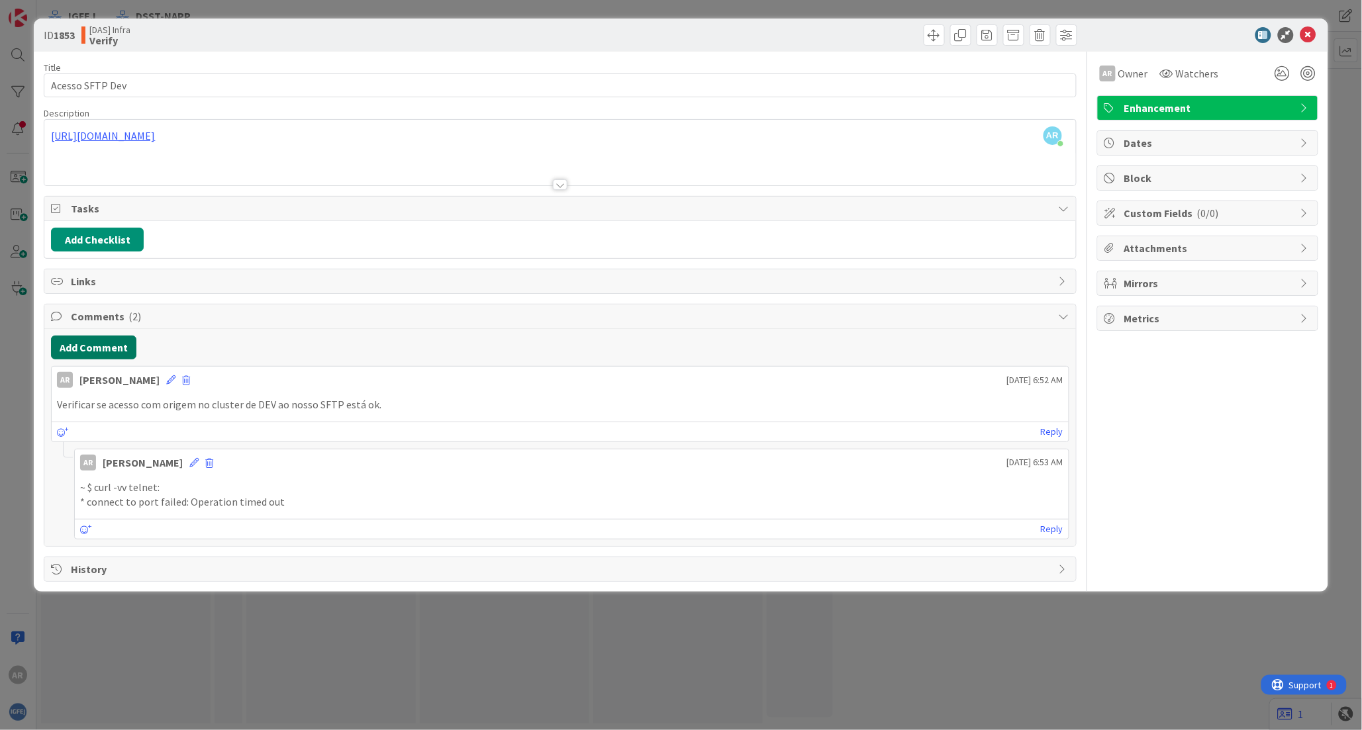
click at [105, 350] on button "Add Comment" at bounding box center [93, 348] width 85 height 24
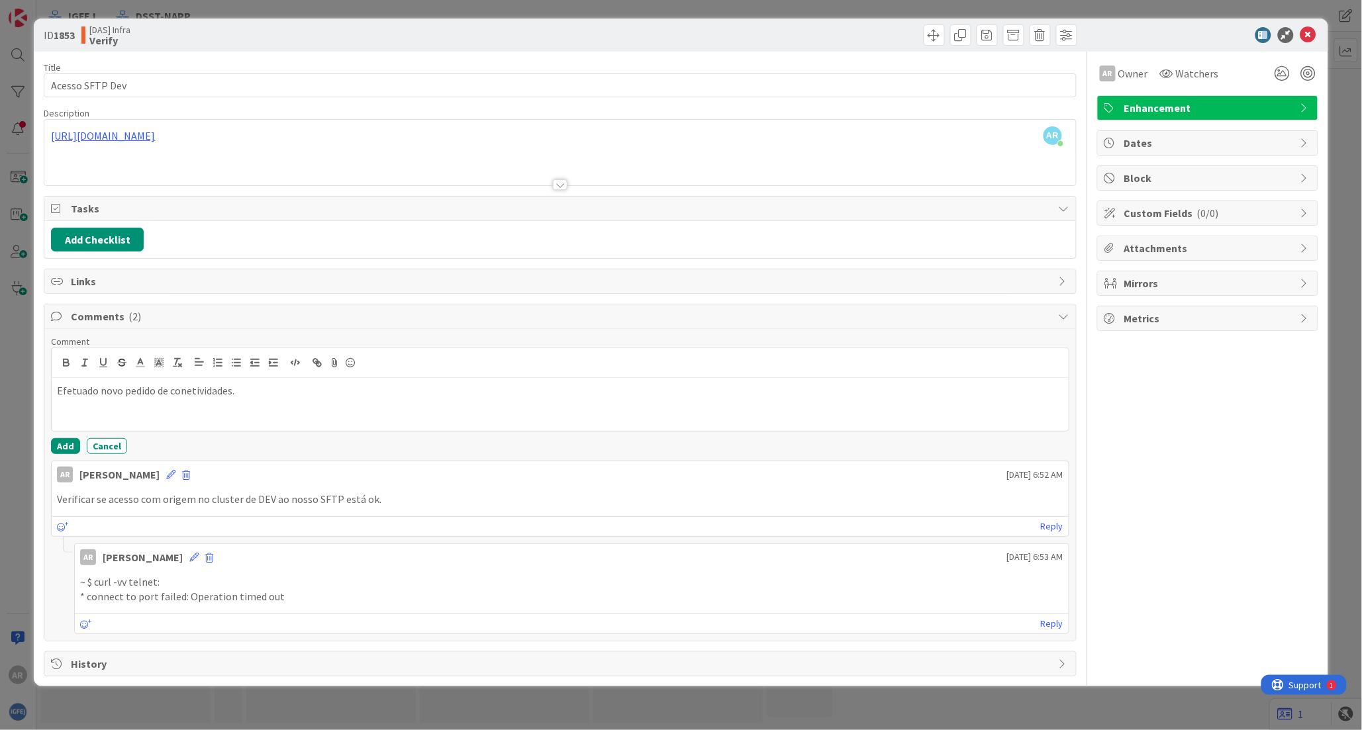
click at [106, 393] on p "Efetuado novo pedido de conetividades." at bounding box center [560, 390] width 1006 height 15
click at [64, 448] on button "Add" at bounding box center [65, 446] width 29 height 16
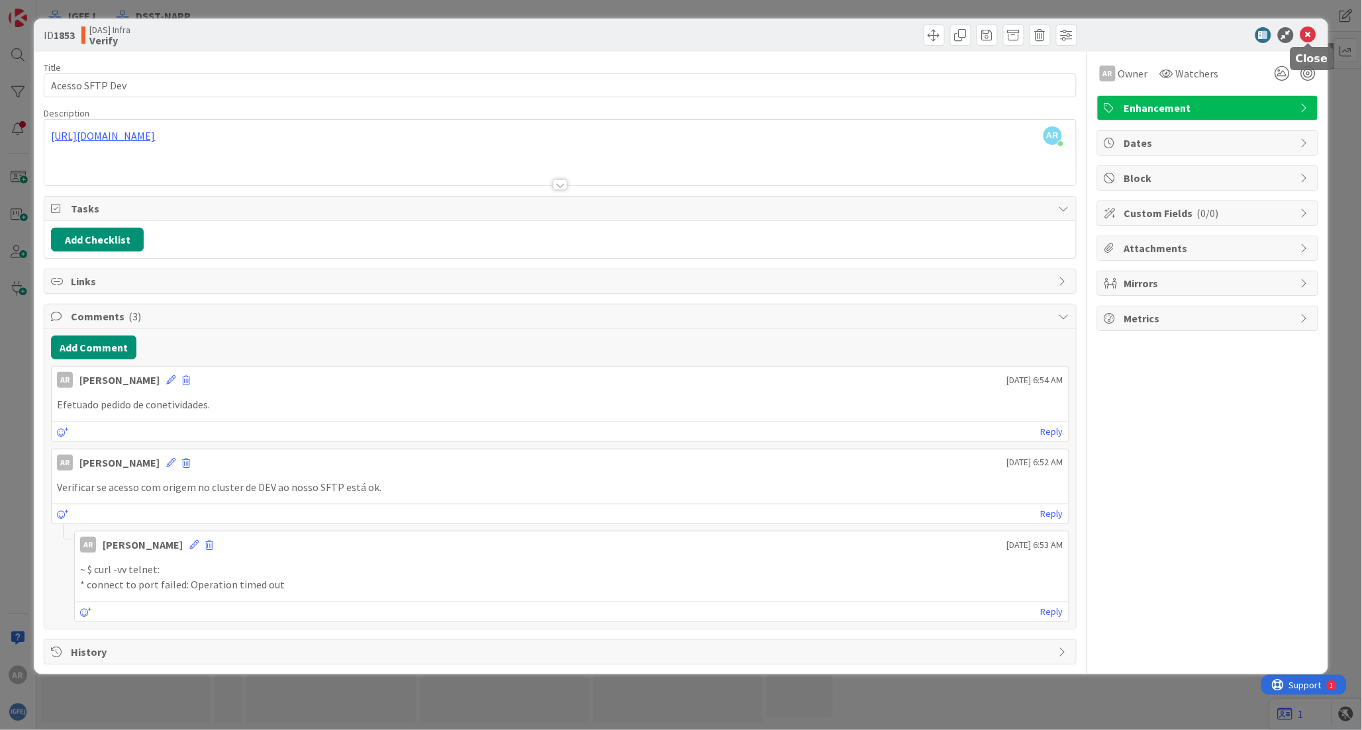
click at [828, 34] on icon at bounding box center [1309, 35] width 16 height 16
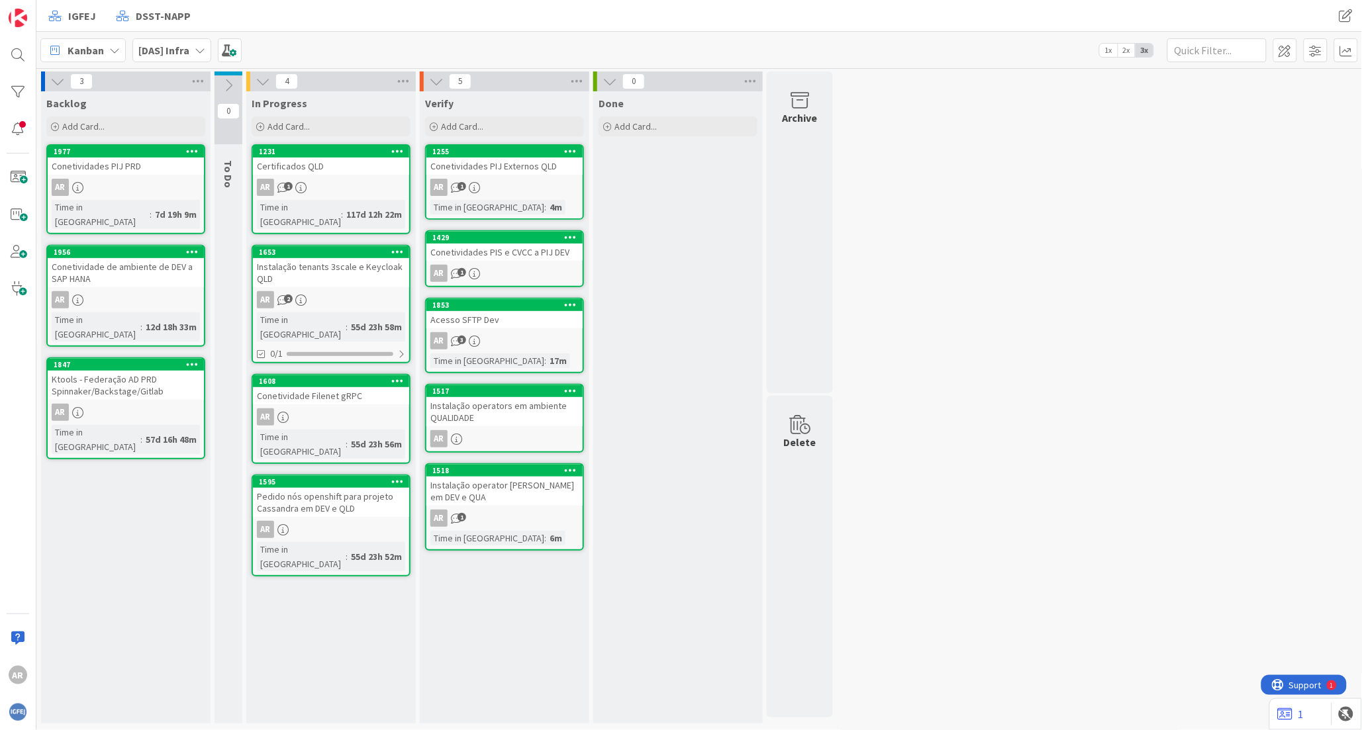
click at [343, 258] on div "Instalação tenants 3scale e Keycloak QLD" at bounding box center [331, 272] width 156 height 29
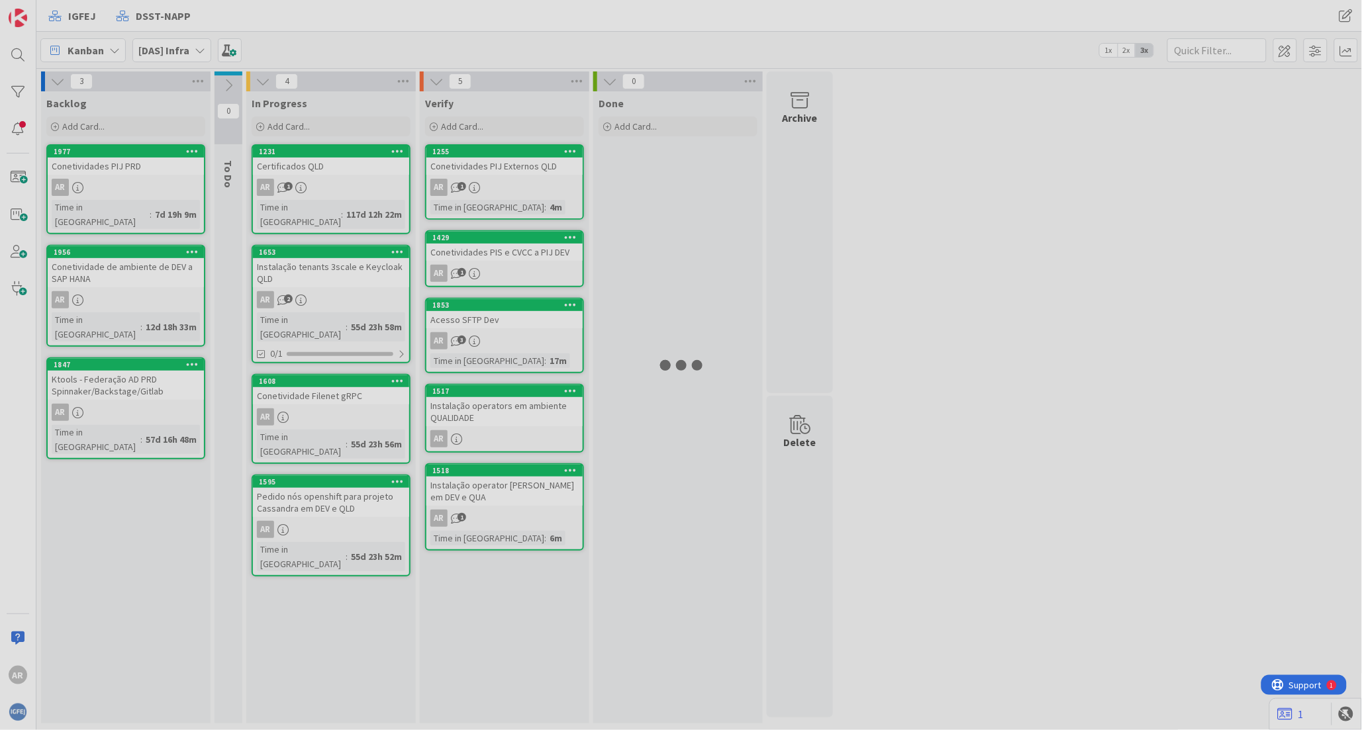
click at [343, 256] on div at bounding box center [681, 365] width 1362 height 730
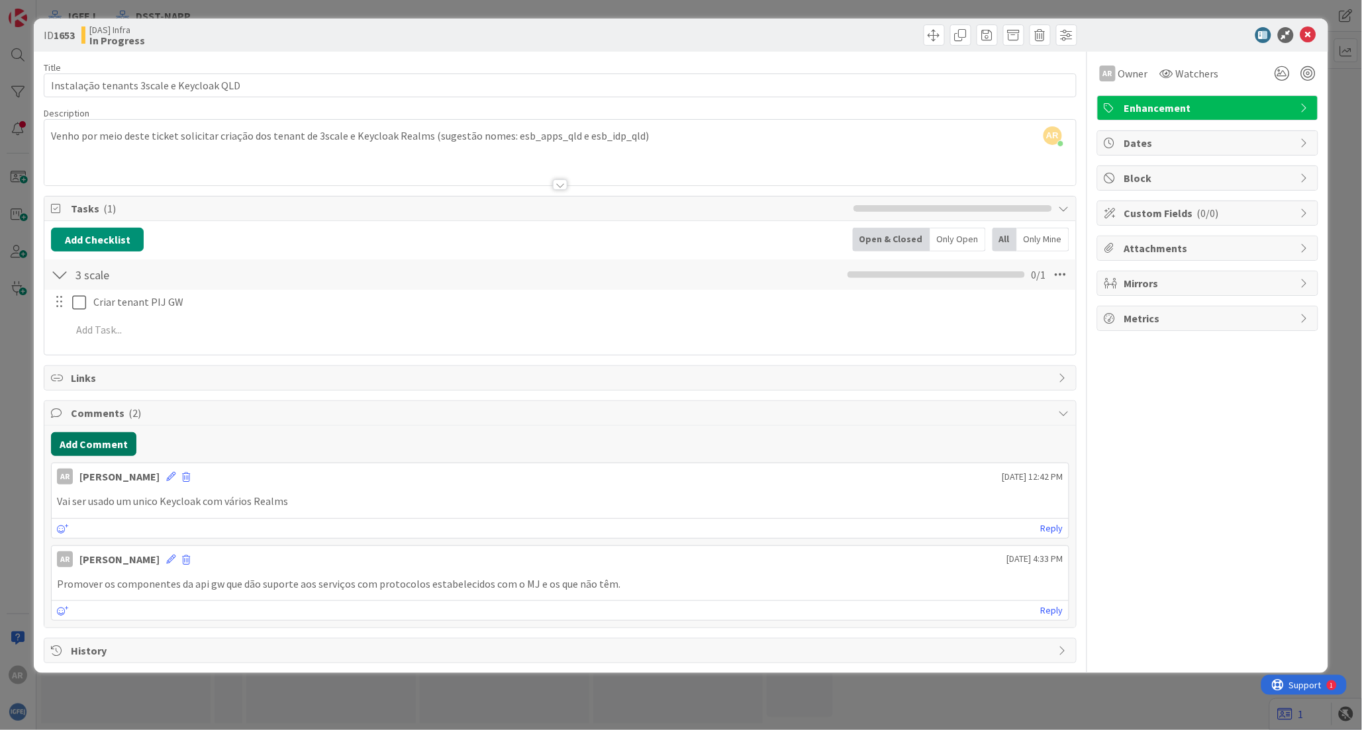
click at [86, 444] on button "Add Comment" at bounding box center [93, 444] width 85 height 24
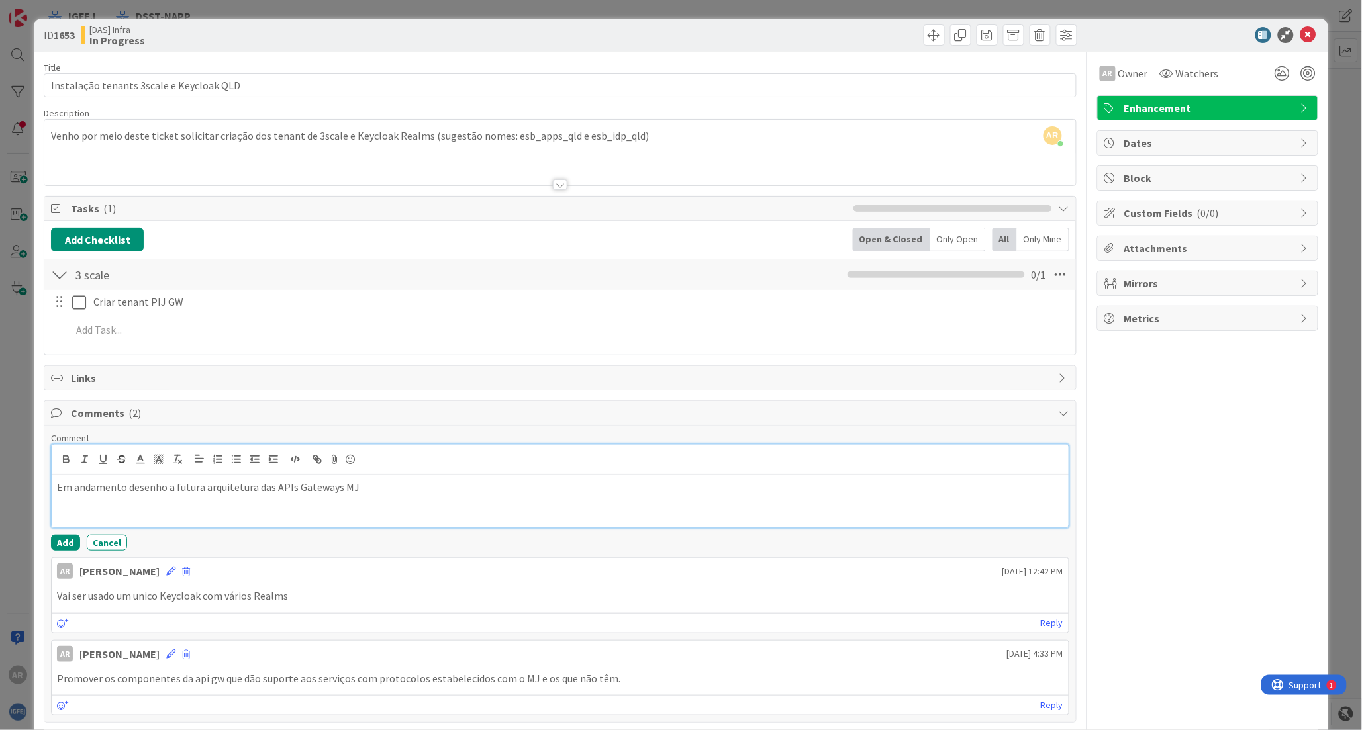
click at [368, 491] on p "Em andamento desenho a futura arquitetura das APIs Gateways MJ" at bounding box center [560, 487] width 1006 height 15
click at [334, 500] on p "REDES EXTERNAS ADM PUB (Entidades Externas - EA) -> ESB20/ESB30 -->" at bounding box center [560, 502] width 1006 height 15
click at [383, 503] on p "REDES EXTERNAS ADM PUB (Entidades Externas - EA) -> ESB20/ESB30 -->" at bounding box center [560, 502] width 1006 height 15
click at [166, 488] on p "Em andamento desenho a futura arquitetura das APIs Gateways MJ" at bounding box center [560, 487] width 1006 height 15
click at [502, 503] on p "REDES EXTERNAS ADM PUB (Entidades Externas - EA) -> ESB20/ESB30 --> [DOMAIN_NAM…" at bounding box center [560, 502] width 1006 height 15
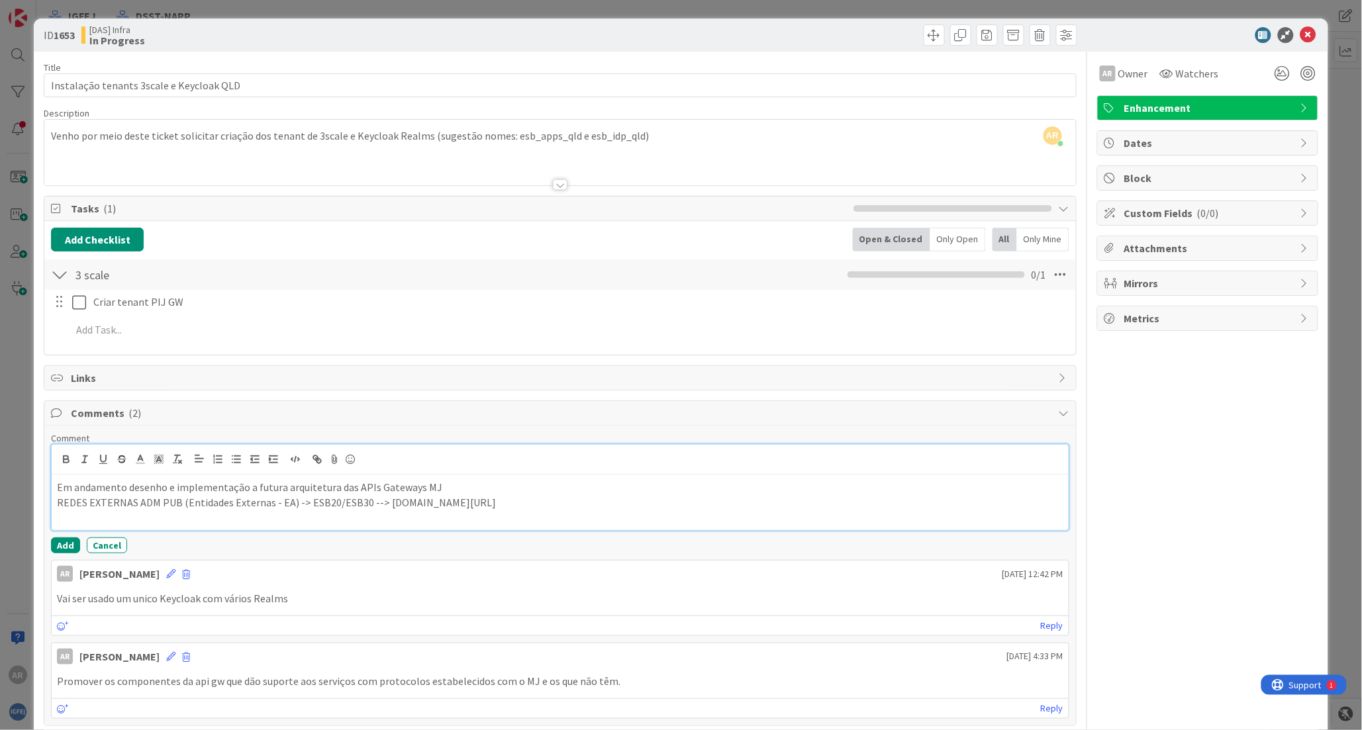
click at [460, 493] on p "Em andamento desenho e implementação a futura arquitetura das APIs Gateways MJ" at bounding box center [560, 487] width 1006 height 15
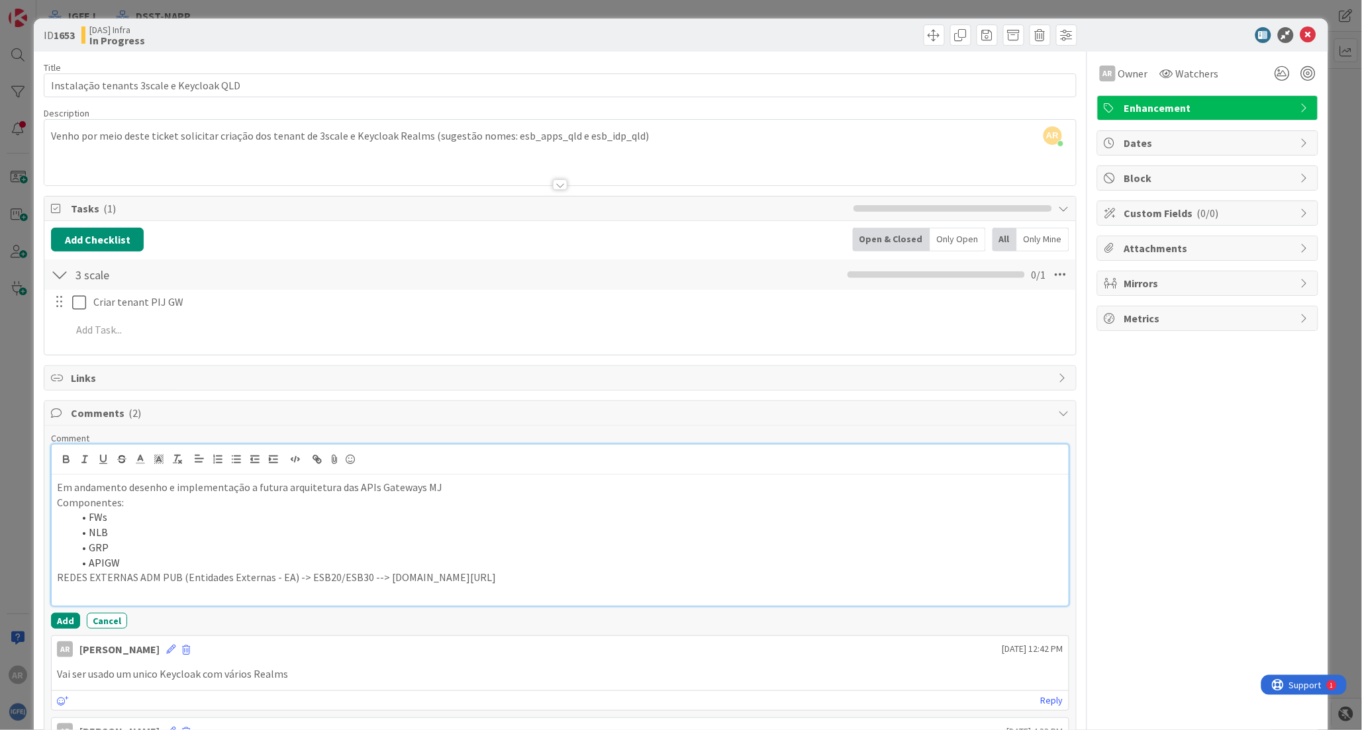
drag, startPoint x: 55, startPoint y: 577, endPoint x: 537, endPoint y: 577, distance: 482.1
click at [537, 532] on div "Em andamento desenho e implementação a futura arquitetura das APIs Gateways MJ …" at bounding box center [560, 540] width 1017 height 131
click at [524, 487] on p "Em andamento desenho e implementação a futura arquitetura das APIs Gateways MJ" at bounding box center [560, 487] width 1006 height 15
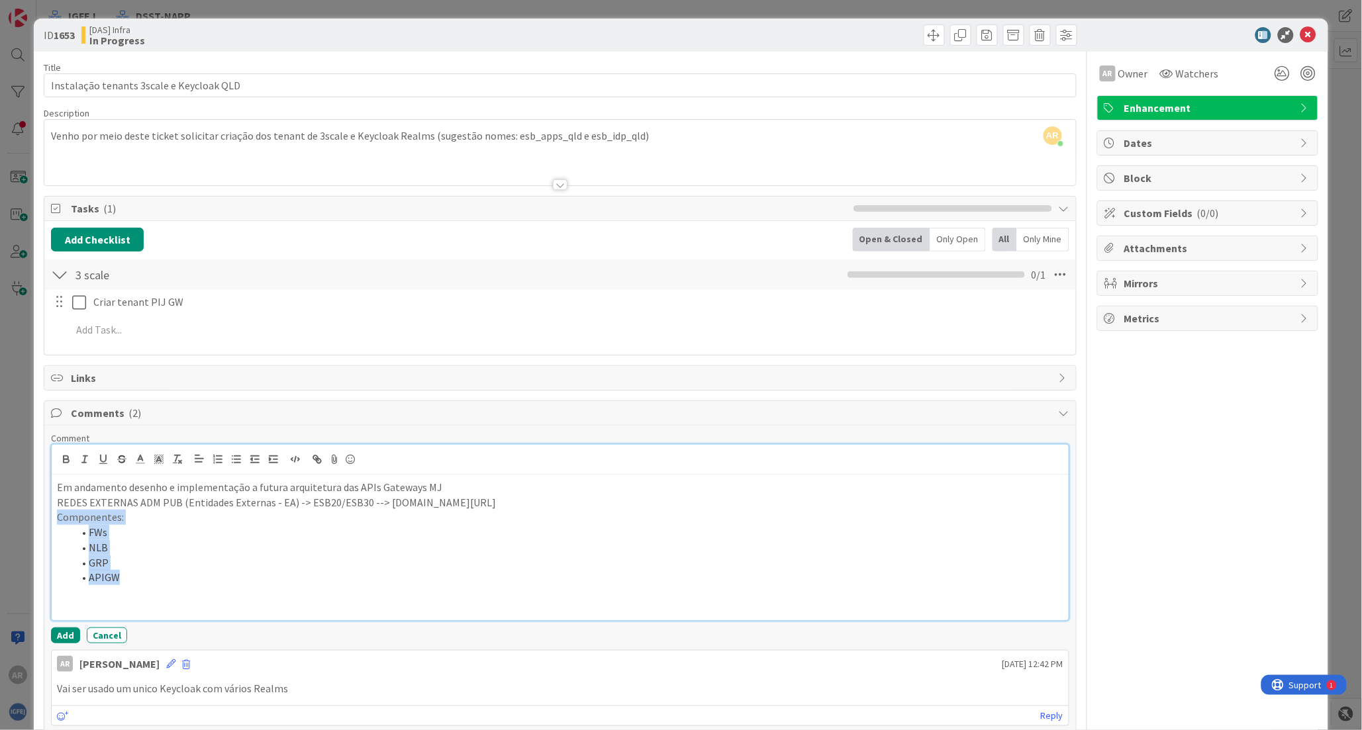
drag, startPoint x: 148, startPoint y: 579, endPoint x: 49, endPoint y: 519, distance: 115.3
click at [49, 519] on div "Comment Em andamento desenho e implementação a futura arquitetura das APIs Gate…" at bounding box center [559, 621] width 1031 height 390
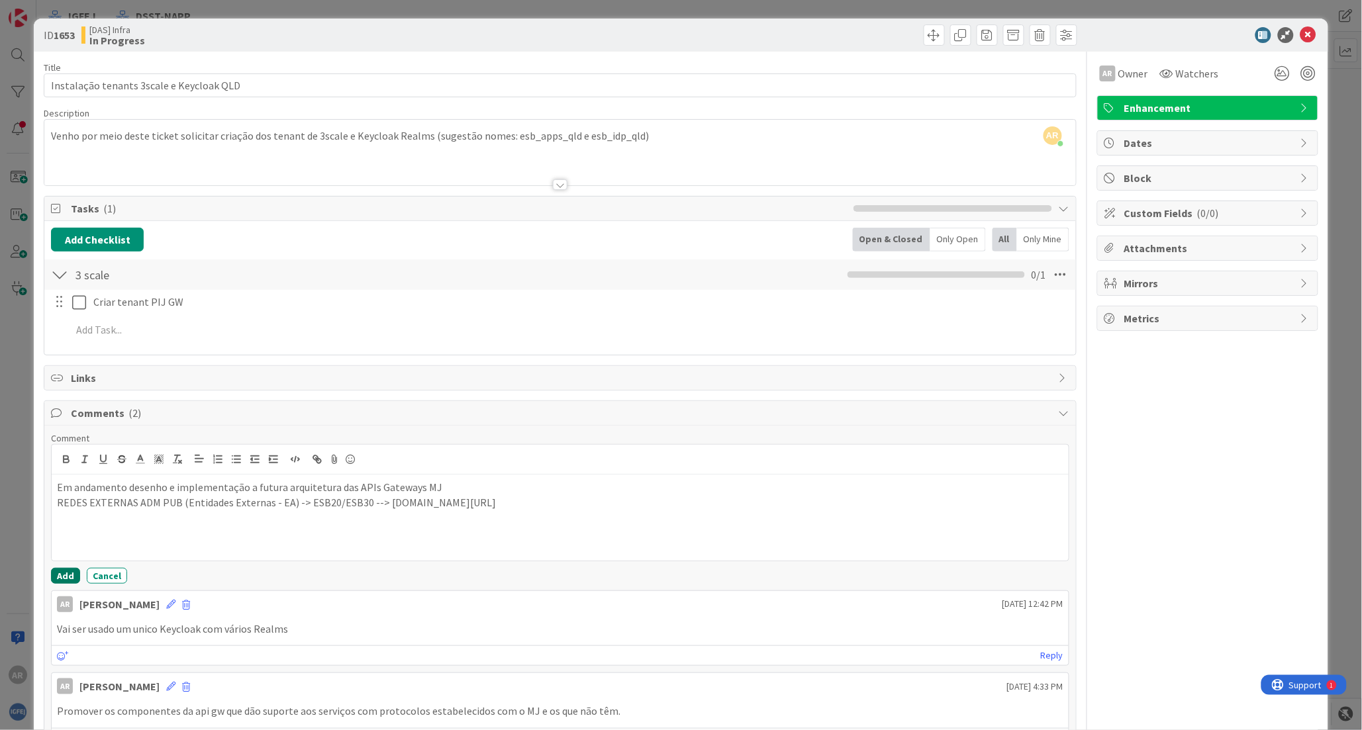
click at [62, 532] on button "Add" at bounding box center [65, 576] width 29 height 16
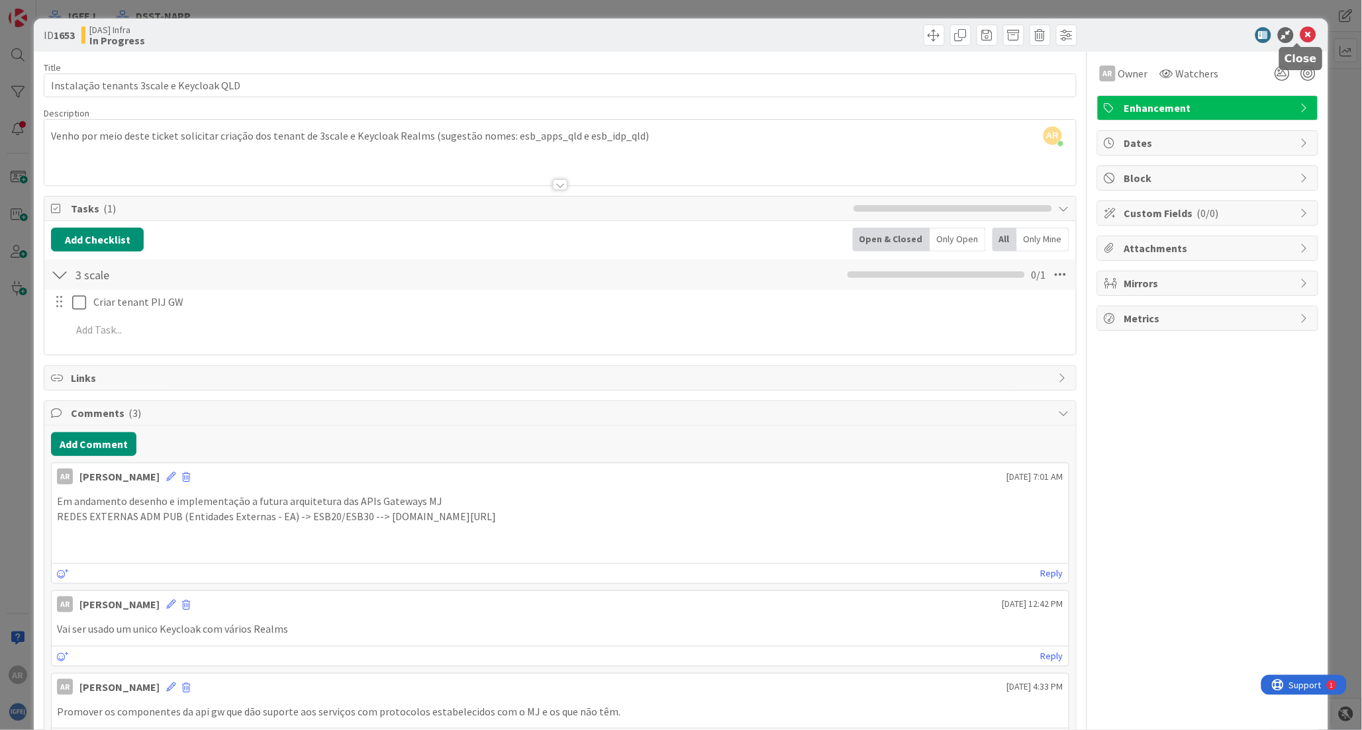
click at [828, 38] on icon at bounding box center [1309, 35] width 16 height 16
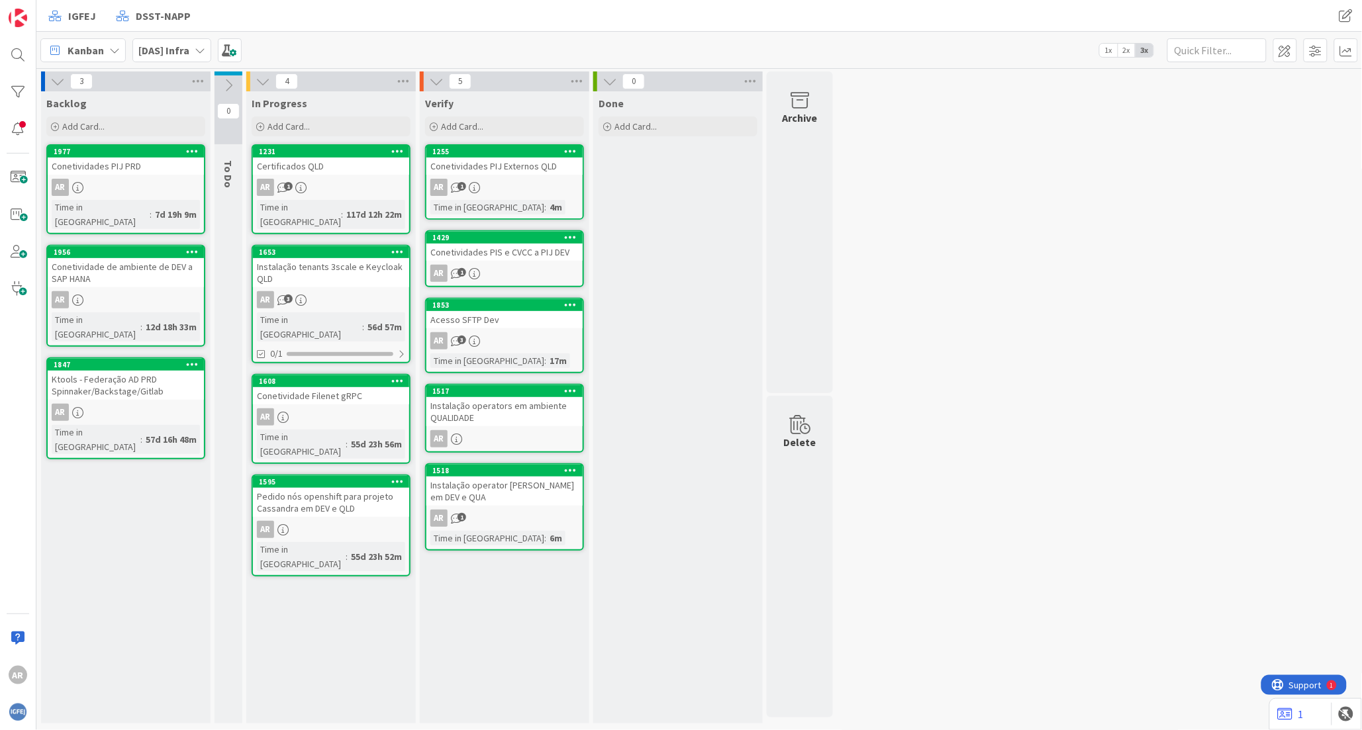
click at [345, 374] on link "1608 Conetividade Filenet gRPC AR Time in [GEOGRAPHIC_DATA] : 55d 23h 56m" at bounding box center [331, 419] width 159 height 90
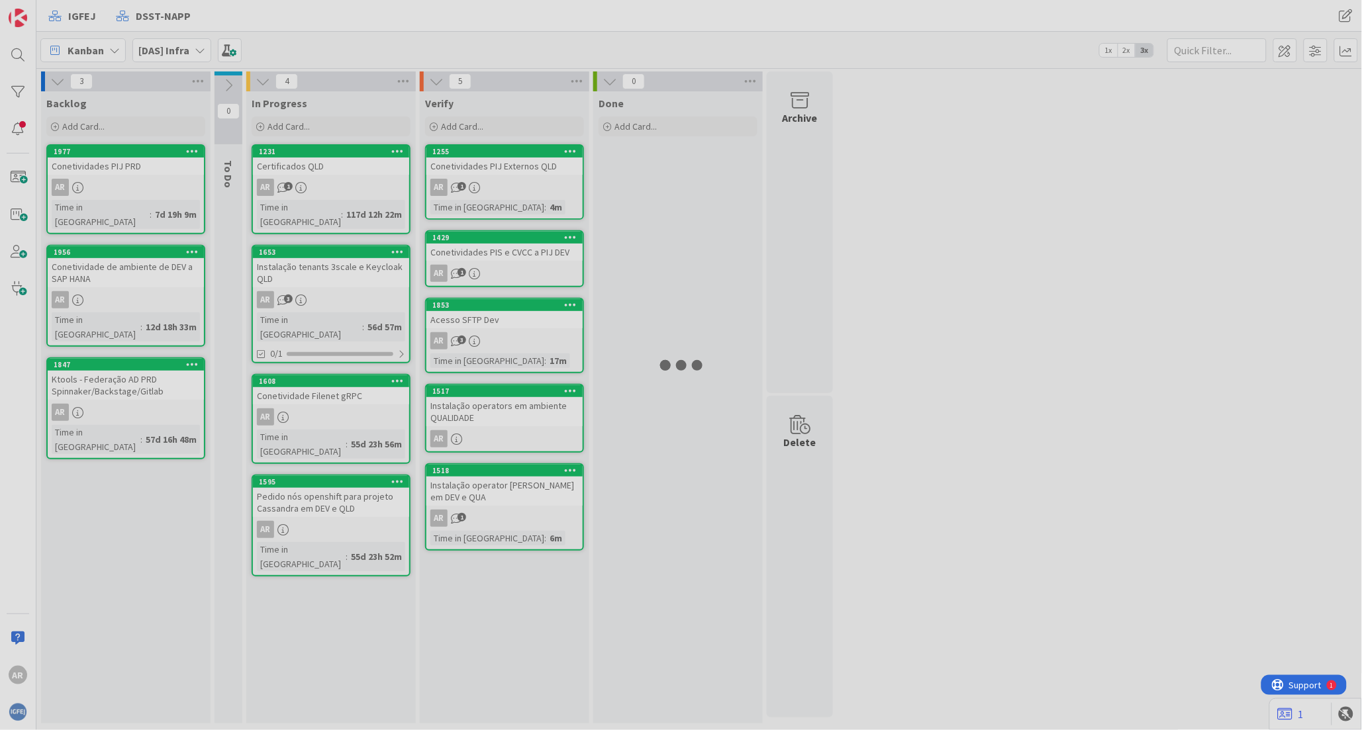
click at [345, 373] on div at bounding box center [681, 365] width 1362 height 730
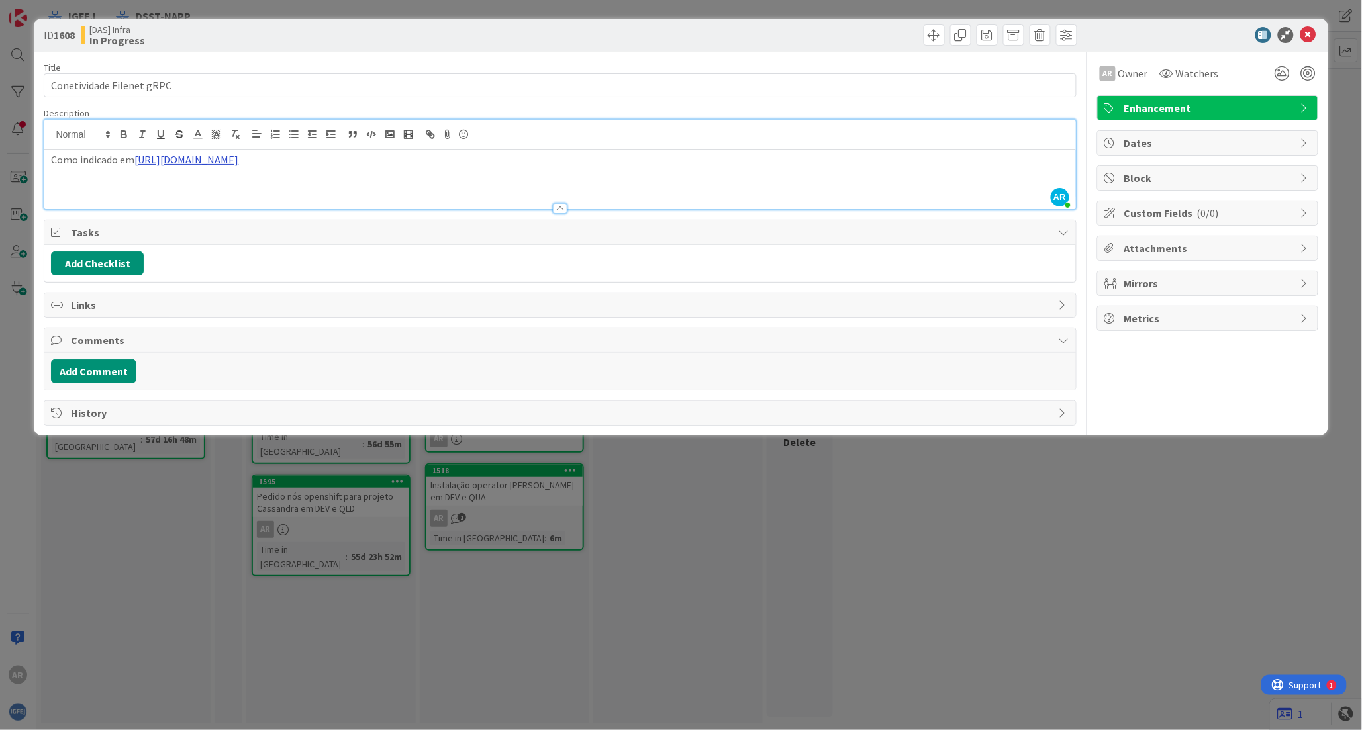
drag, startPoint x: 314, startPoint y: 141, endPoint x: 136, endPoint y: 163, distance: 179.5
click at [136, 163] on p "Como indicado em [URL][DOMAIN_NAME]" at bounding box center [560, 159] width 1018 height 15
copy p "[URL][DOMAIN_NAME]"
